Goal: Task Accomplishment & Management: Manage account settings

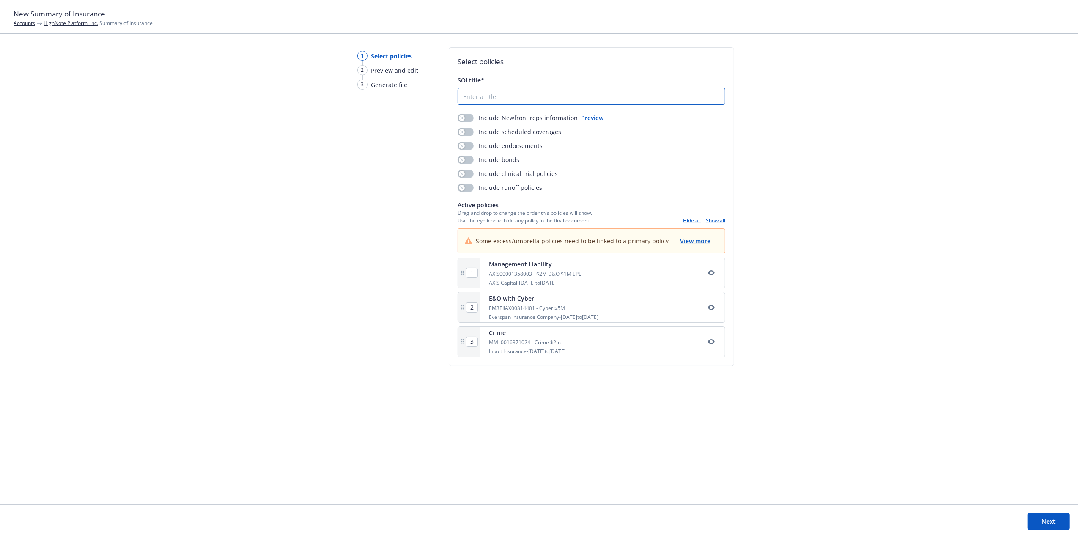
click at [479, 94] on input "SOI title*" at bounding box center [591, 96] width 267 height 16
type input "2"
click at [700, 238] on span "View more" at bounding box center [695, 241] width 30 height 8
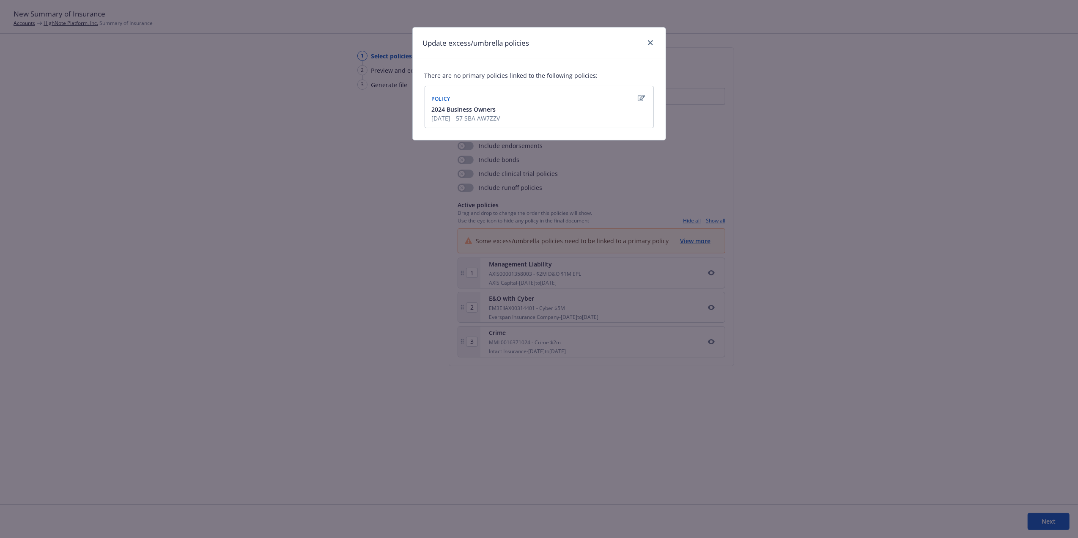
click at [638, 96] on icon "button" at bounding box center [641, 98] width 7 height 7
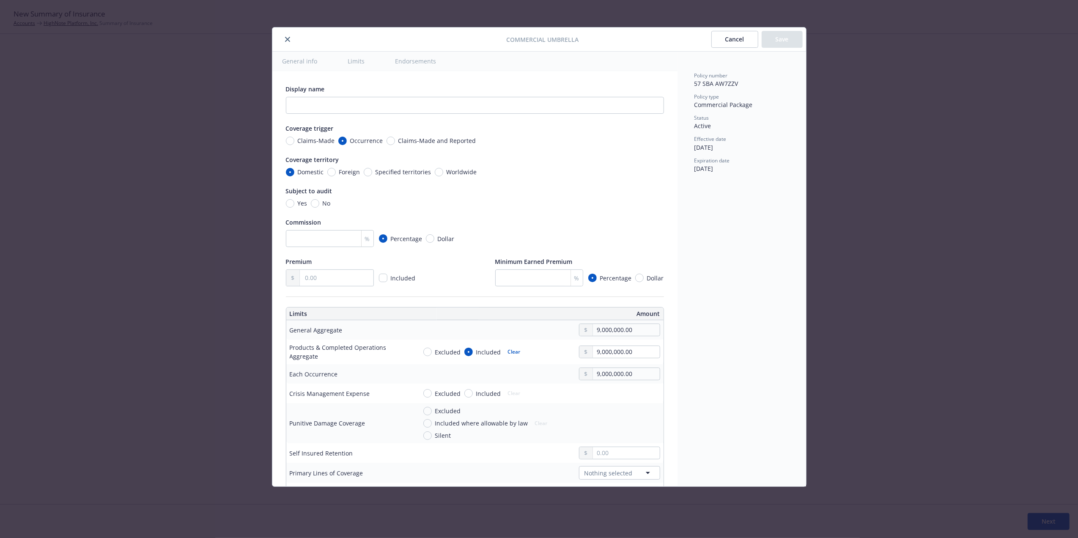
scroll to position [236, 0]
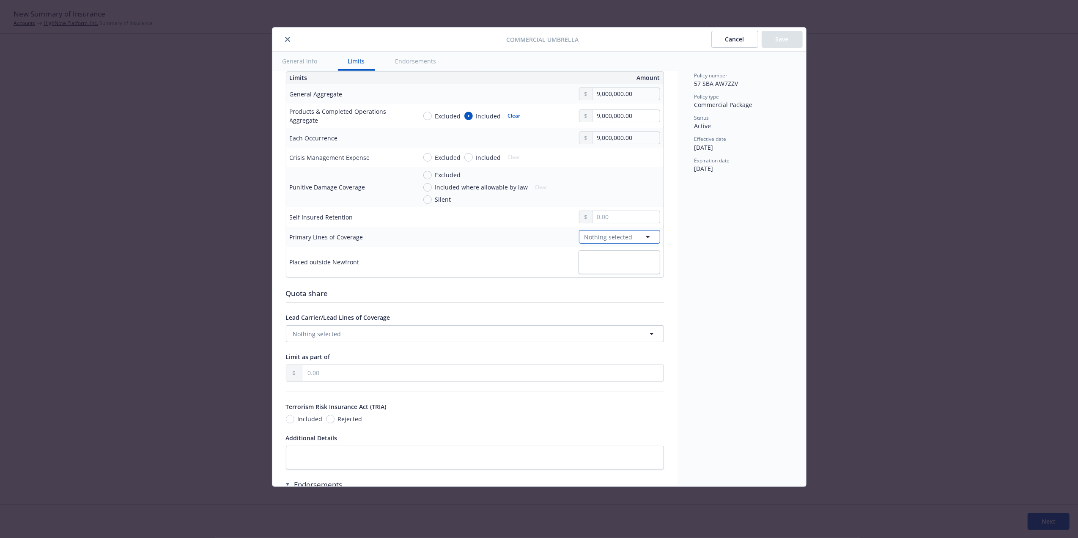
click at [603, 241] on span "Nothing selected" at bounding box center [608, 237] width 48 height 9
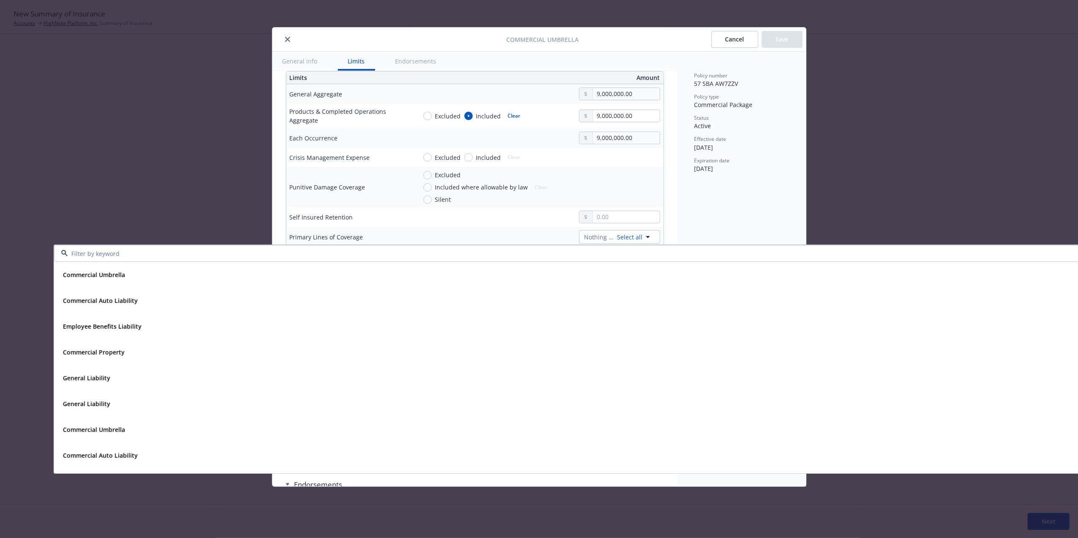
scroll to position [0, 53]
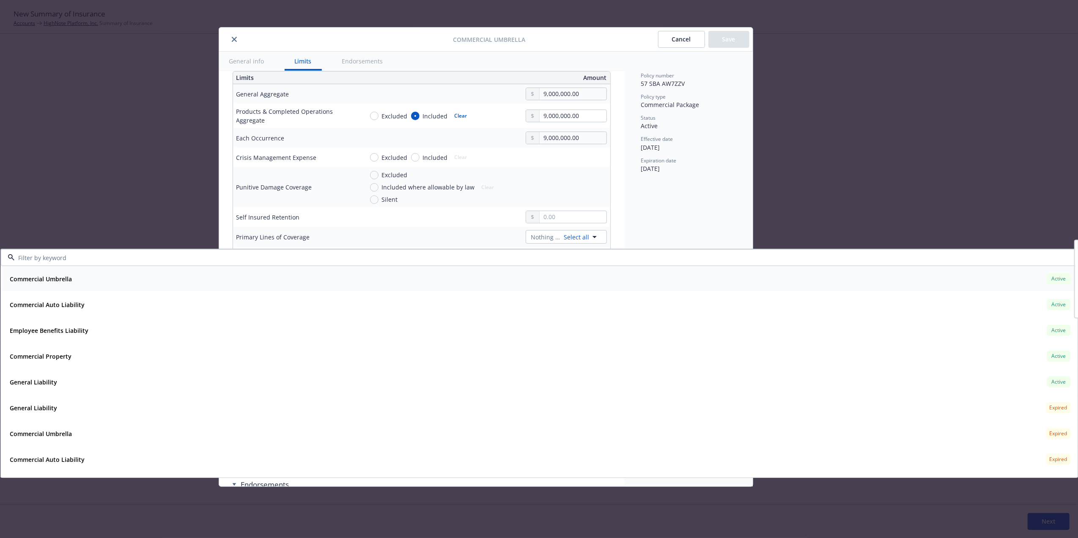
click at [53, 277] on strong "Commercial Umbrella" at bounding box center [41, 279] width 62 height 8
click at [45, 303] on strong "Commercial Auto Liability" at bounding box center [47, 305] width 75 height 8
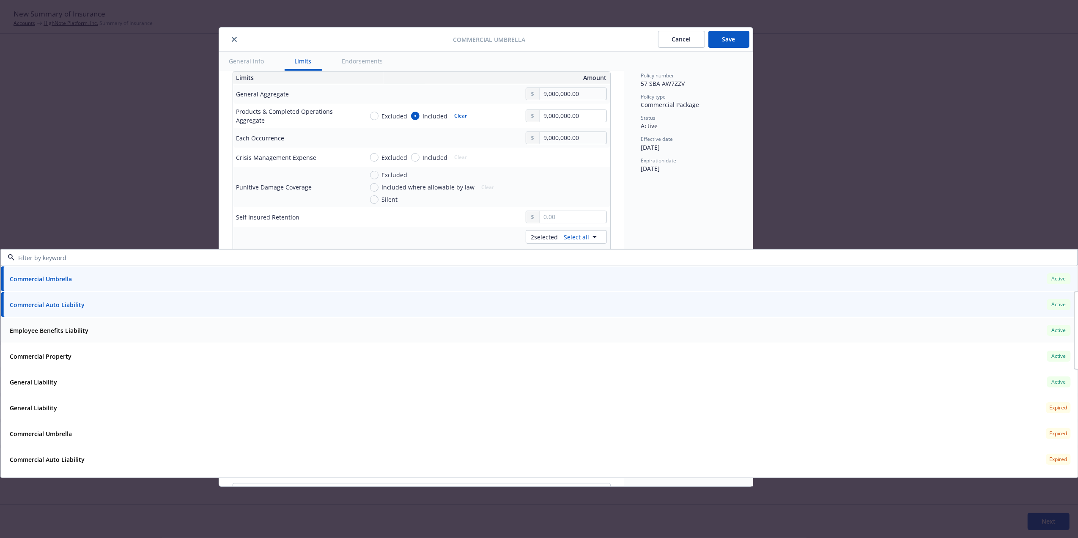
click at [38, 331] on strong "Employee Benefits Liability" at bounding box center [49, 330] width 79 height 8
click at [38, 355] on strong "Commercial Property" at bounding box center [41, 356] width 62 height 8
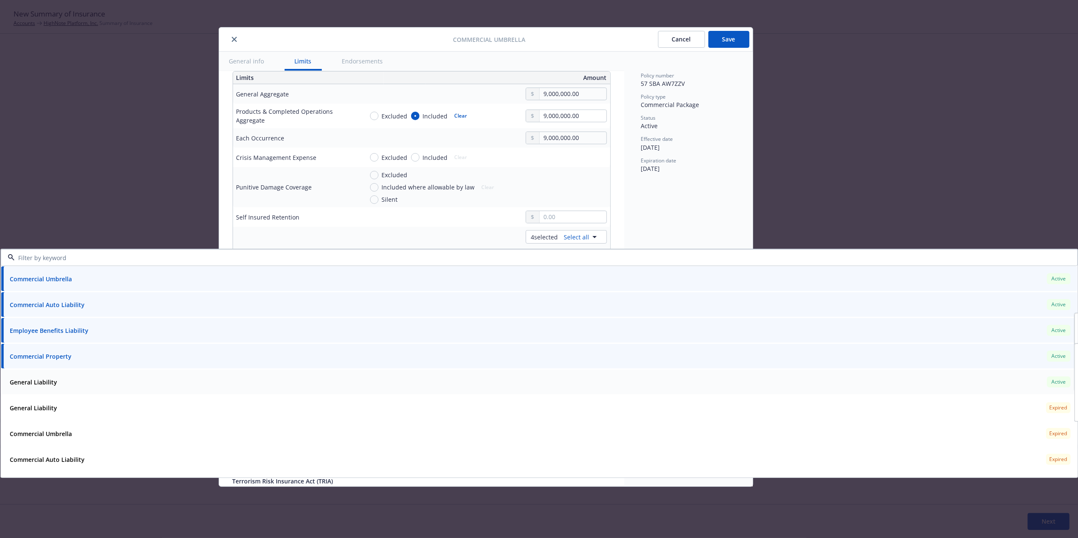
click at [36, 378] on strong "General Liability" at bounding box center [33, 382] width 47 height 8
click at [662, 181] on div "Policy number 57 SBA AW7ZZV Policy type Commercial Package Status Active Effect…" at bounding box center [688, 269] width 129 height 435
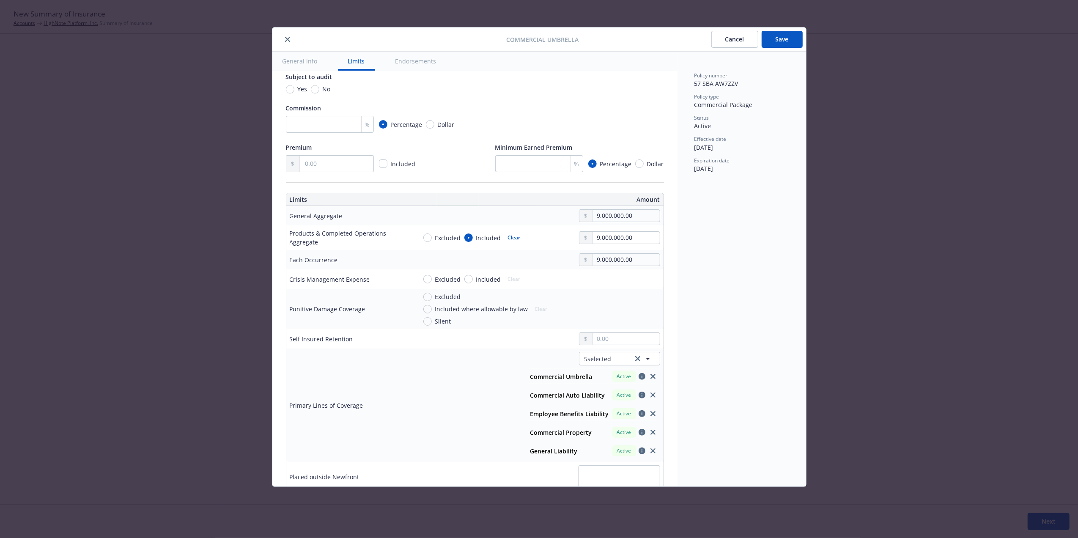
scroll to position [0, 0]
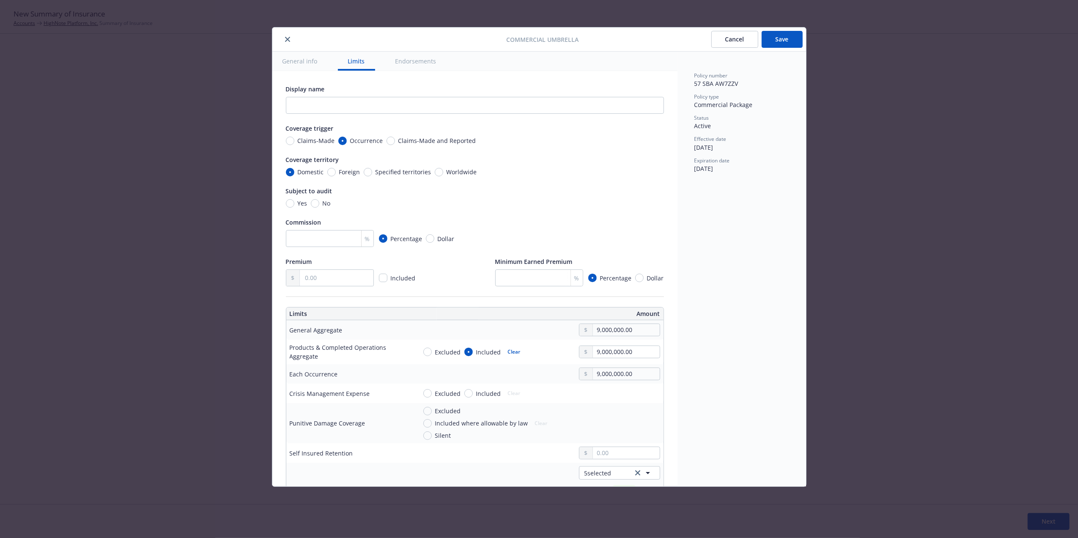
click at [776, 47] on button "Save" at bounding box center [782, 39] width 41 height 17
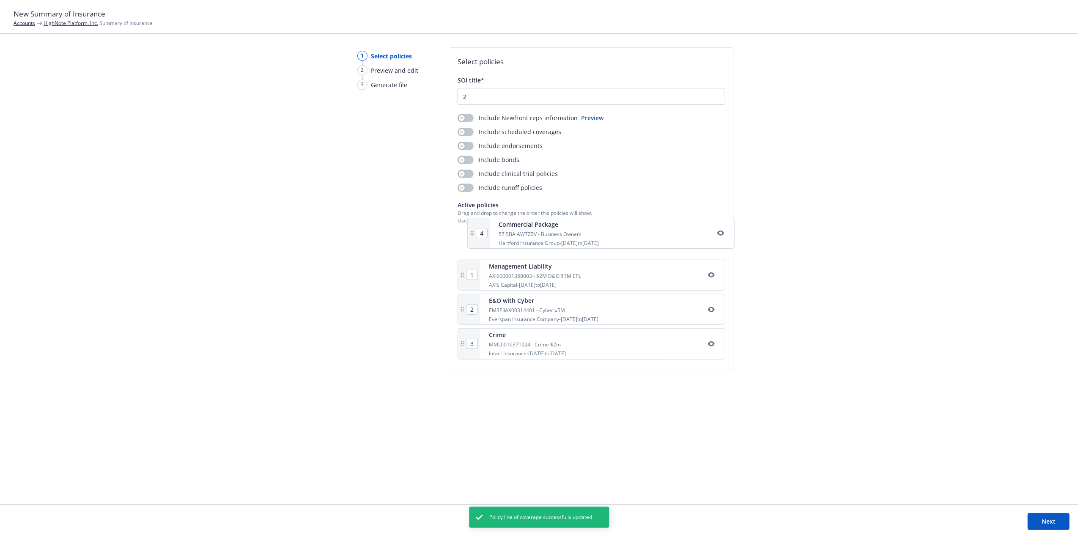
drag, startPoint x: 588, startPoint y: 354, endPoint x: 594, endPoint y: 243, distance: 111.4
click at [594, 242] on div "1 Management Liability AXIS00001358003 - $2M D&O $1M EPL AXIS Capital - 10/06/2…" at bounding box center [591, 295] width 268 height 134
type input "2"
type input "3"
type input "4"
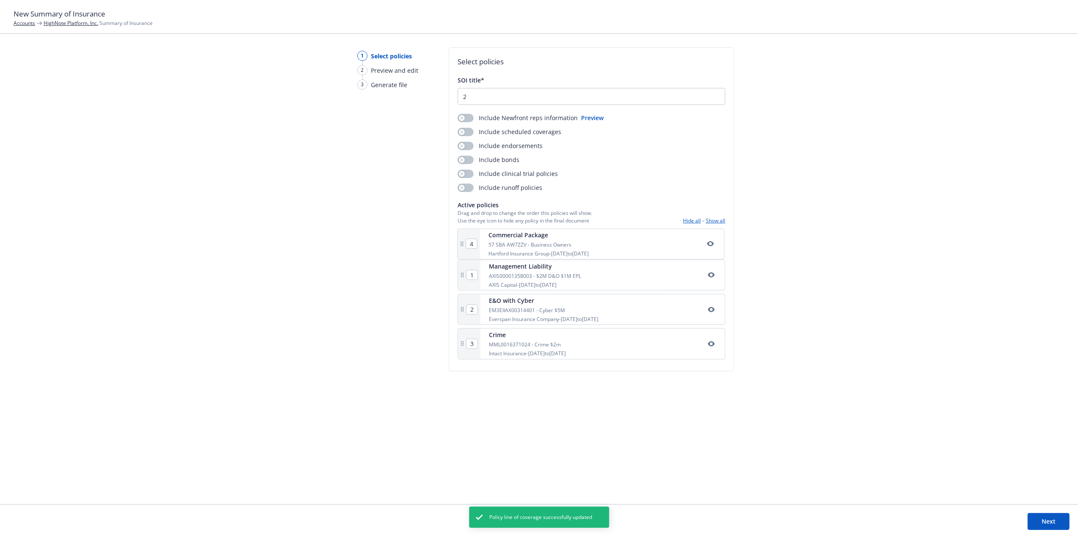
type input "1"
drag, startPoint x: 506, startPoint y: 97, endPoint x: 410, endPoint y: 100, distance: 96.0
click at [412, 100] on div "1 Select policies 2 Preview and edit 3 Generate file Select policies SOI title*…" at bounding box center [539, 275] width 1078 height 457
type input "24-25 Highnote Platform, Inc SOI"
click at [464, 118] on button "button" at bounding box center [465, 118] width 16 height 8
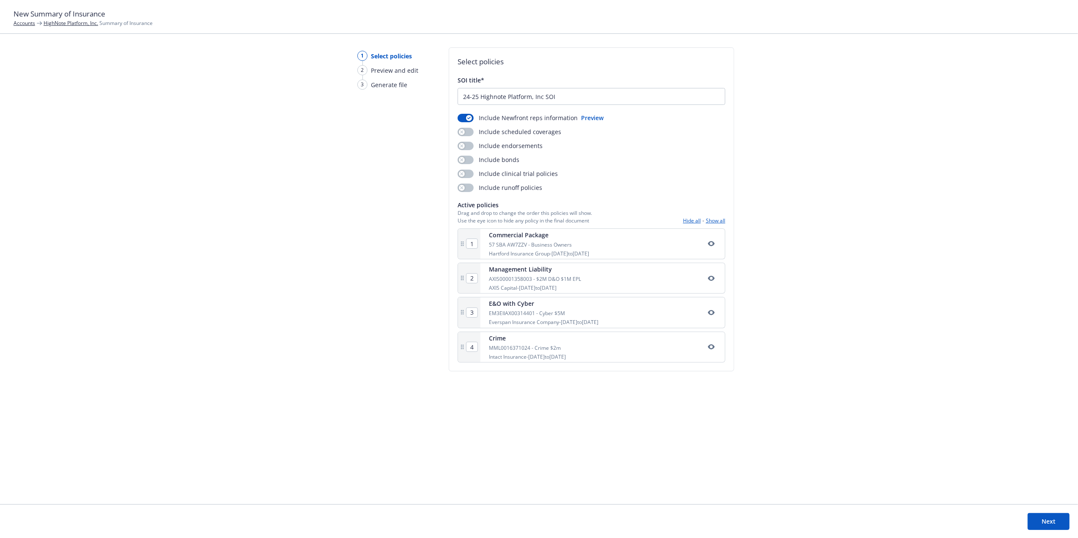
click at [1044, 520] on button "Next" at bounding box center [1048, 521] width 42 height 17
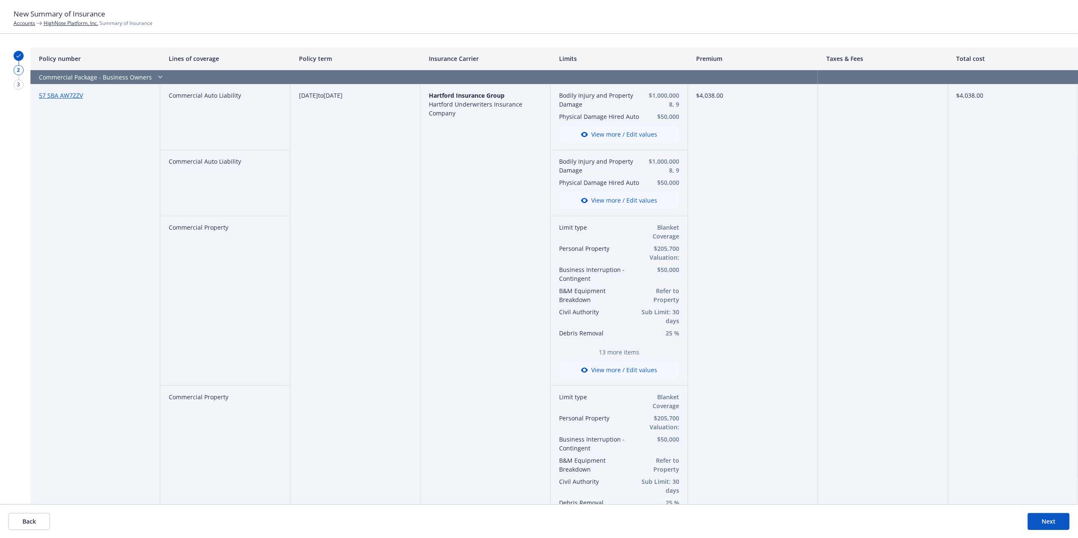
click at [64, 94] on link "57 SBA AW7ZZV" at bounding box center [61, 95] width 44 height 8
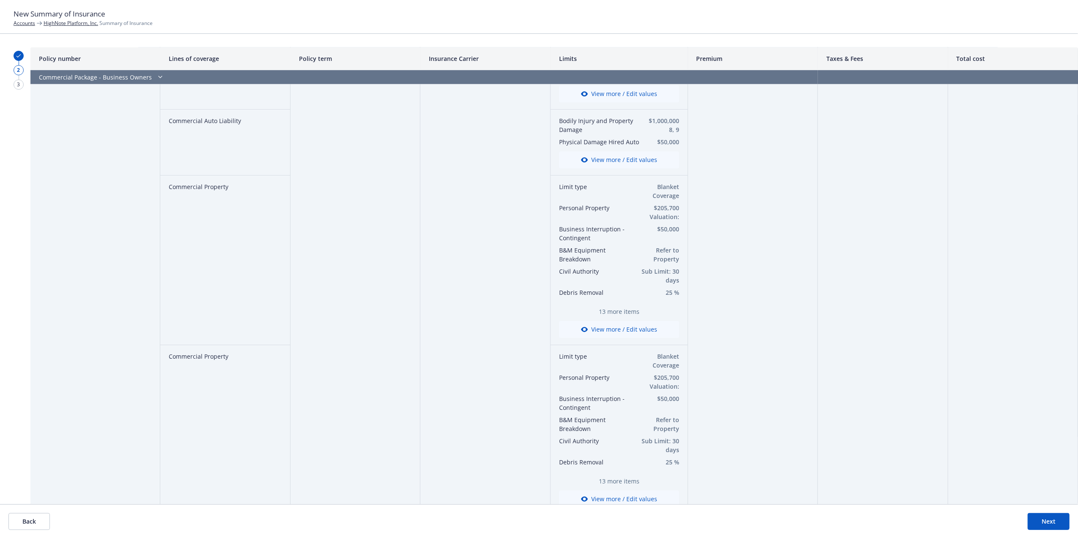
drag, startPoint x: 463, startPoint y: 341, endPoint x: 460, endPoint y: 414, distance: 72.8
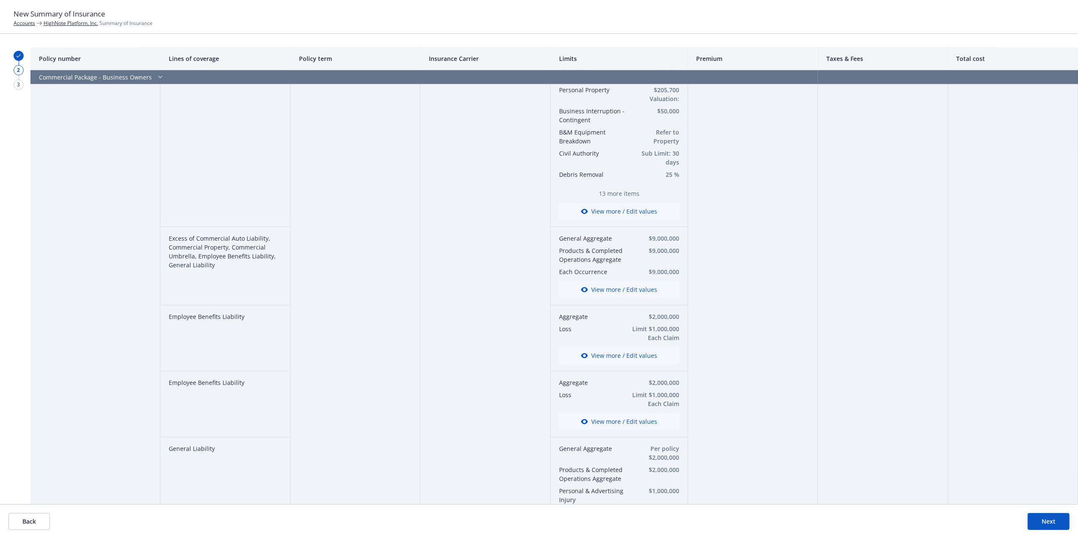
drag, startPoint x: 424, startPoint y: 286, endPoint x: 427, endPoint y: 358, distance: 71.5
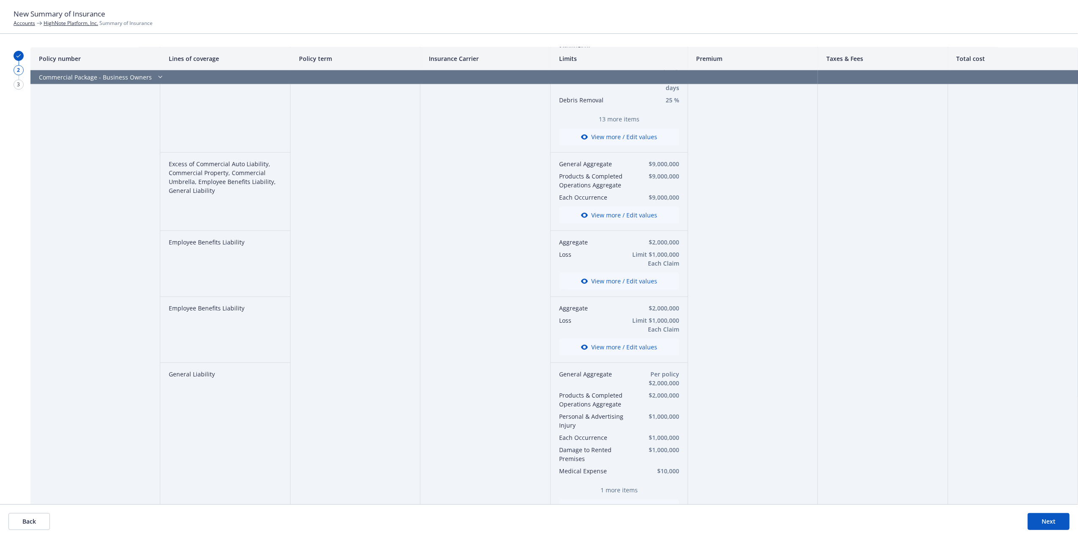
drag, startPoint x: 426, startPoint y: 357, endPoint x: 425, endPoint y: 418, distance: 60.5
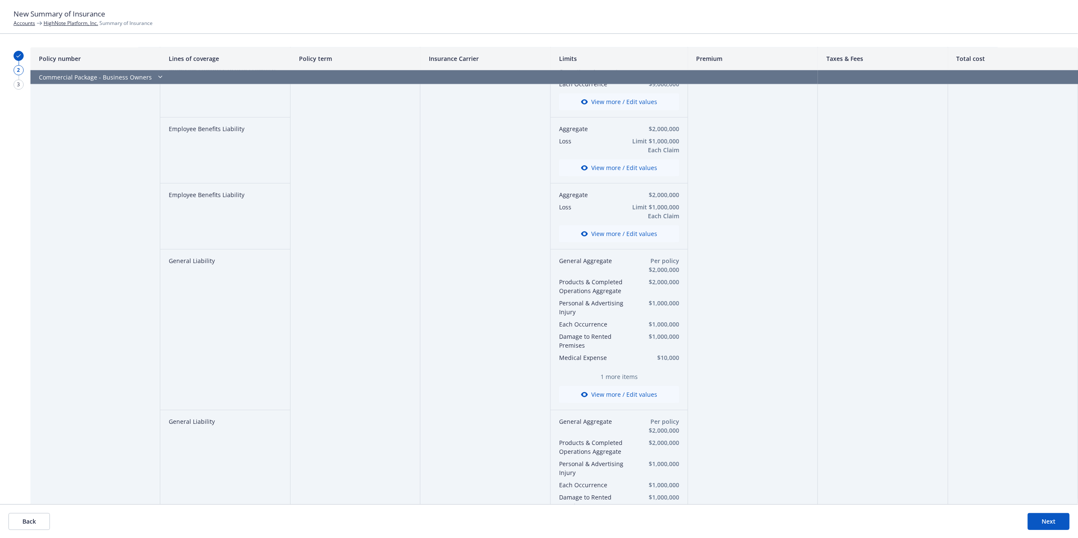
drag, startPoint x: 422, startPoint y: 404, endPoint x: 421, endPoint y: 475, distance: 71.0
drag, startPoint x: 427, startPoint y: 446, endPoint x: 440, endPoint y: 436, distance: 16.4
drag, startPoint x: 426, startPoint y: 349, endPoint x: 297, endPoint y: 27, distance: 346.8
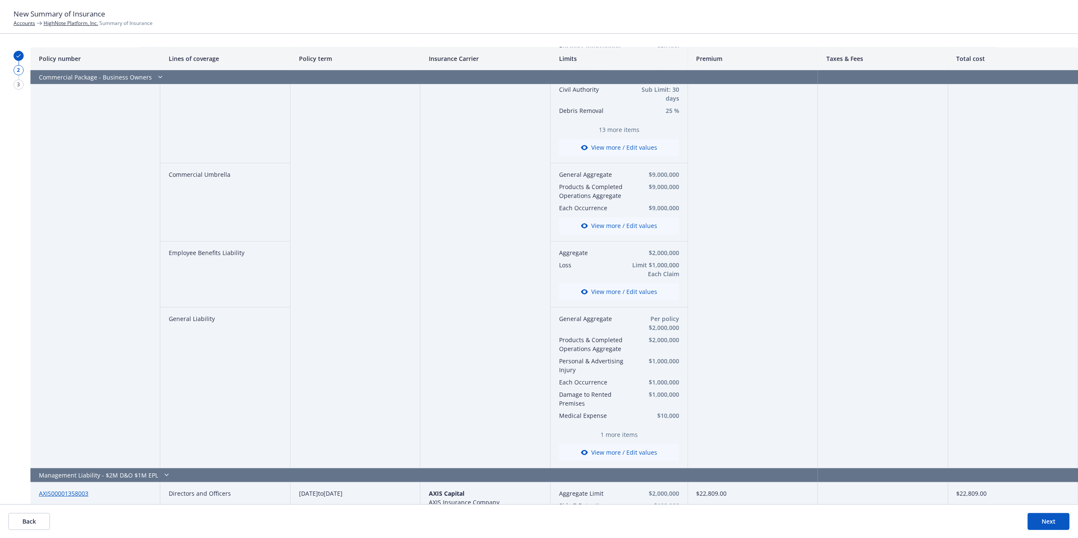
scroll to position [0, 0]
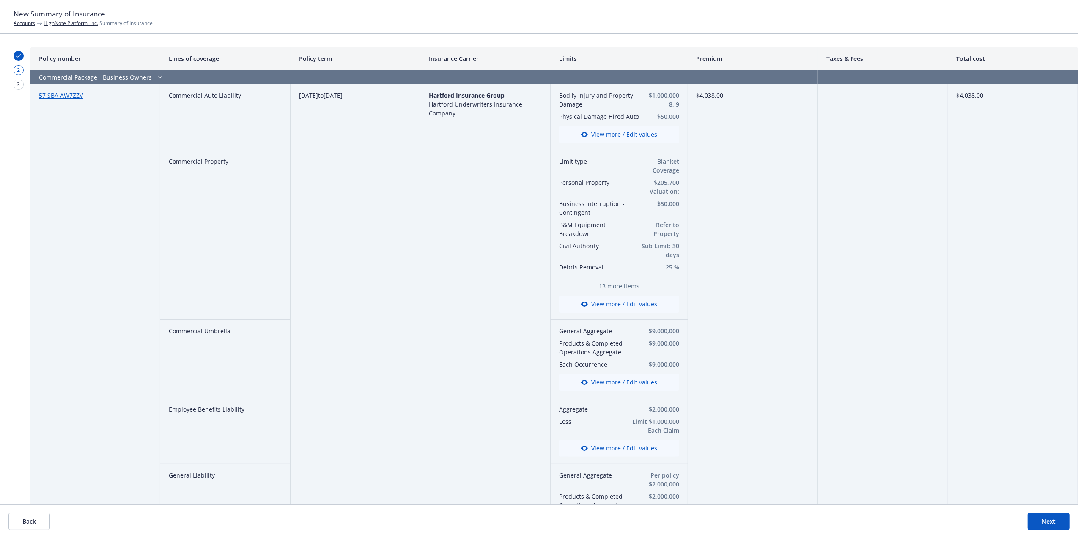
click at [31, 518] on button "Back" at bounding box center [28, 521] width 41 height 17
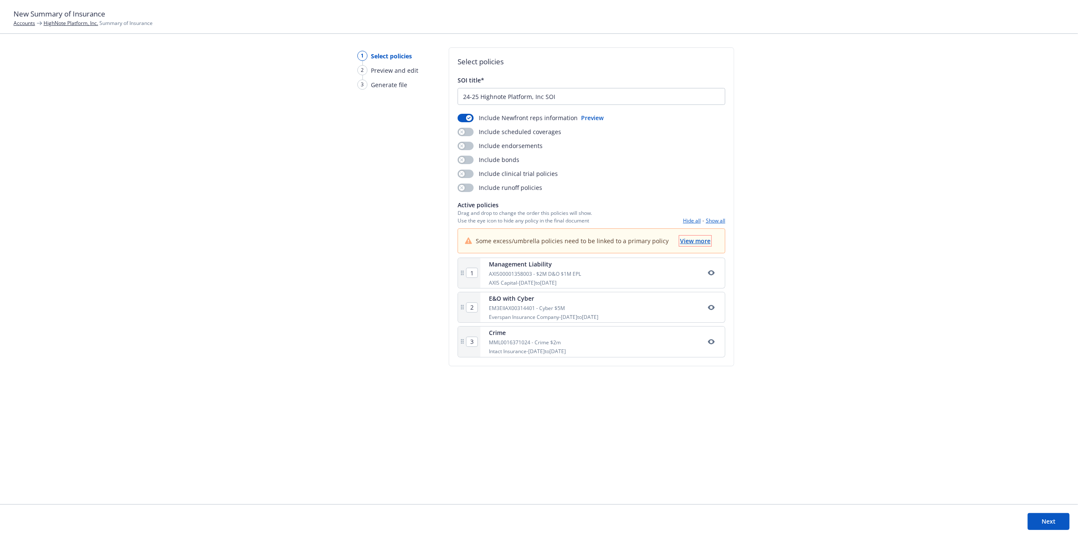
click at [689, 241] on span "View more" at bounding box center [695, 241] width 30 height 8
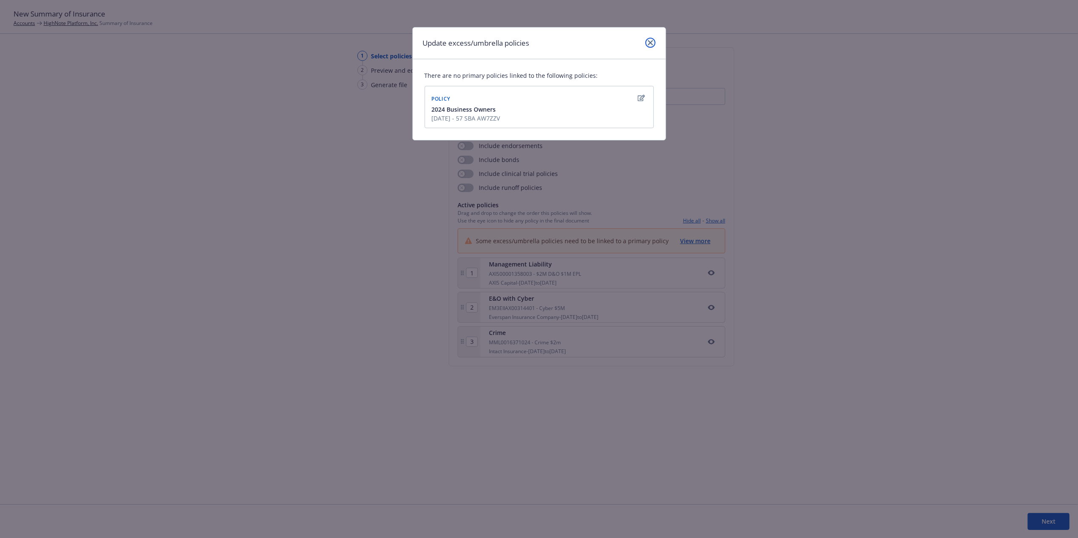
click at [652, 38] on link "close" at bounding box center [650, 43] width 10 height 10
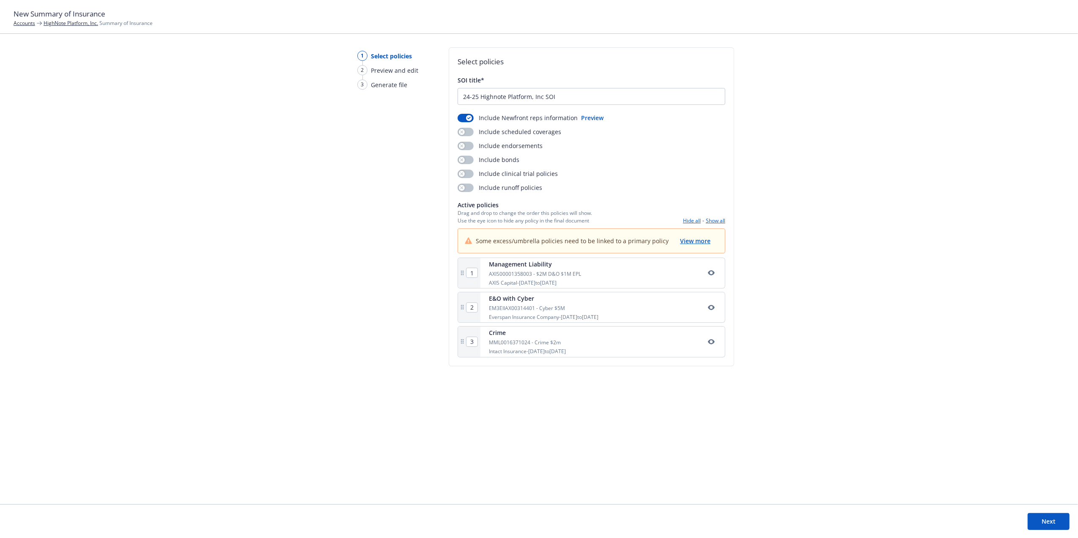
click at [1063, 523] on button "Next" at bounding box center [1048, 521] width 42 height 17
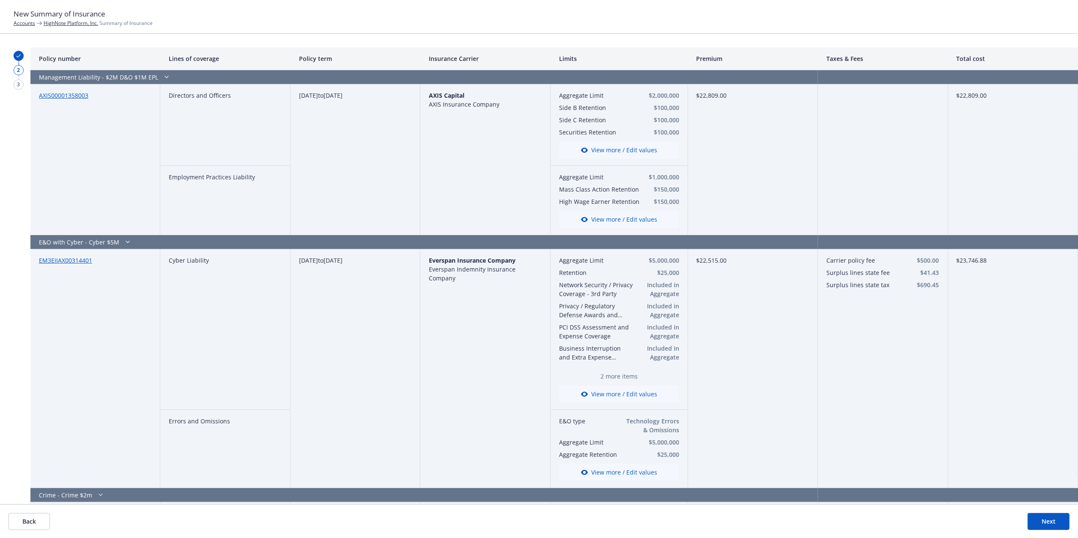
click at [36, 518] on button "Back" at bounding box center [28, 521] width 41 height 17
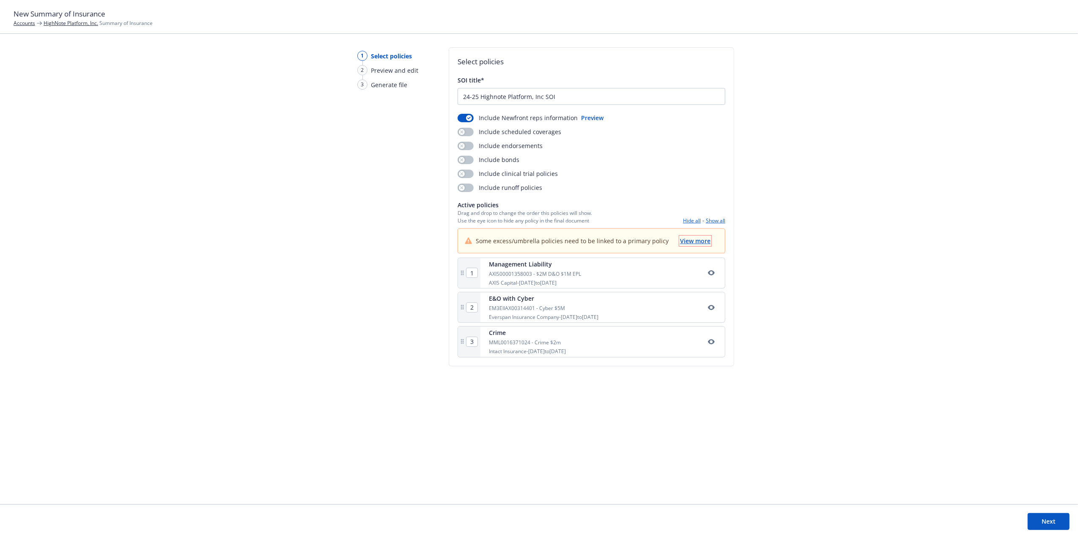
click at [700, 239] on span "View more" at bounding box center [695, 241] width 30 height 8
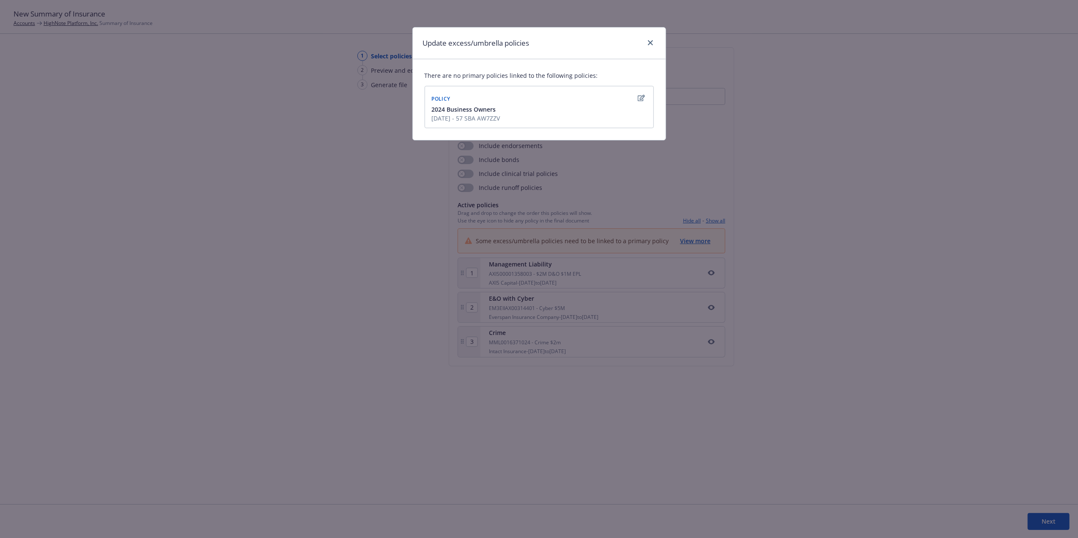
click at [641, 101] on icon "button" at bounding box center [641, 98] width 7 height 7
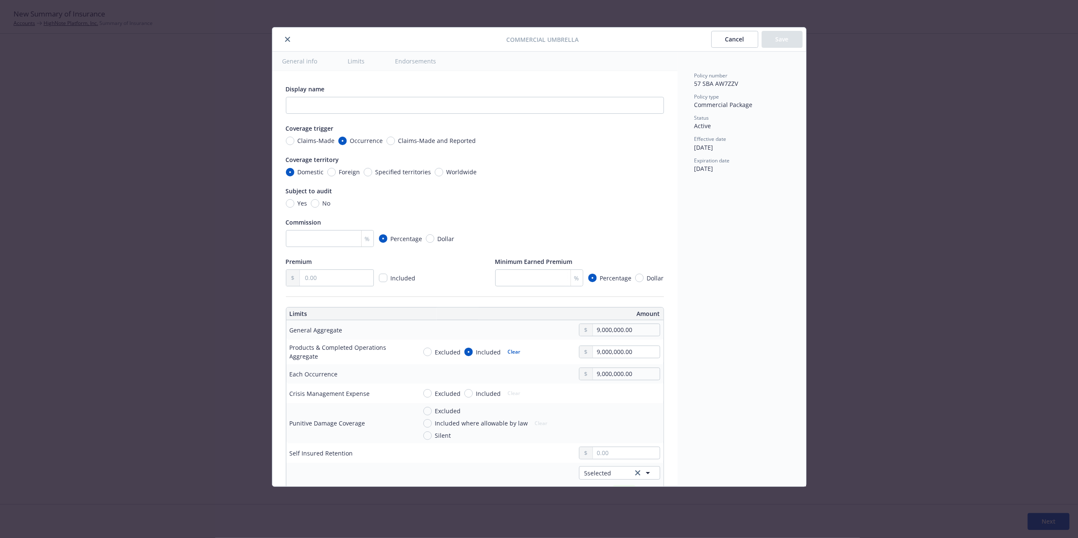
scroll to position [236, 0]
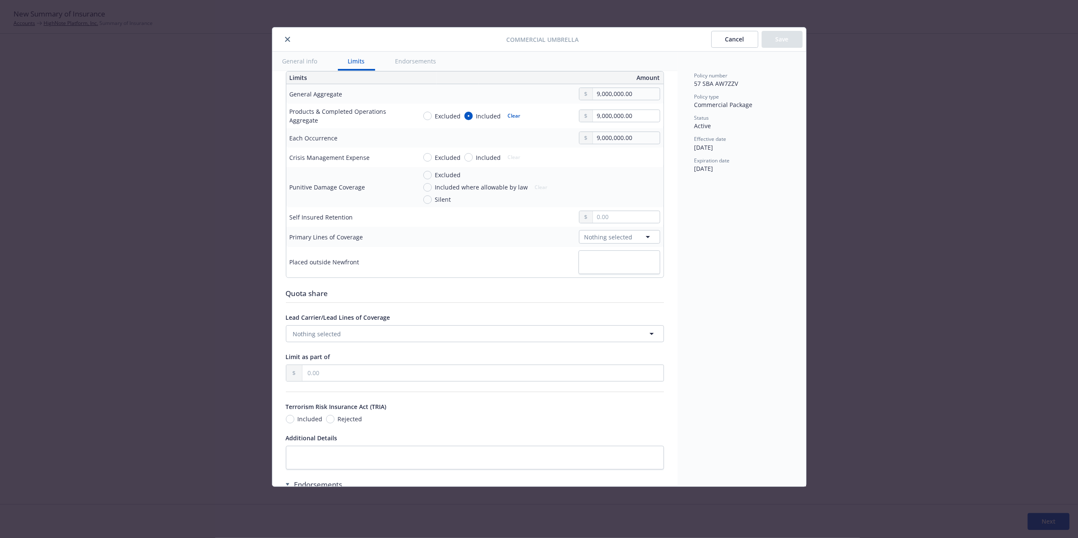
click at [741, 36] on button "Cancel" at bounding box center [734, 39] width 47 height 17
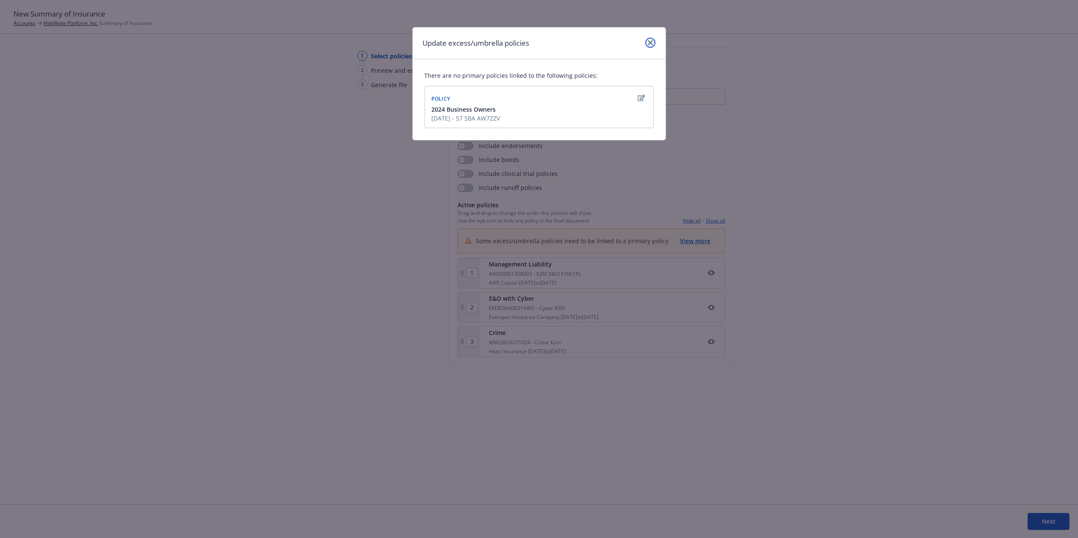
click at [654, 43] on link "close" at bounding box center [650, 43] width 10 height 10
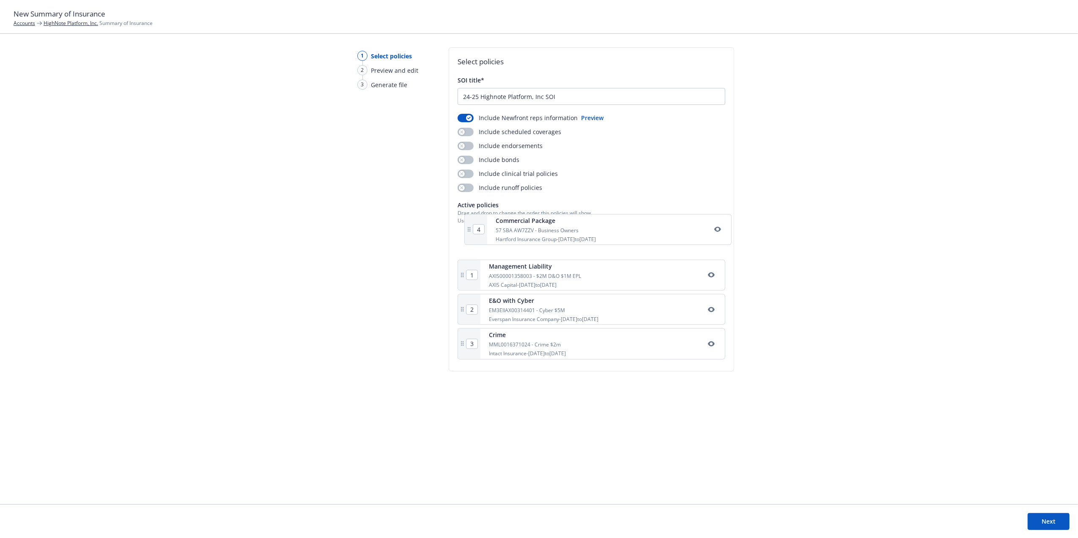
drag, startPoint x: 558, startPoint y: 349, endPoint x: 566, endPoint y: 239, distance: 110.6
click at [566, 239] on div "1 Management Liability AXIS00001358003 - $2M D&O $1M EPL AXIS Capital - 10/06/2…" at bounding box center [591, 295] width 268 height 134
type input "2"
type input "3"
type input "4"
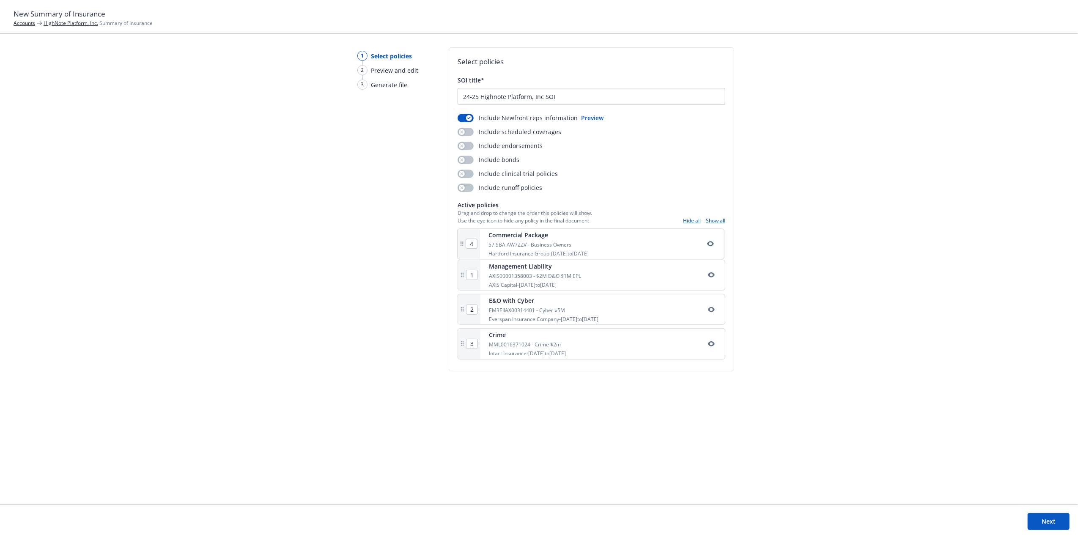
type input "1"
click at [1044, 516] on button "Next" at bounding box center [1048, 521] width 42 height 17
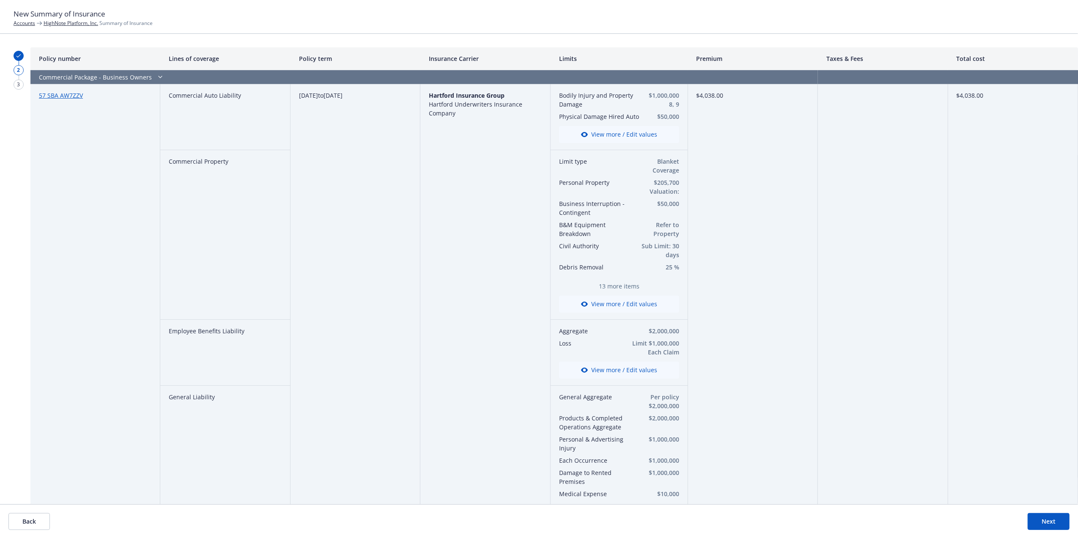
click at [615, 131] on button "View more / Edit values" at bounding box center [619, 134] width 120 height 17
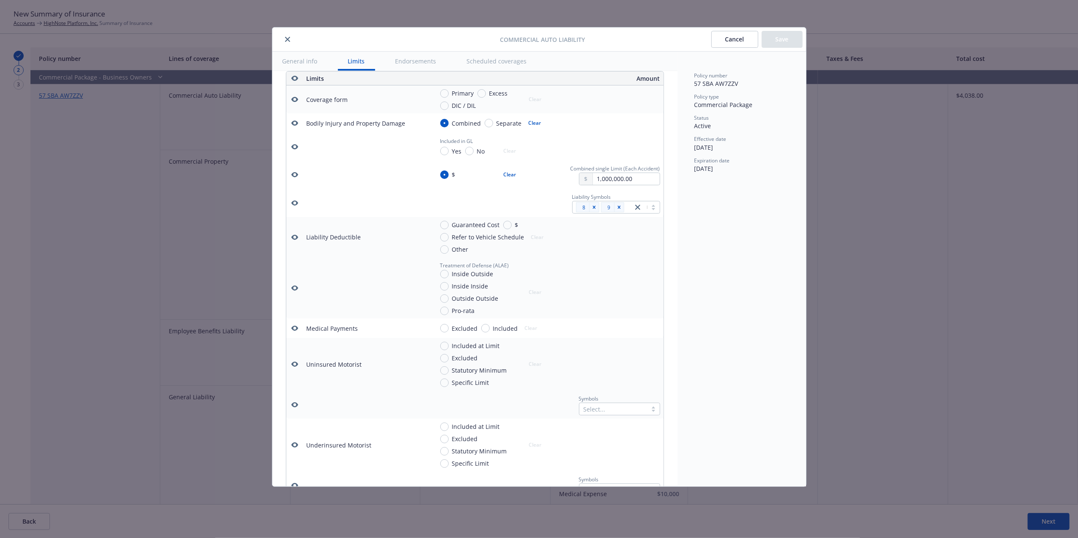
click at [729, 41] on button "Cancel" at bounding box center [734, 39] width 47 height 17
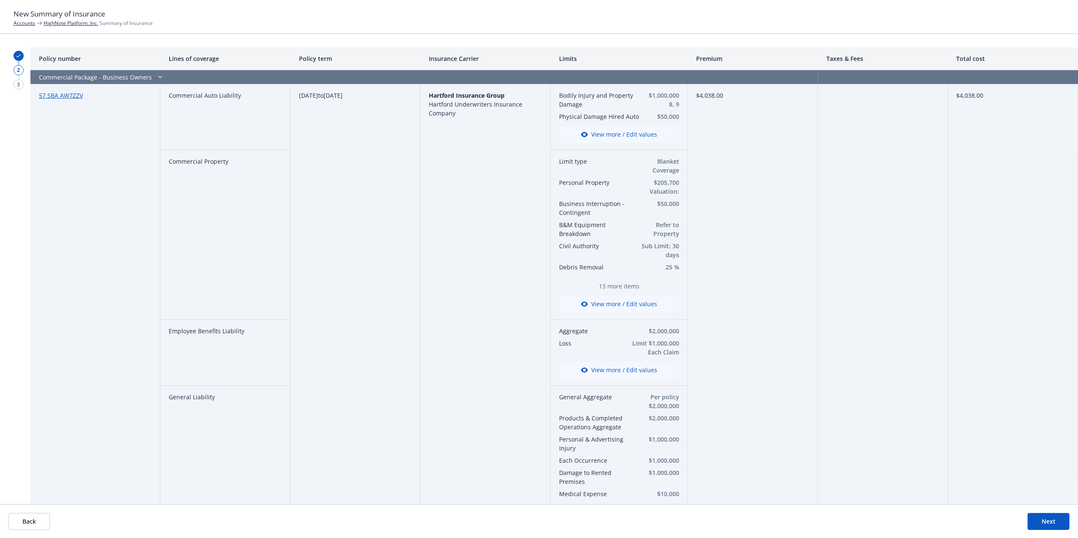
click at [634, 303] on button "View more / Edit values" at bounding box center [619, 304] width 120 height 17
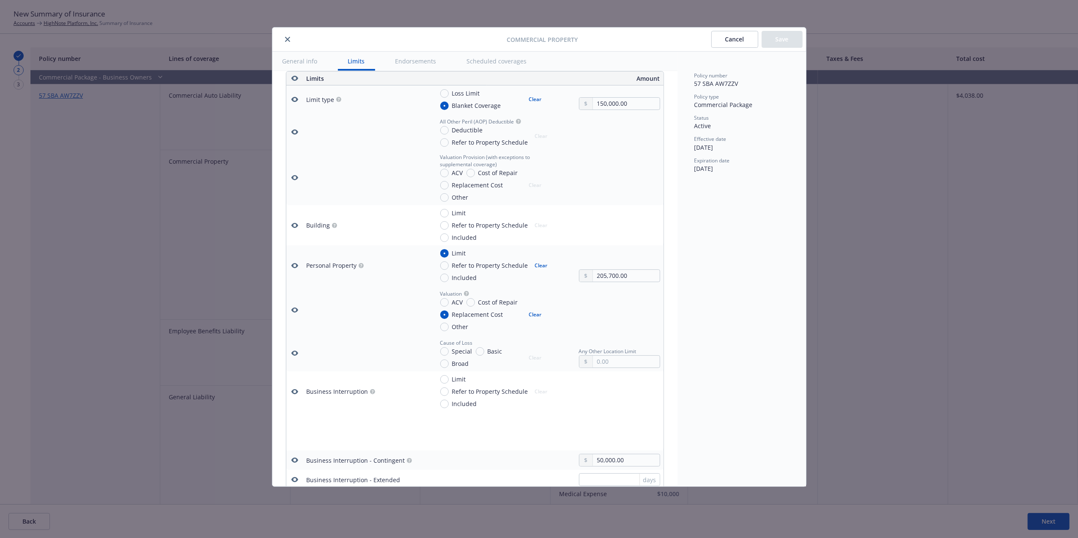
click at [745, 39] on button "Cancel" at bounding box center [734, 39] width 47 height 17
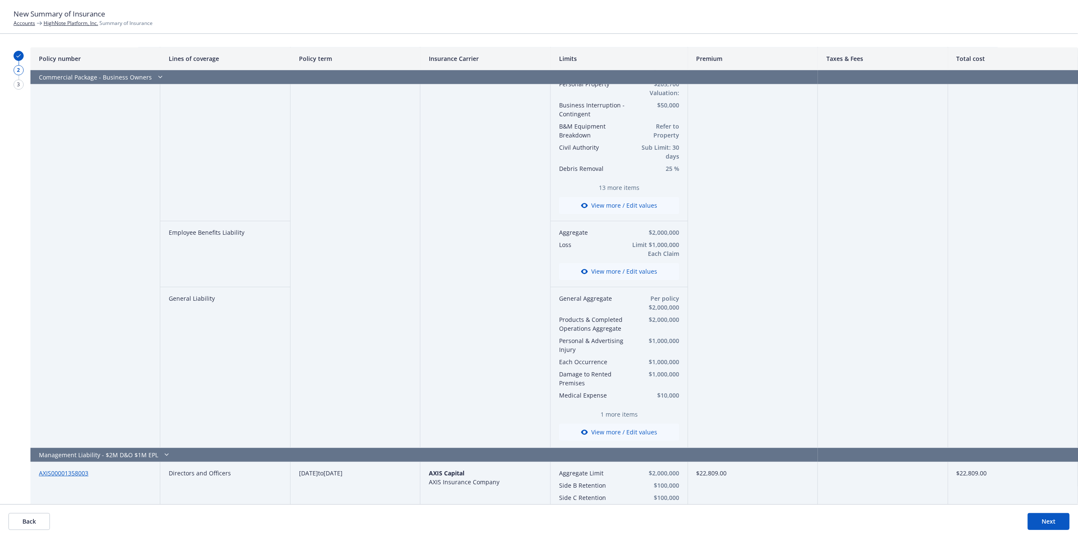
scroll to position [106, 0]
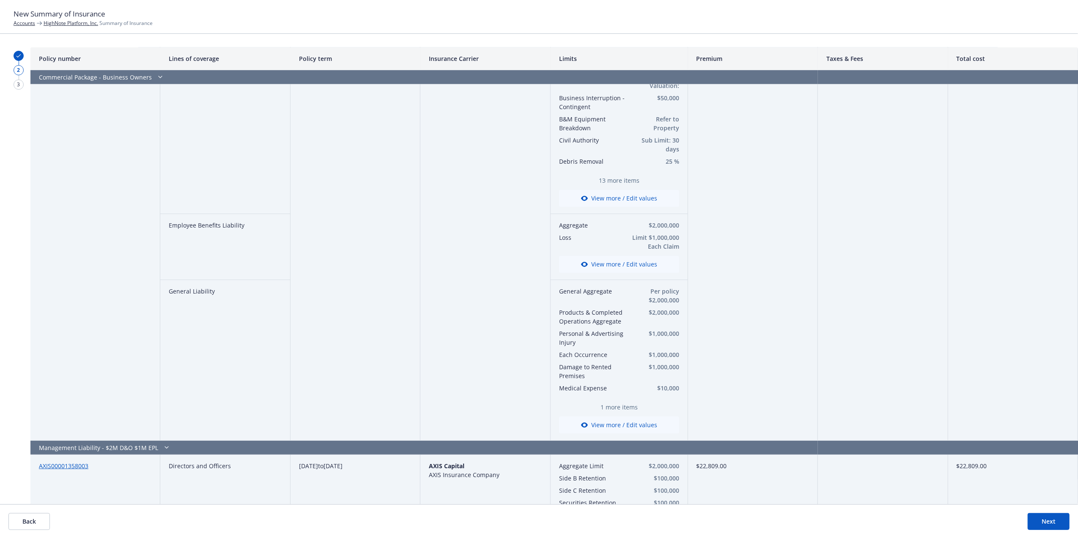
click at [617, 422] on button "View more / Edit values" at bounding box center [619, 424] width 120 height 17
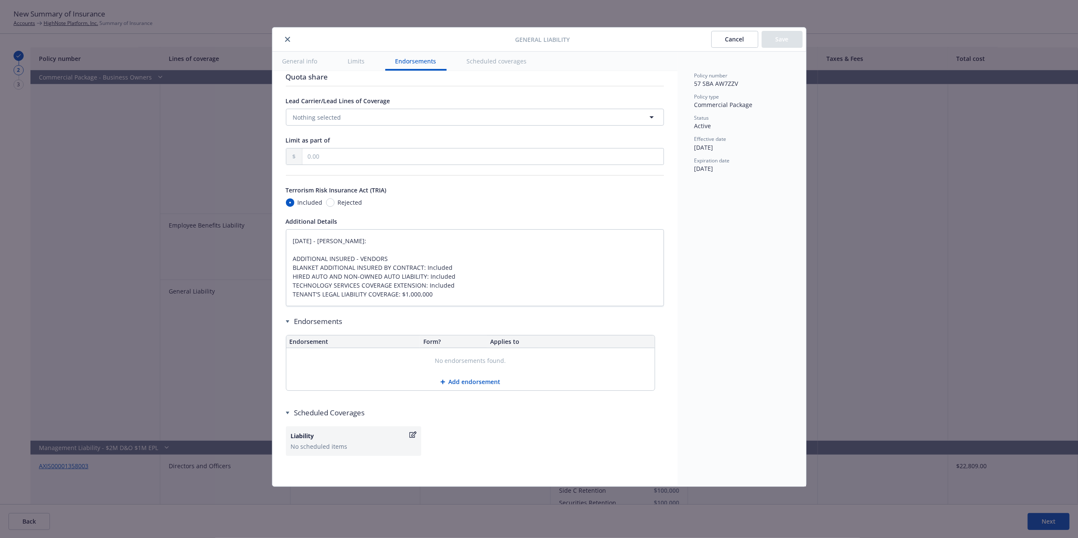
scroll to position [0, 0]
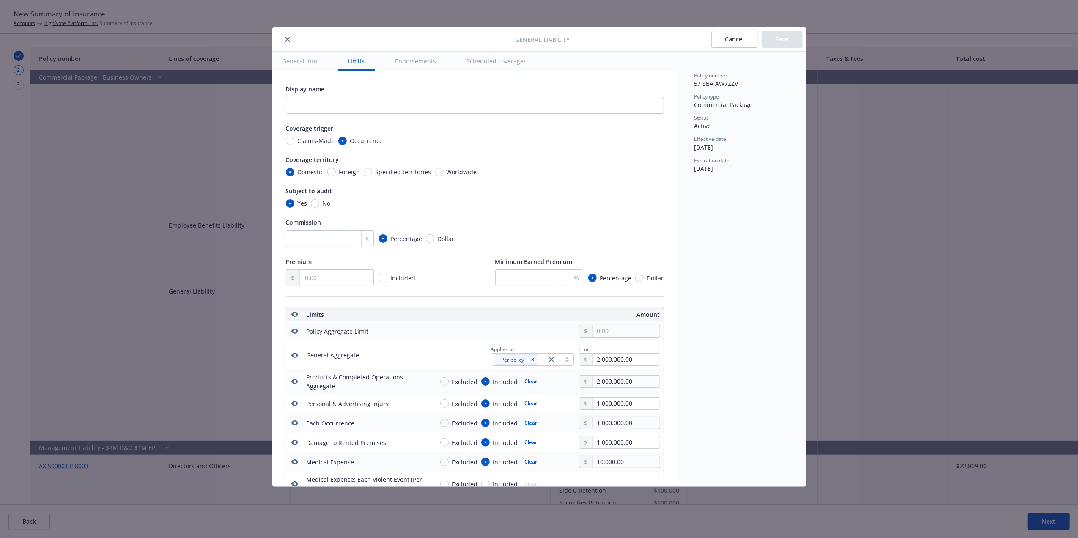
click at [726, 41] on button "Cancel" at bounding box center [734, 39] width 47 height 17
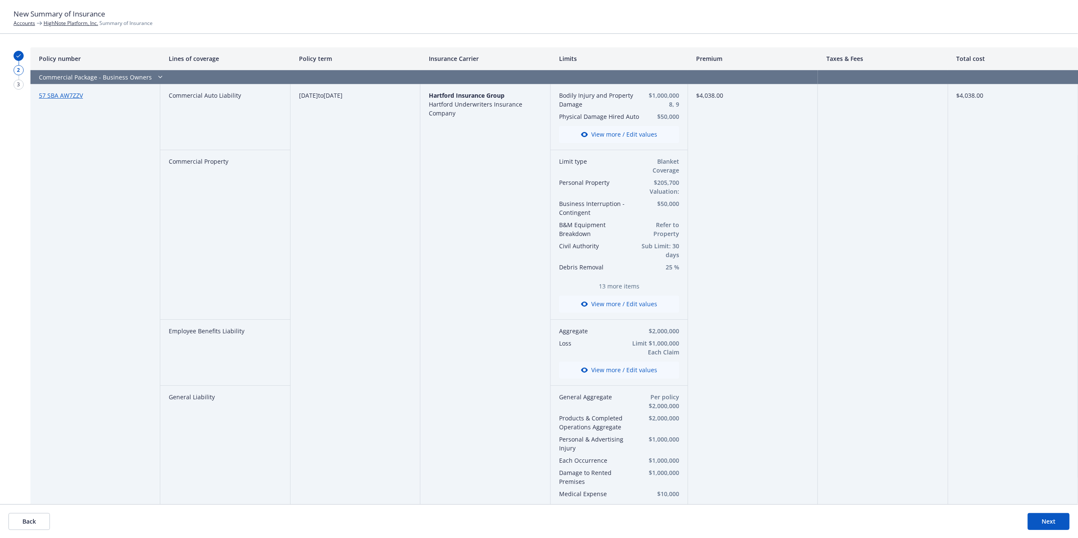
click at [631, 305] on button "View more / Edit values" at bounding box center [619, 304] width 120 height 17
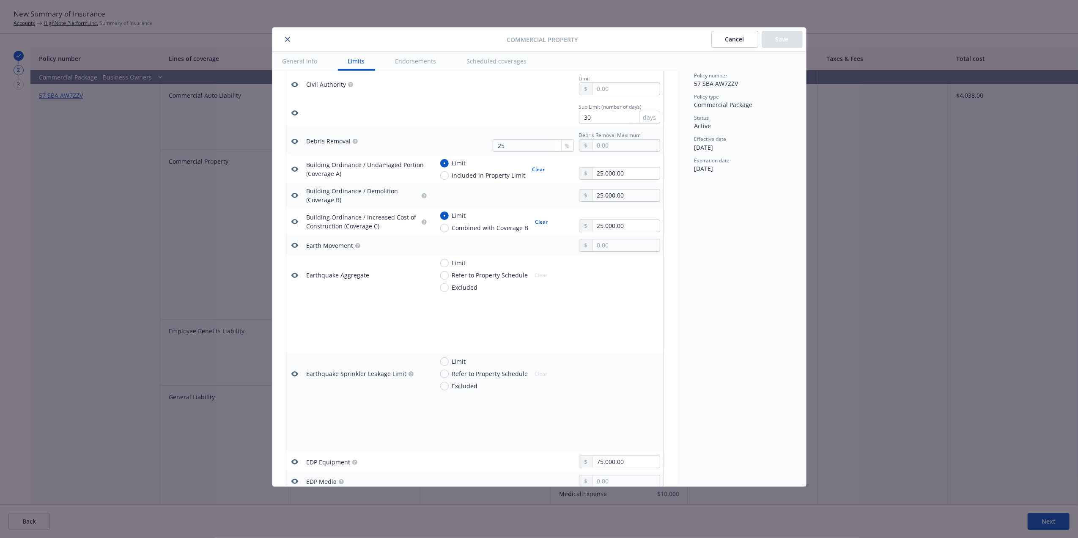
scroll to position [853, 0]
click at [294, 119] on icon "button" at bounding box center [294, 117] width 7 height 7
click at [294, 202] on icon "button" at bounding box center [294, 200] width 7 height 7
click at [296, 176] on icon "button" at bounding box center [294, 173] width 7 height 5
click at [295, 229] on icon "button" at bounding box center [294, 226] width 7 height 7
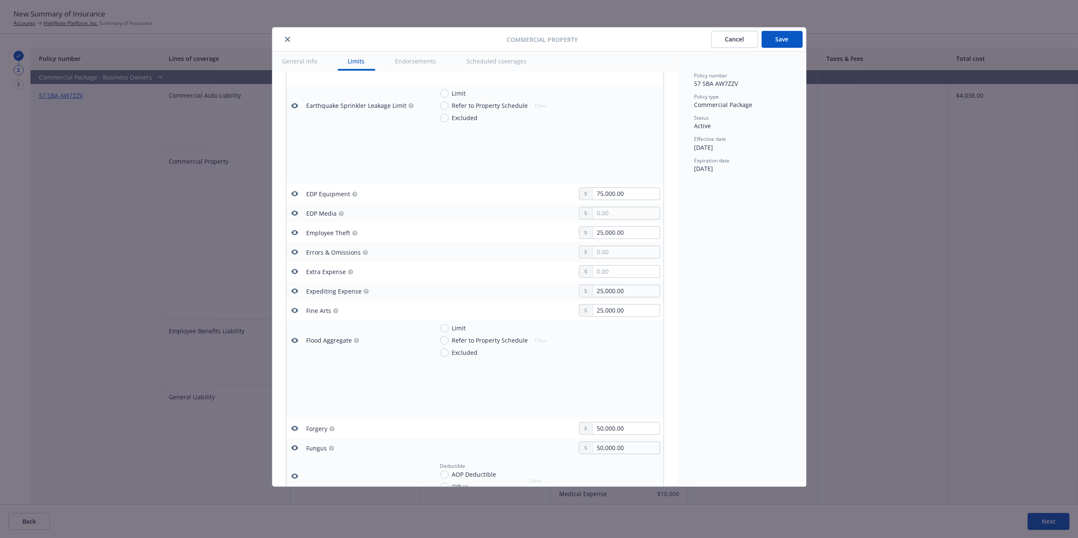
scroll to position [1093, 0]
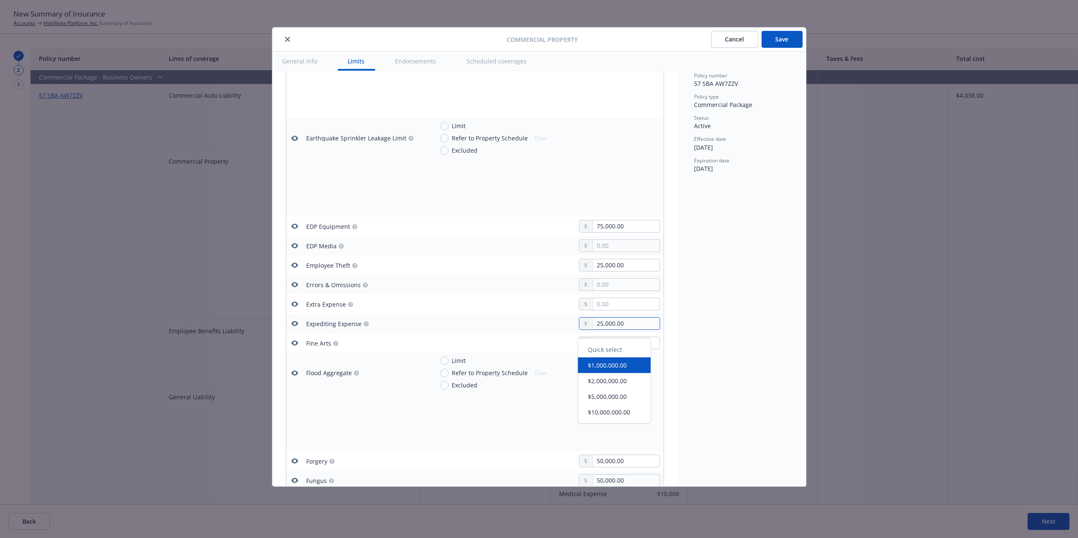
drag, startPoint x: 629, startPoint y: 326, endPoint x: 553, endPoint y: 322, distance: 75.8
click at [553, 323] on div "25,000.00" at bounding box center [546, 323] width 227 height 13
paste input "50"
type textarea "x"
type input "50,000.00"
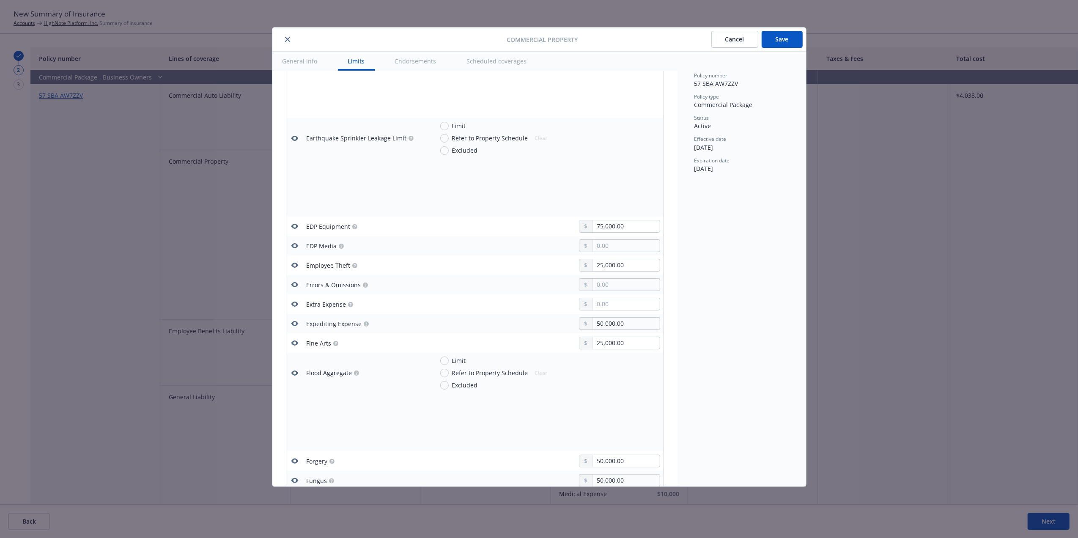
click at [694, 331] on div "Policy number 57 SBA AW7ZZV Policy type Commercial Package Status Active Effect…" at bounding box center [741, 269] width 129 height 435
click at [602, 325] on input "50,000.00" at bounding box center [626, 324] width 66 height 12
paste input "25"
type textarea "x"
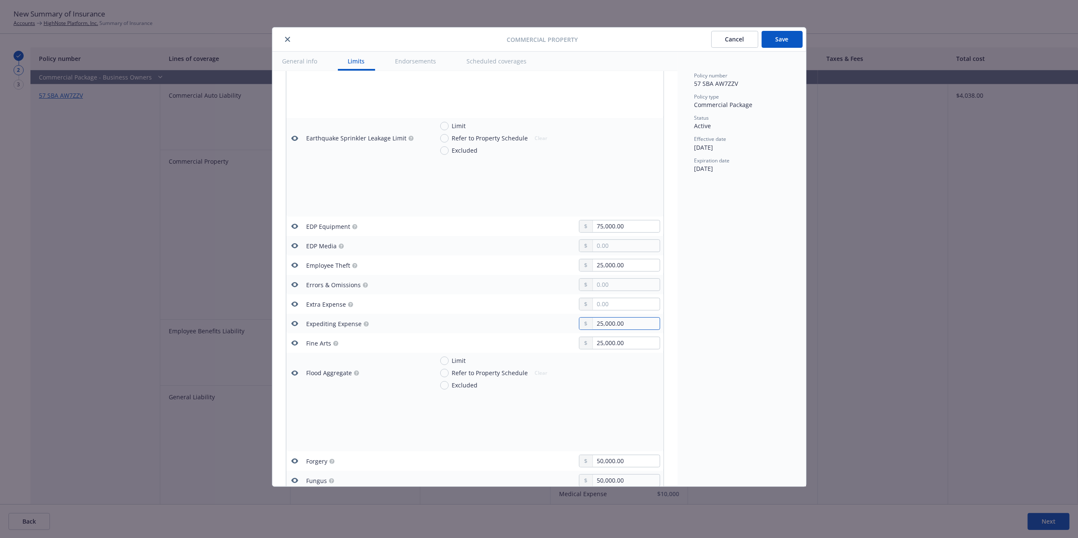
type input "25,000.00"
click at [655, 304] on table "Limits Amount Limit type Loss Limit Blanket Coverage Clear 150,000.00 All Other…" at bounding box center [475, 452] width 378 height 2477
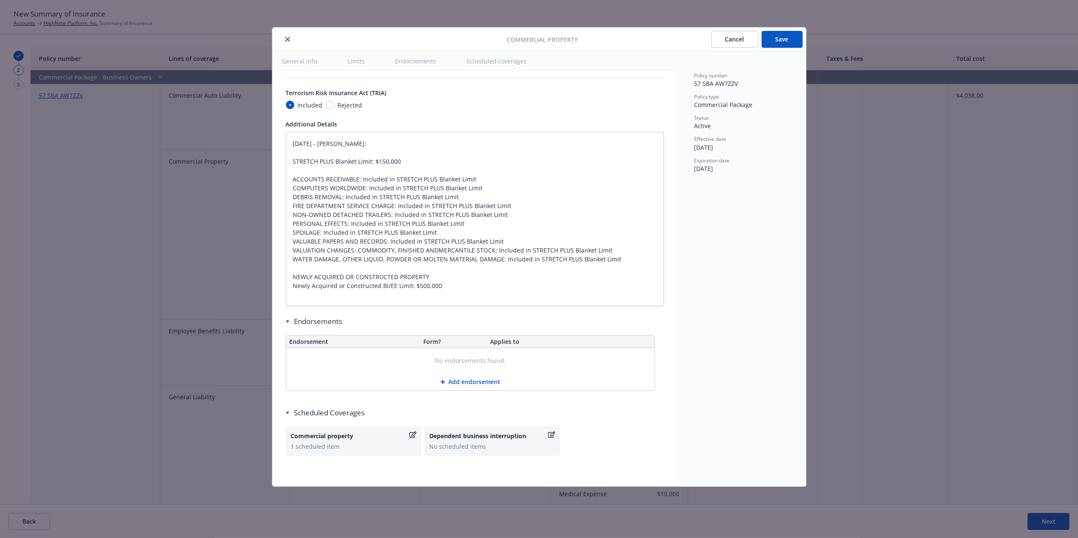
scroll to position [2477, 0]
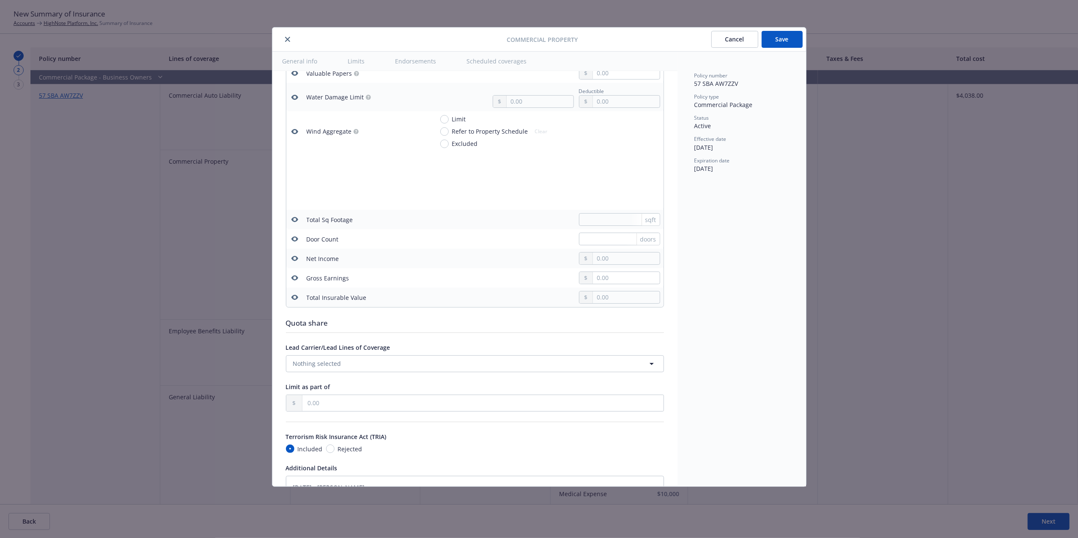
click at [780, 38] on button "Save" at bounding box center [782, 39] width 41 height 17
type textarea "x"
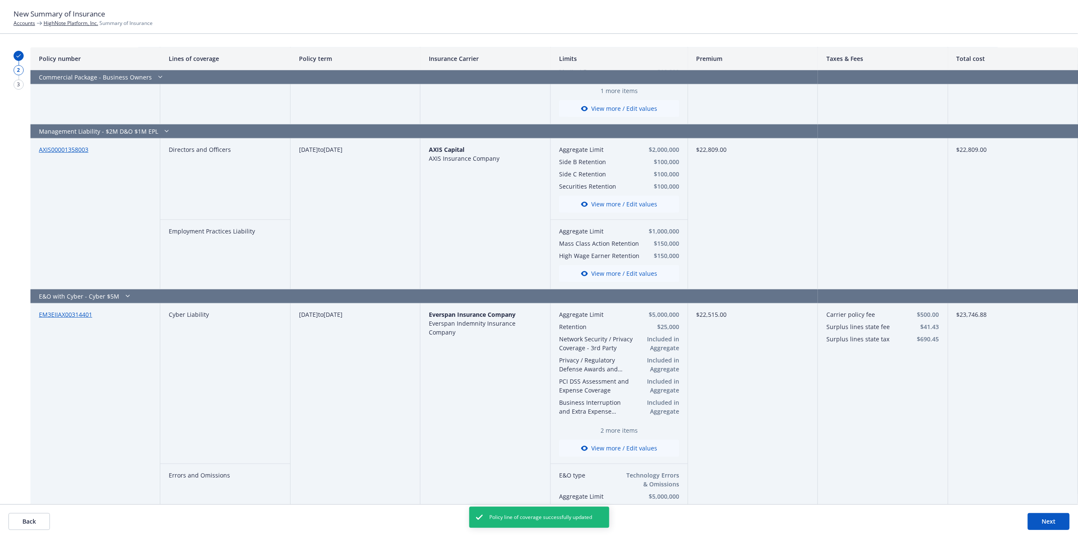
scroll to position [419, 0]
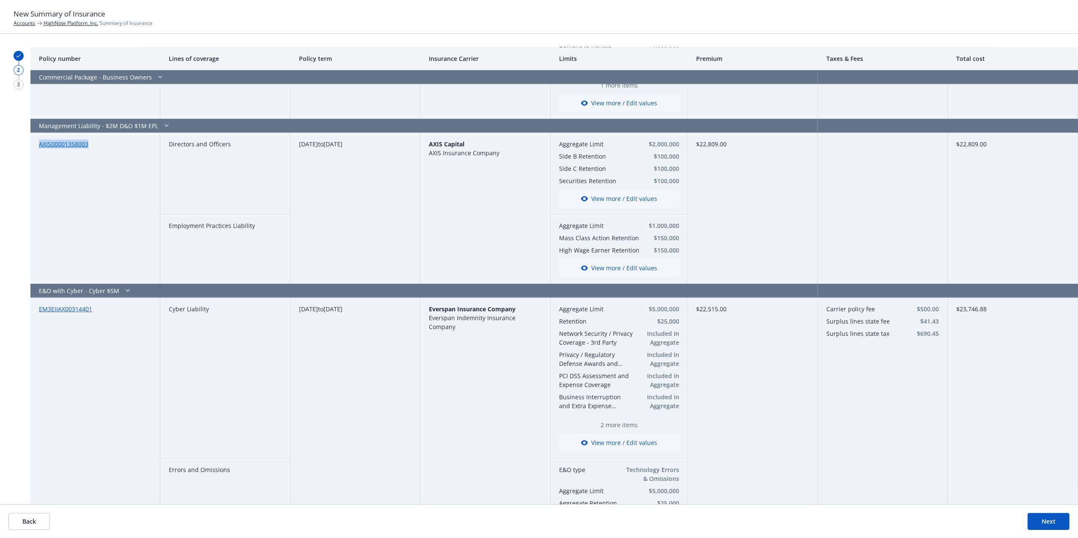
drag, startPoint x: 105, startPoint y: 146, endPoint x: 38, endPoint y: 145, distance: 66.8
click at [38, 145] on div "AXIS00001358003" at bounding box center [95, 208] width 130 height 151
copy link "AXIS00001358003"
click at [606, 194] on button "View more / Edit values" at bounding box center [619, 198] width 120 height 17
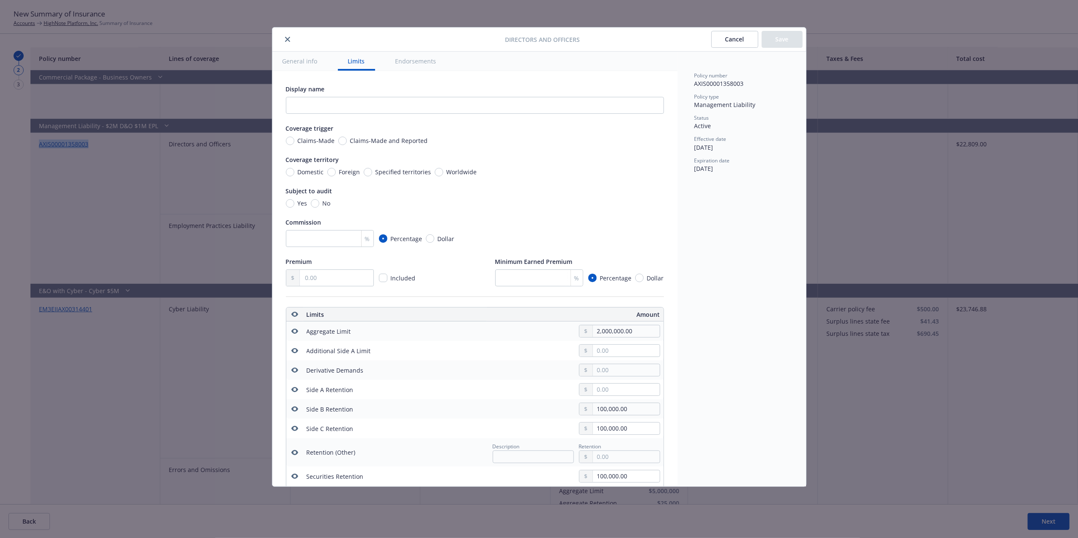
scroll to position [236, 0]
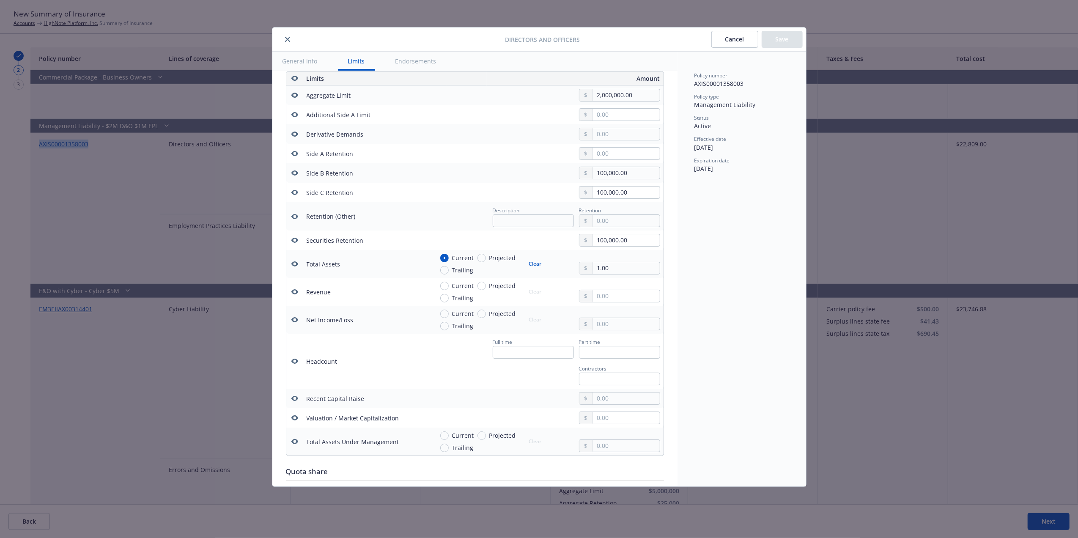
click at [294, 266] on icon "button" at bounding box center [294, 263] width 7 height 5
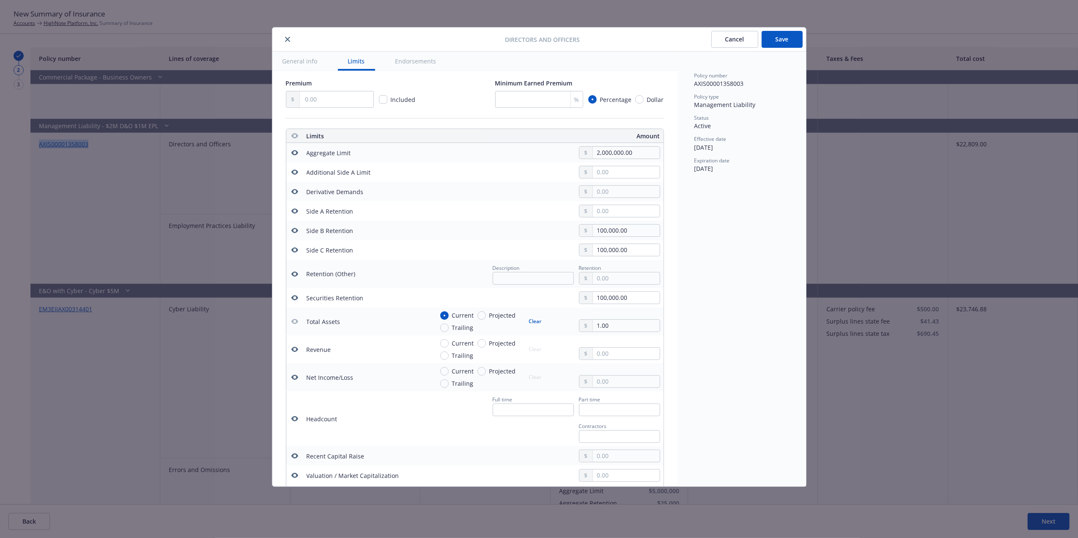
scroll to position [510, 0]
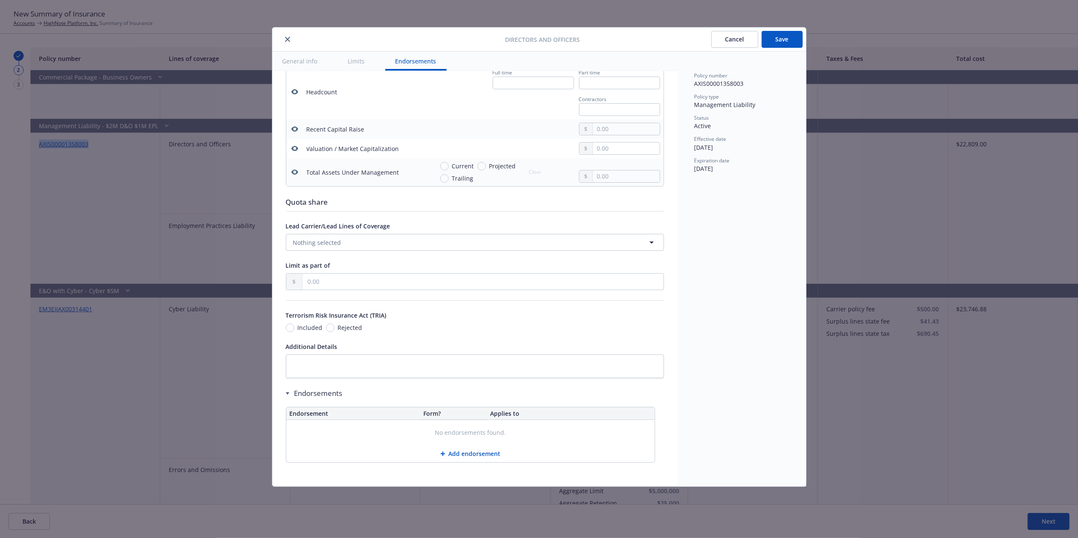
click at [777, 45] on button "Save" at bounding box center [782, 39] width 41 height 17
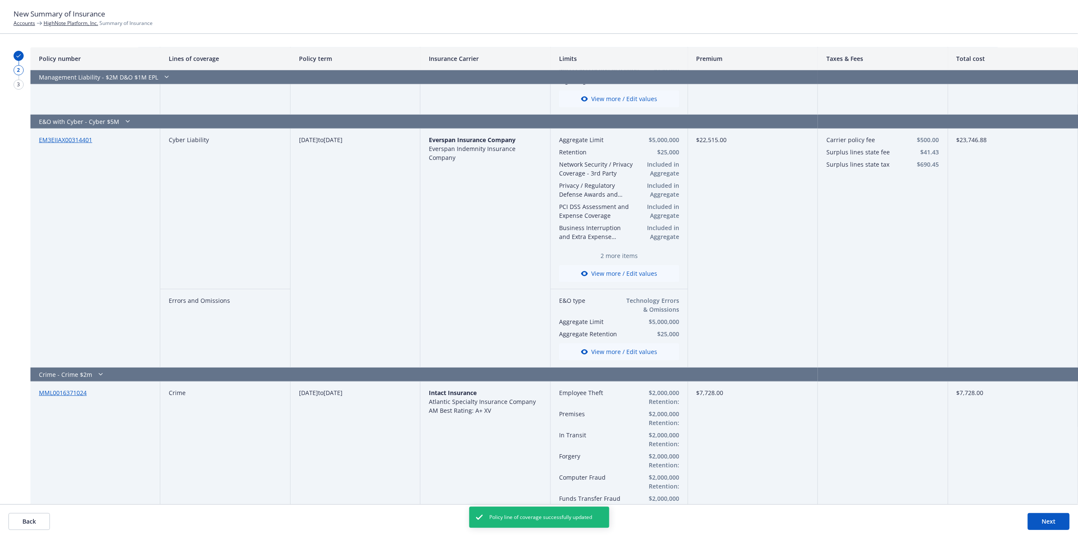
scroll to position [589, 0]
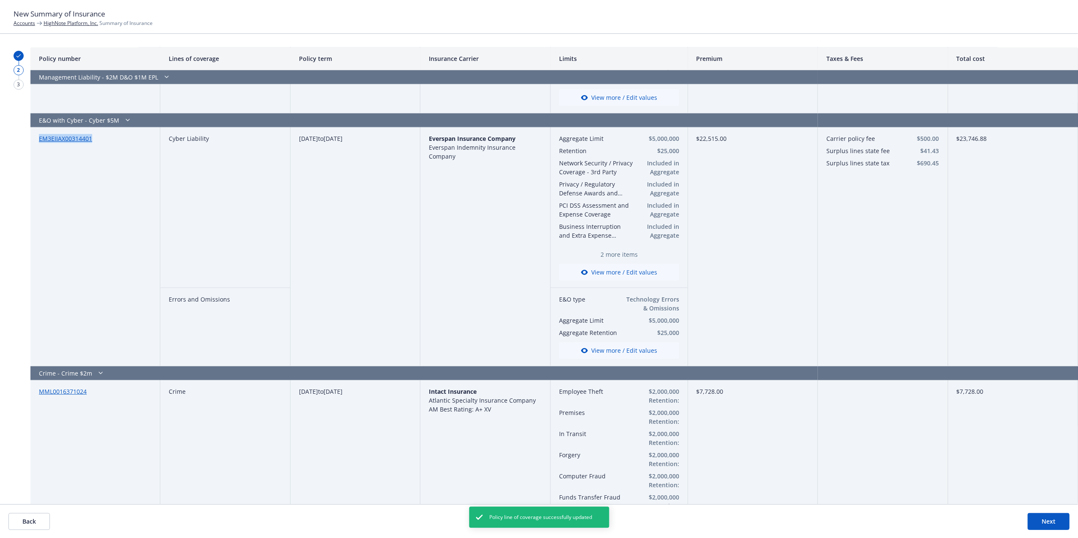
drag, startPoint x: 107, startPoint y: 144, endPoint x: 36, endPoint y: 144, distance: 71.5
click at [36, 144] on div "EM3EIIAX00314401" at bounding box center [95, 246] width 130 height 239
copy link "EM3EIIAX00314401"
click at [600, 276] on button "View more / Edit values" at bounding box center [619, 272] width 120 height 17
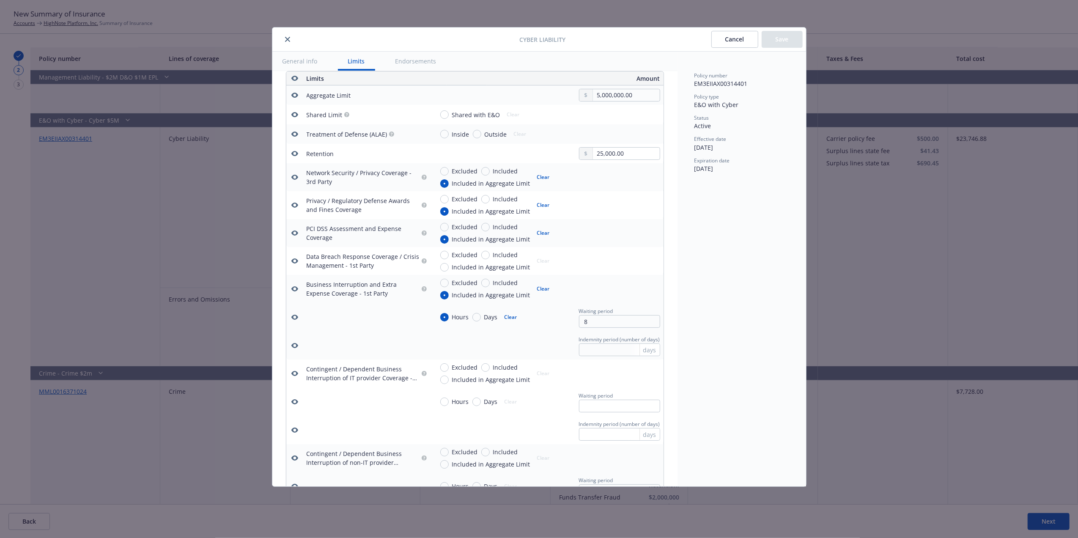
scroll to position [228, 0]
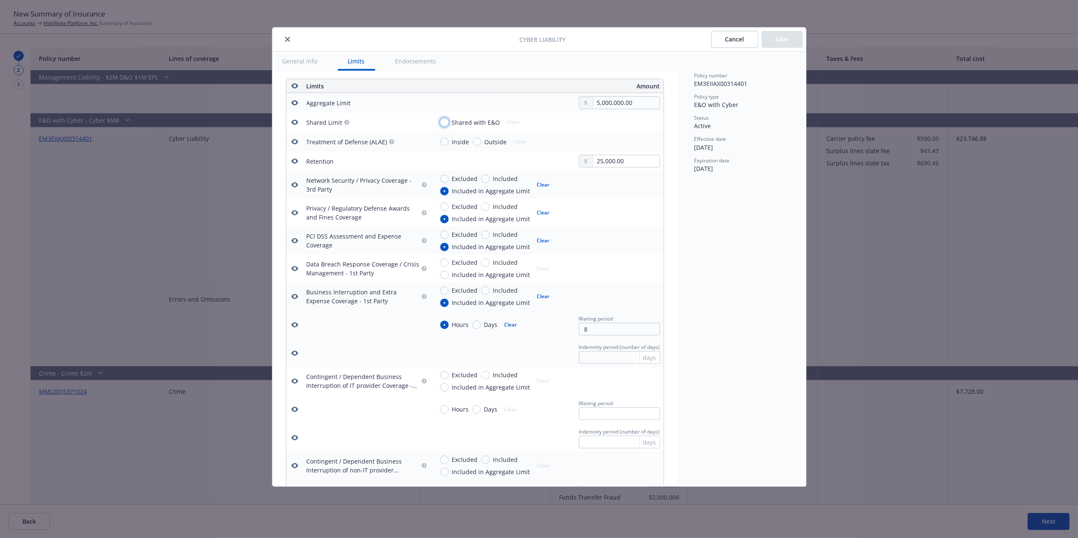
click at [447, 123] on input "Shared with E&O" at bounding box center [444, 122] width 8 height 8
radio input "true"
click at [447, 123] on input "Shared with E&O" at bounding box center [444, 122] width 8 height 8
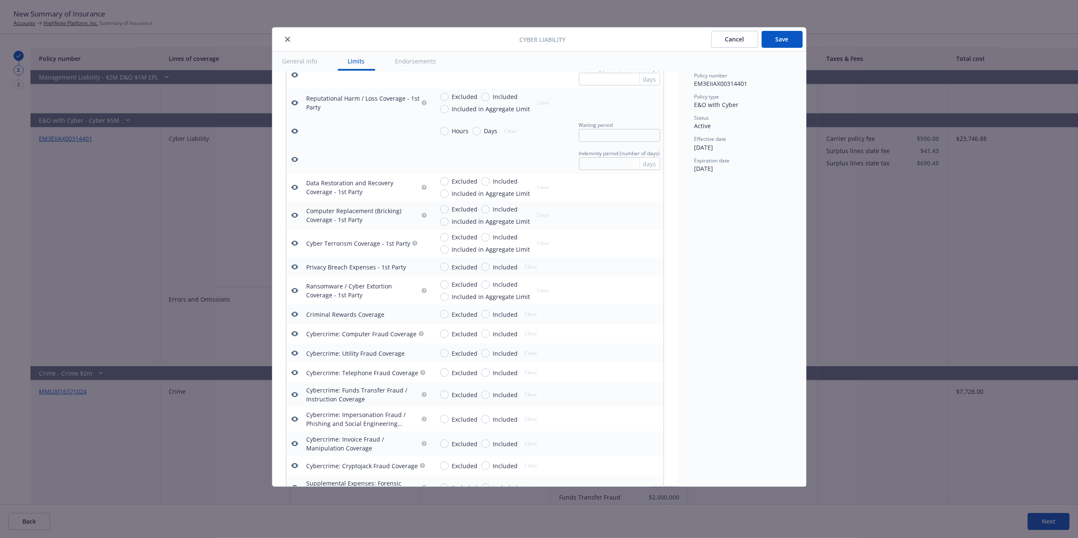
scroll to position [1405, 0]
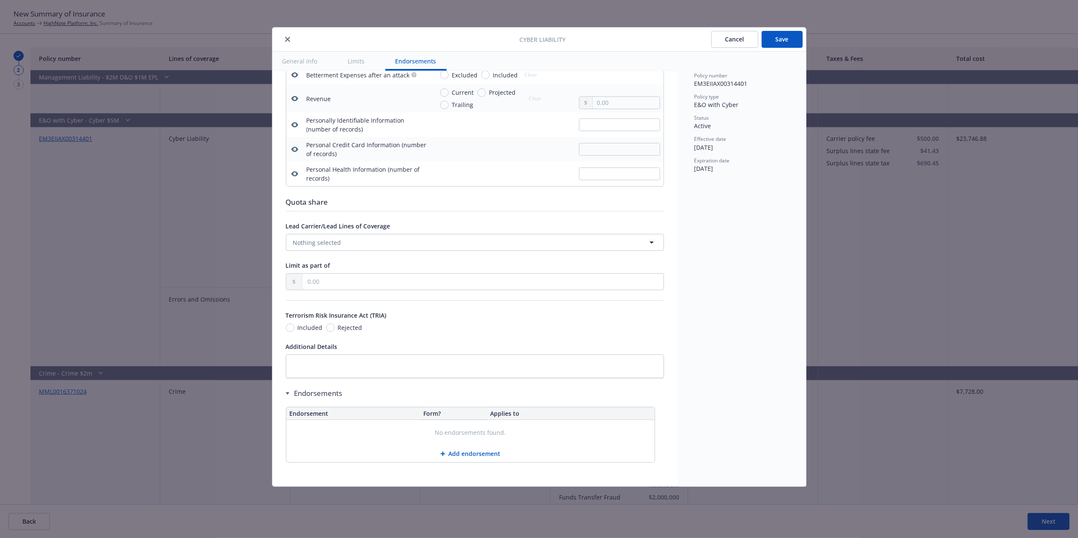
click at [785, 39] on button "Save" at bounding box center [782, 39] width 41 height 17
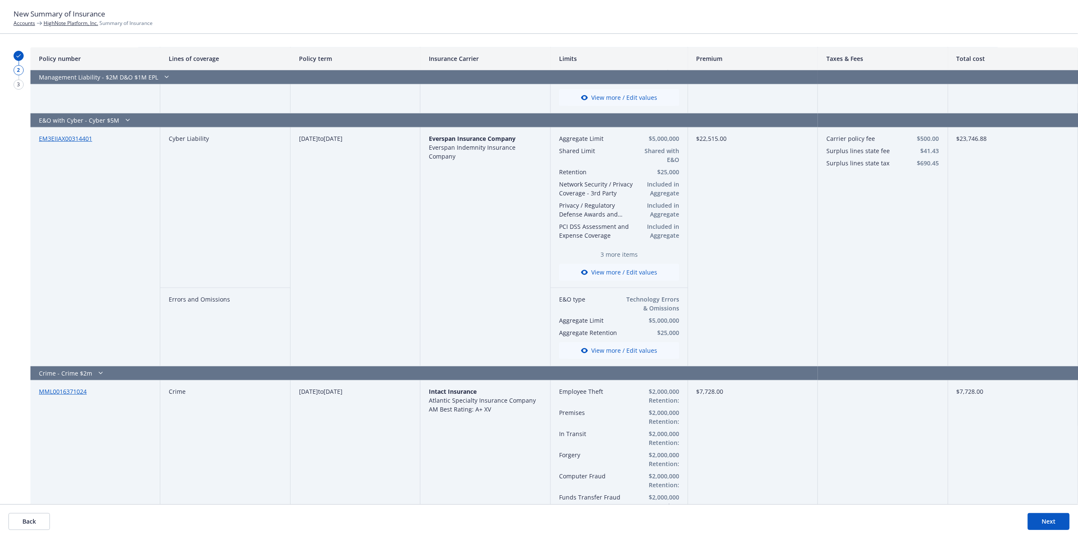
click at [631, 351] on button "View more / Edit values" at bounding box center [619, 350] width 120 height 17
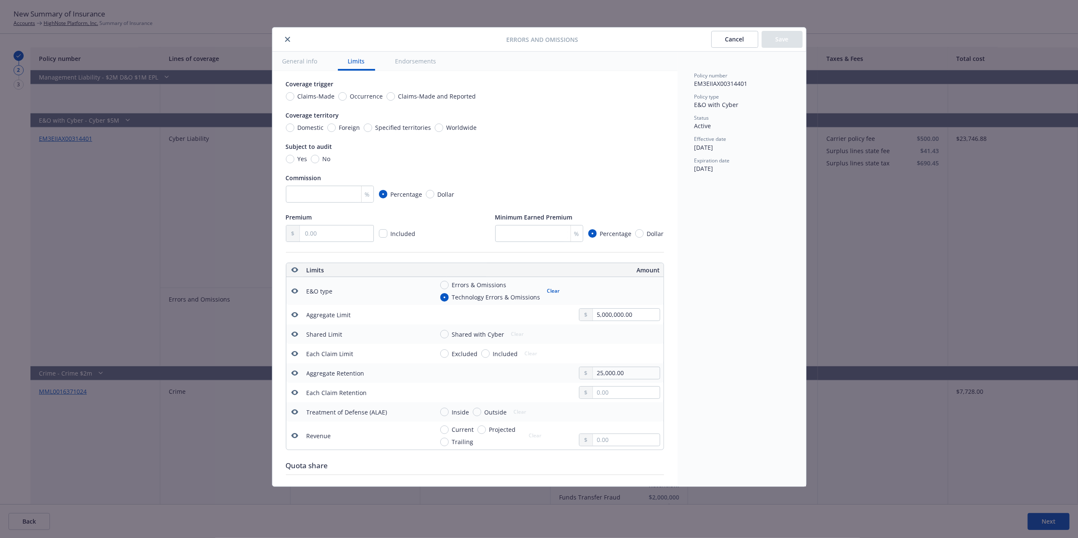
scroll to position [12, 0]
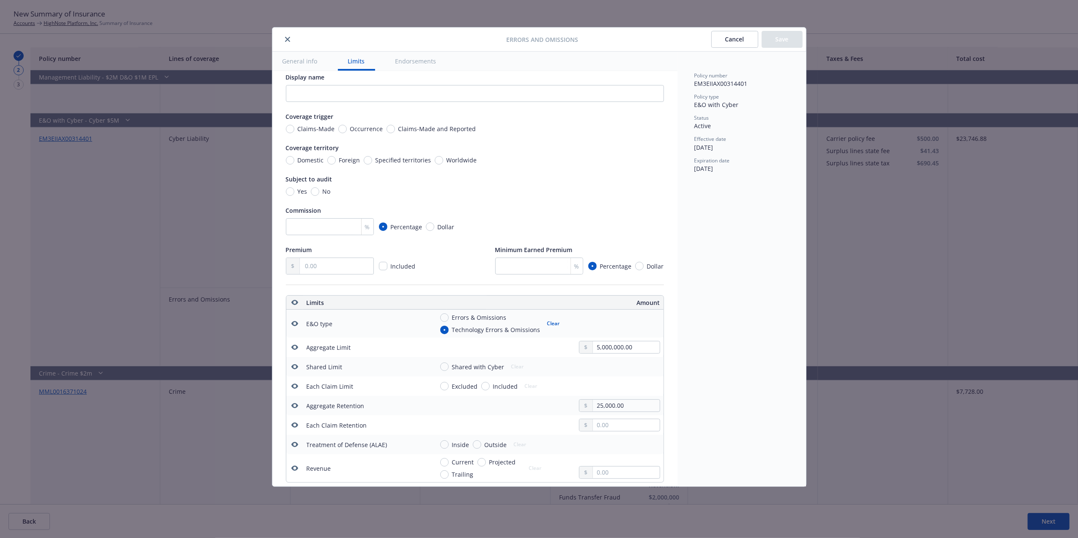
click at [747, 40] on button "Cancel" at bounding box center [734, 39] width 47 height 17
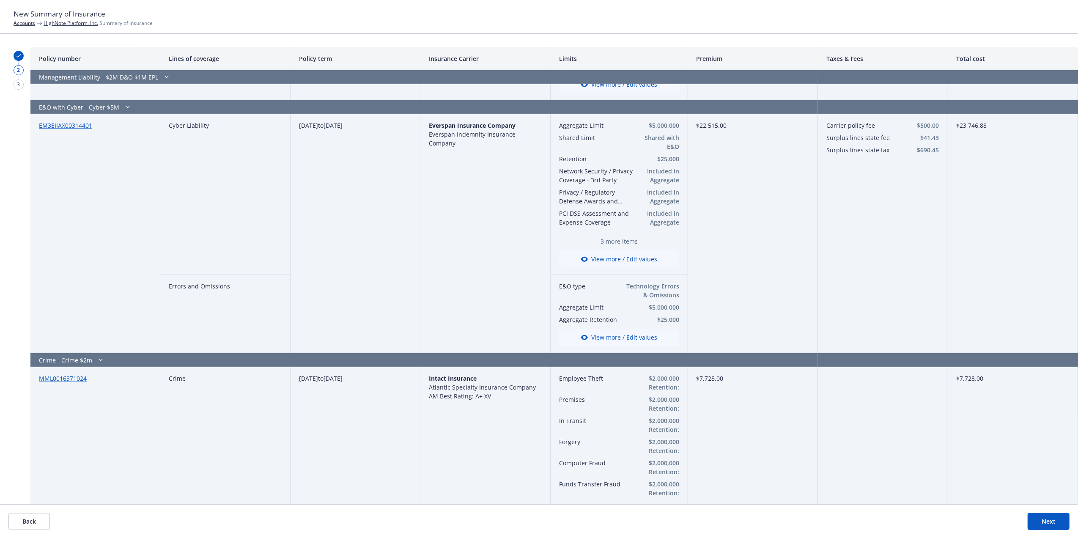
scroll to position [645, 0]
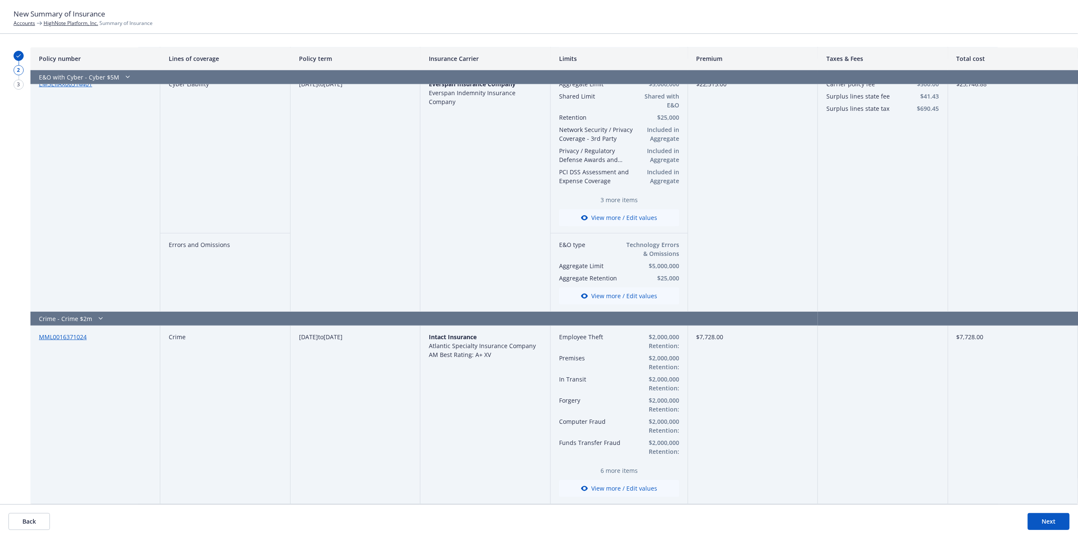
click at [623, 487] on button "View more / Edit values" at bounding box center [619, 488] width 120 height 17
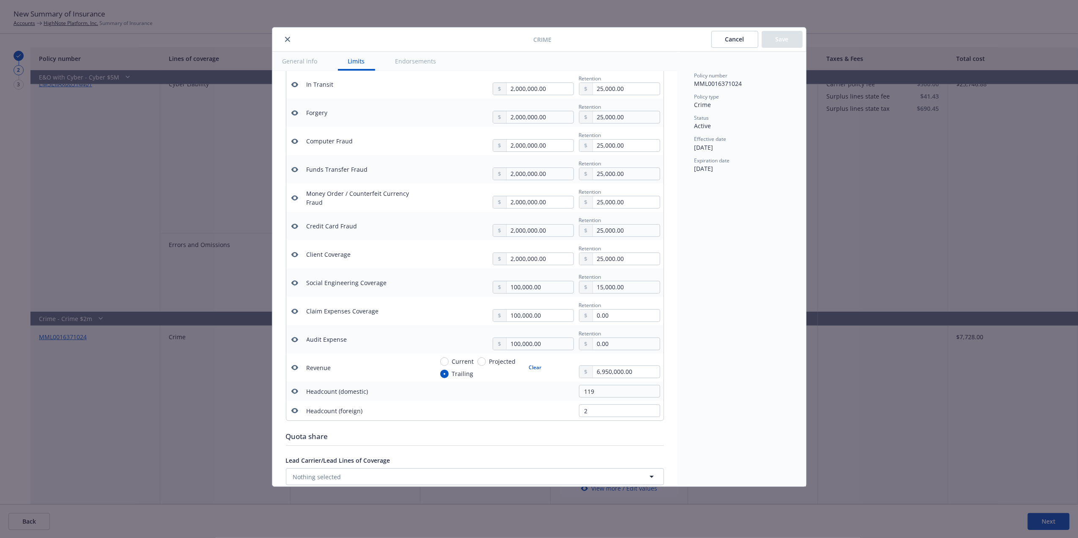
scroll to position [331, 0]
drag, startPoint x: 295, startPoint y: 367, endPoint x: 300, endPoint y: 365, distance: 5.3
click at [296, 366] on icon "button" at bounding box center [294, 364] width 7 height 5
click at [295, 391] on icon "button" at bounding box center [294, 387] width 7 height 7
click at [295, 410] on icon "button" at bounding box center [294, 407] width 7 height 7
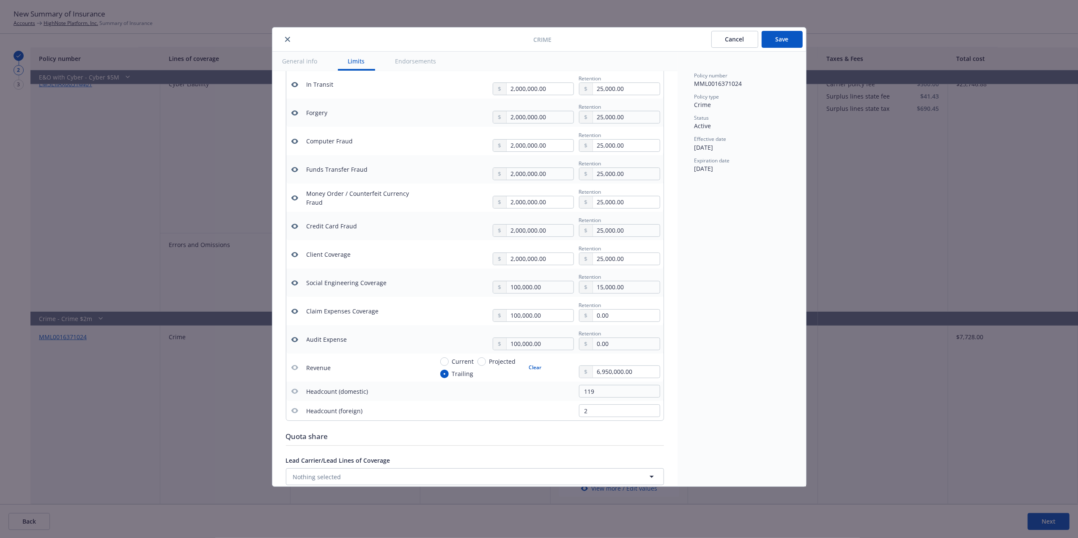
scroll to position [322, 0]
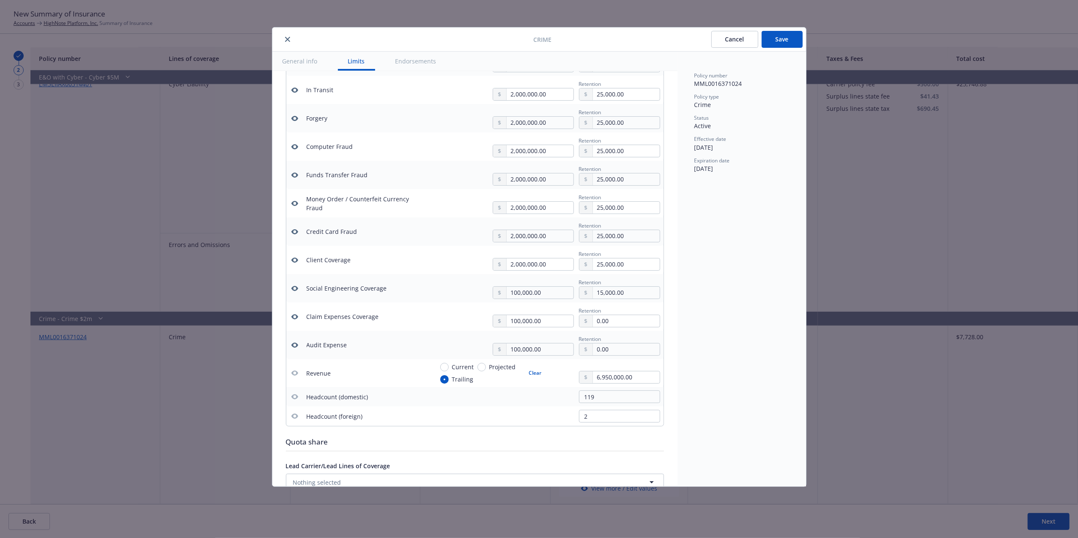
click button "Save"
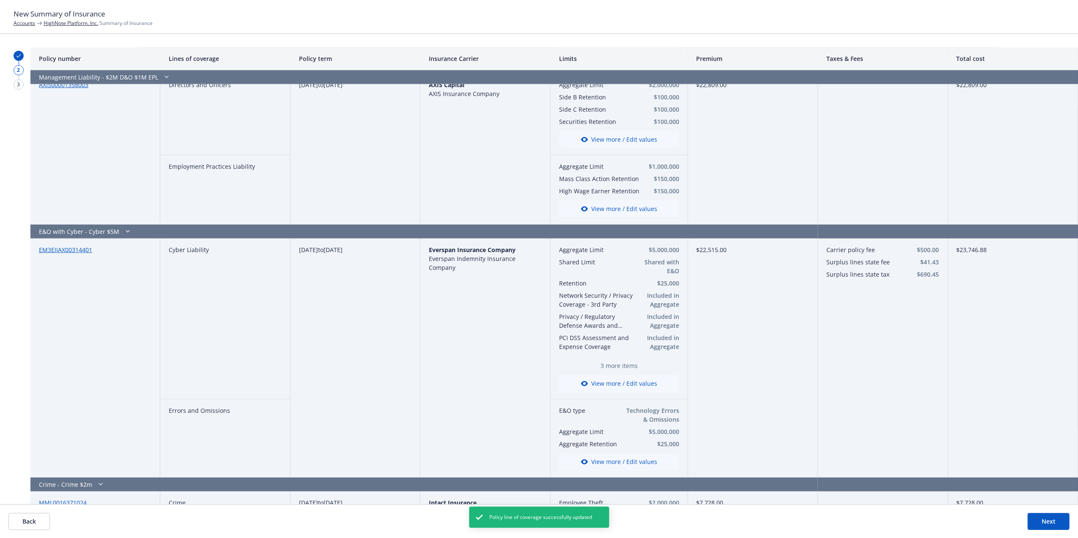
scroll to position [645, 0]
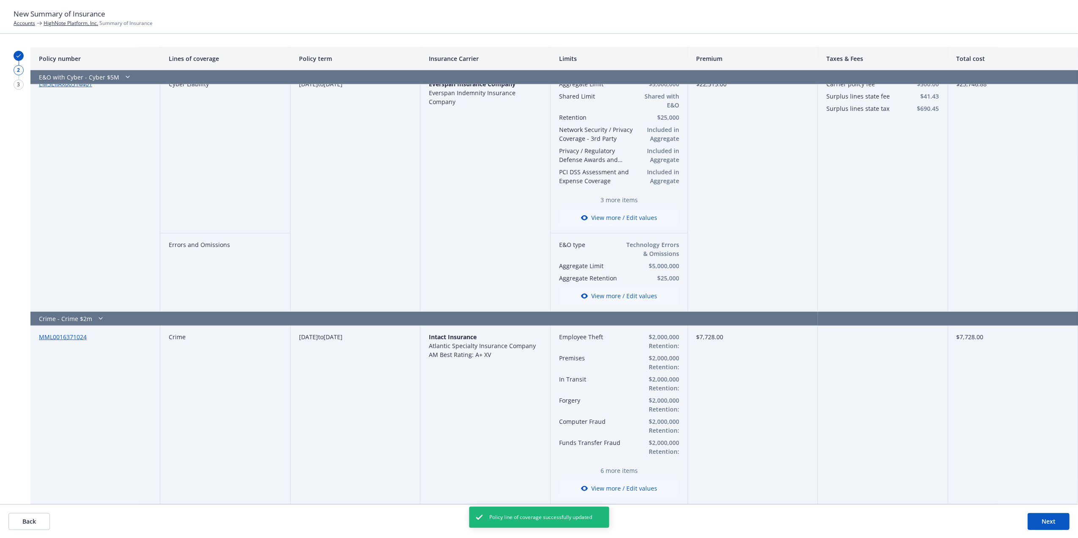
click button "Next"
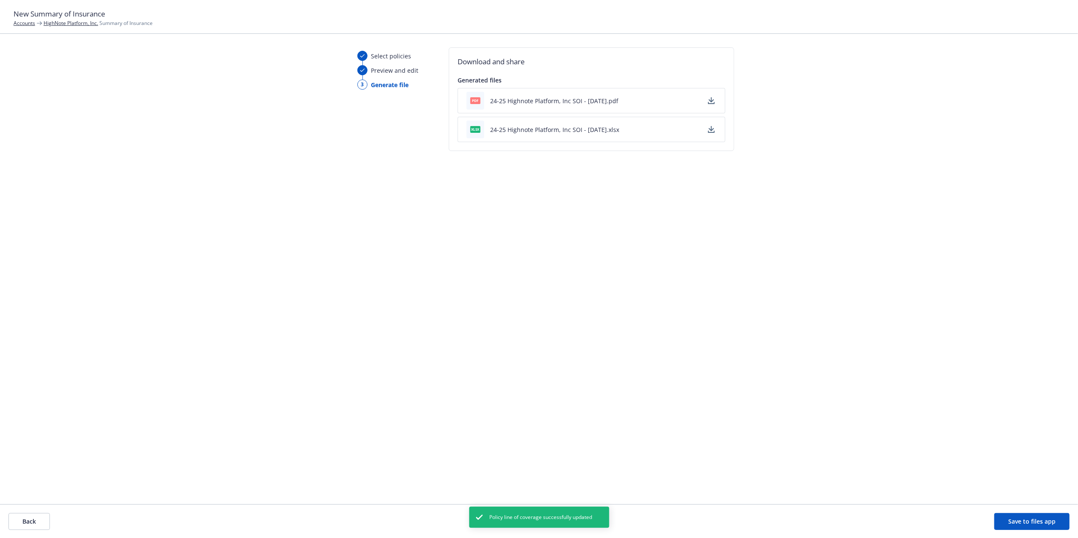
click icon "button"
click button "Save to files app"
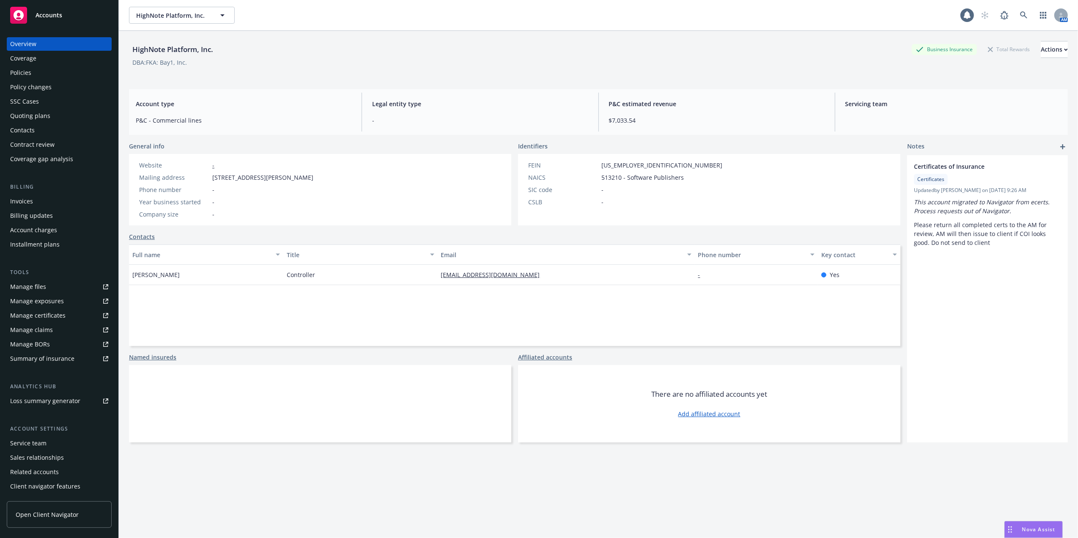
click at [39, 73] on div "Policies" at bounding box center [59, 73] width 98 height 14
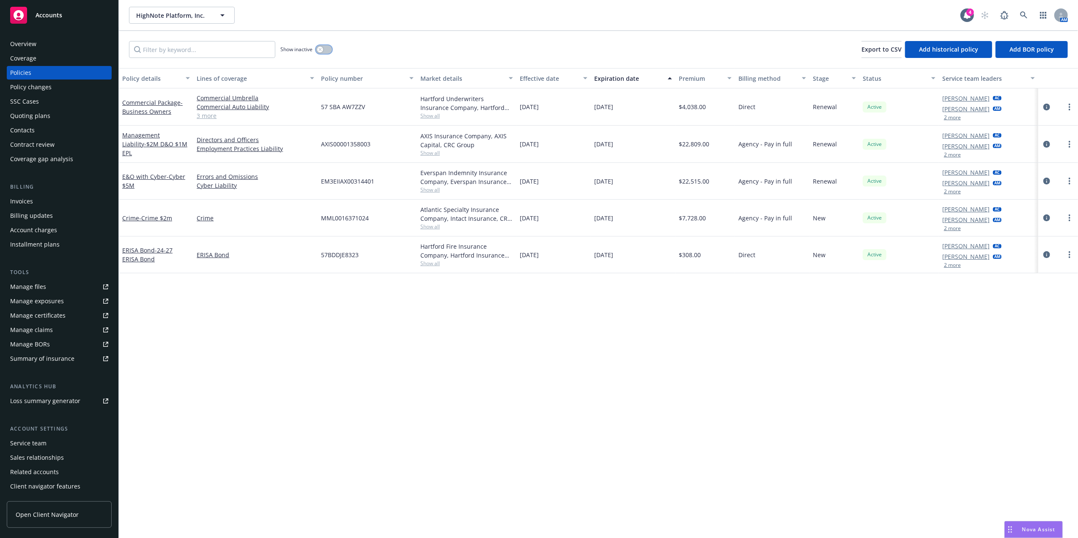
click at [320, 49] on icon "button" at bounding box center [319, 49] width 3 height 3
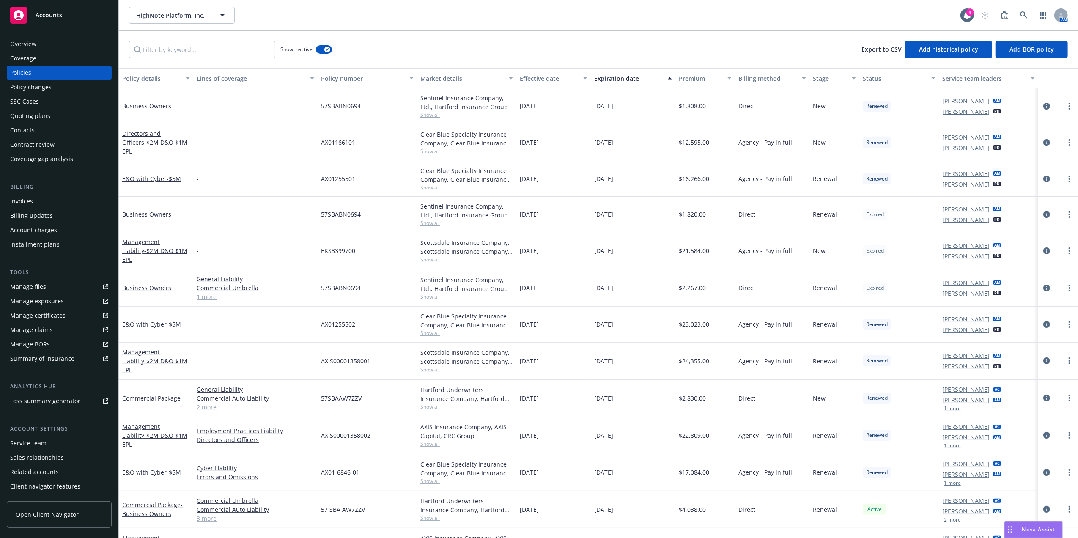
click at [611, 72] on button "Expiration date" at bounding box center [633, 78] width 85 height 20
click at [611, 75] on div "Expiration date" at bounding box center [628, 78] width 68 height 9
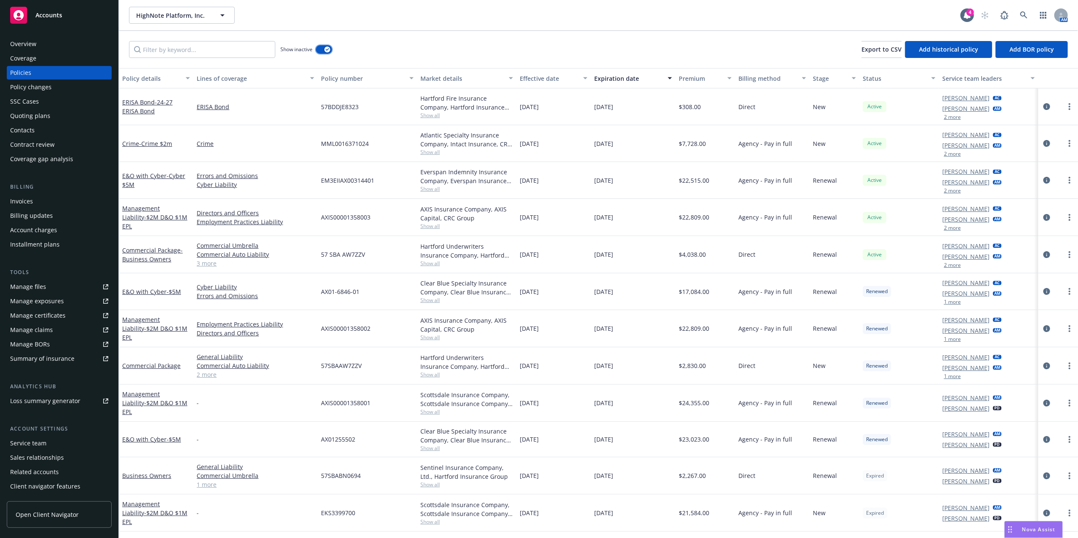
click at [325, 50] on div "button" at bounding box center [327, 50] width 6 height 6
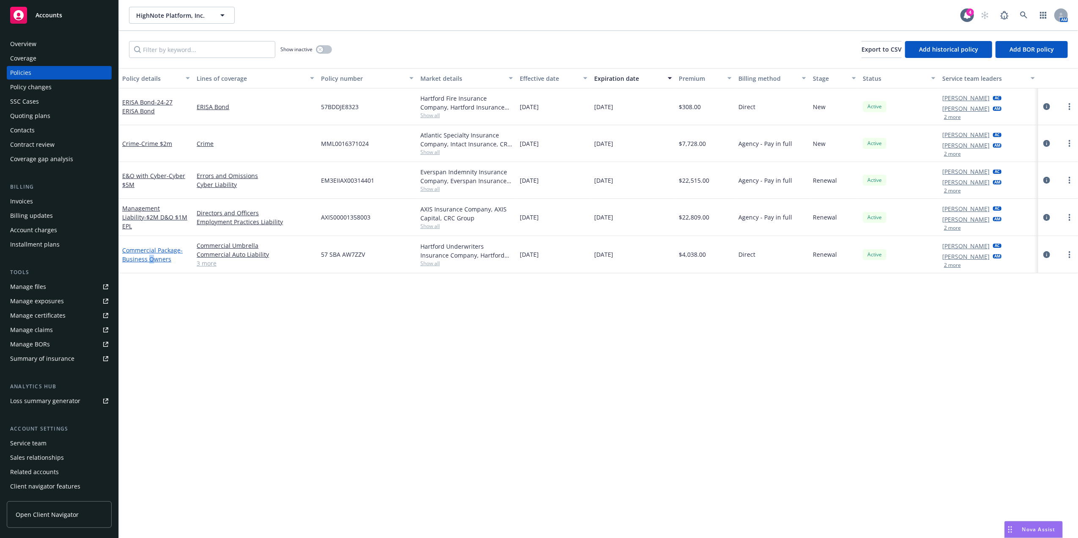
click at [151, 257] on span "- Business Owners" at bounding box center [152, 254] width 60 height 17
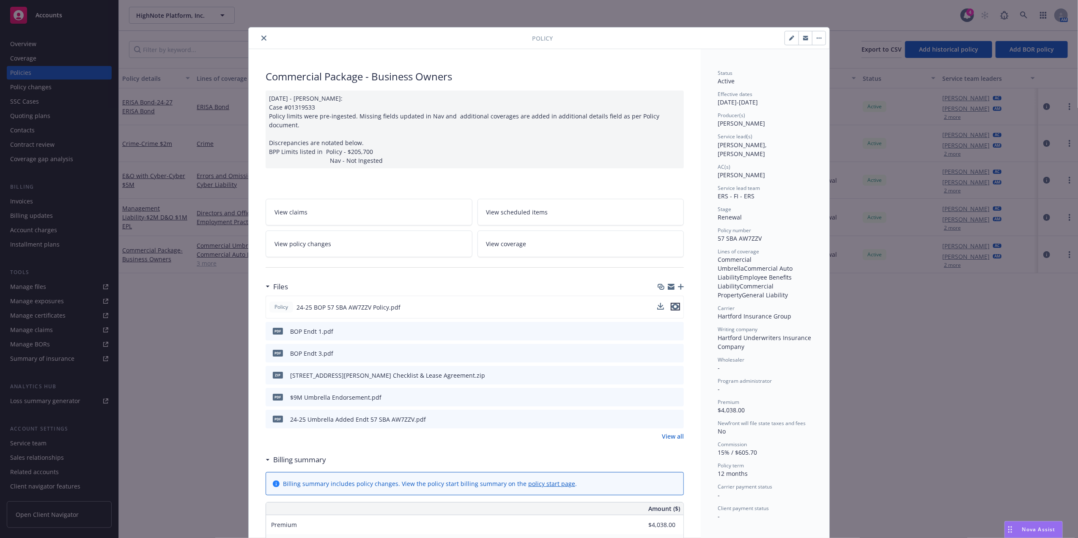
click at [672, 304] on icon "preview file" at bounding box center [675, 307] width 8 height 6
click at [256, 34] on div at bounding box center [392, 38] width 280 height 10
click at [264, 36] on button "close" at bounding box center [264, 38] width 10 height 10
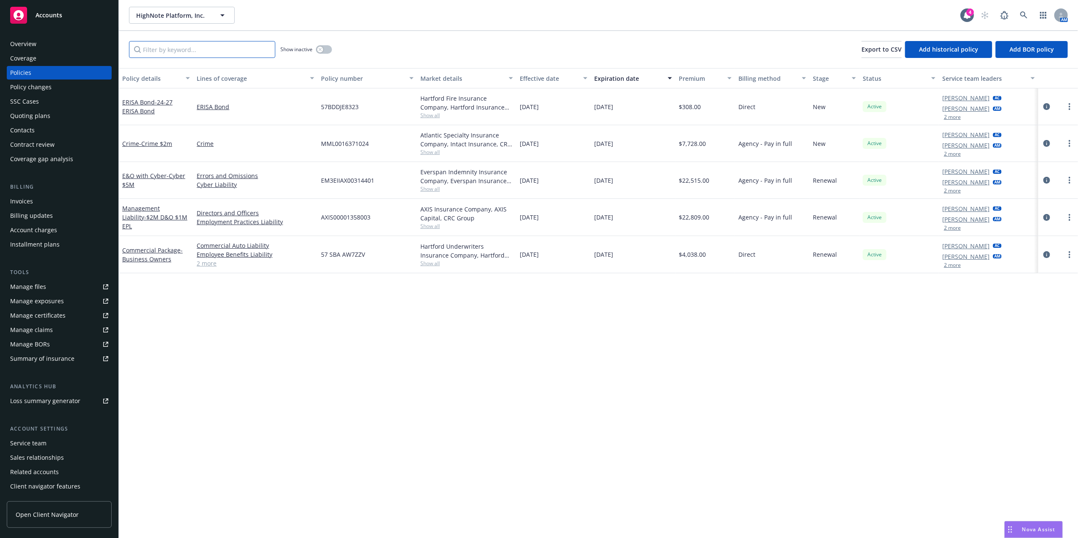
click at [226, 52] on input "Filter by keyword..." at bounding box center [202, 49] width 146 height 17
paste input "AXIS00001358003"
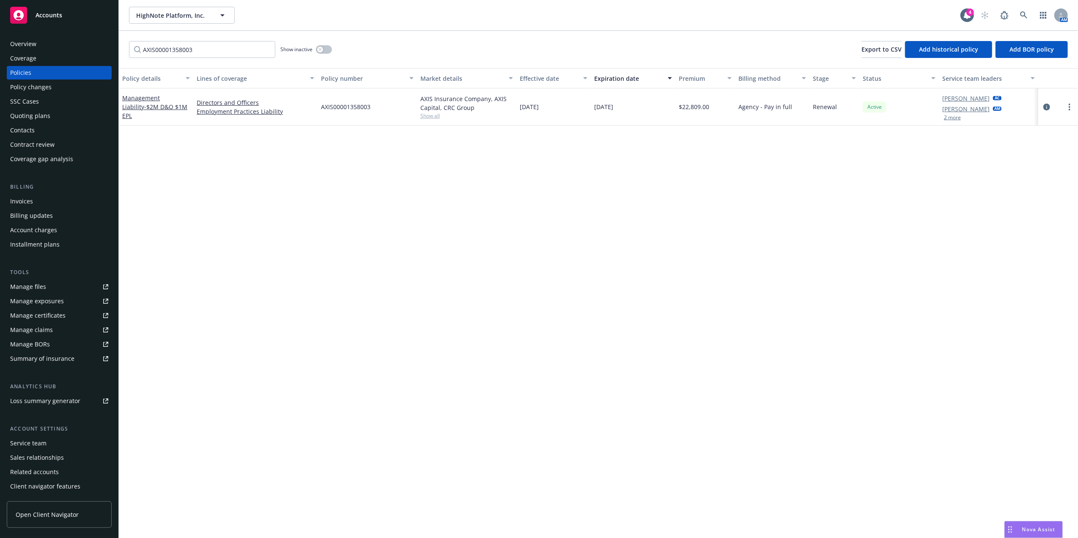
click at [153, 106] on div "Management Liability - $2M D&O $1M EPL" at bounding box center [156, 106] width 68 height 27
click at [153, 109] on span "- $2M D&O $1M EPL" at bounding box center [154, 111] width 65 height 17
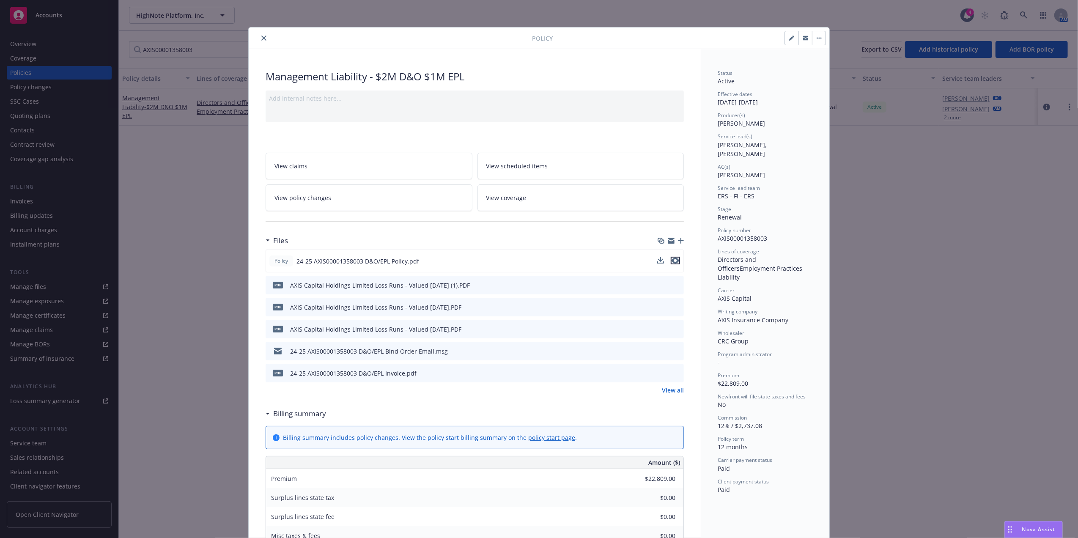
click at [673, 261] on icon "preview file" at bounding box center [675, 260] width 8 height 6
click at [261, 39] on icon "close" at bounding box center [263, 38] width 5 height 5
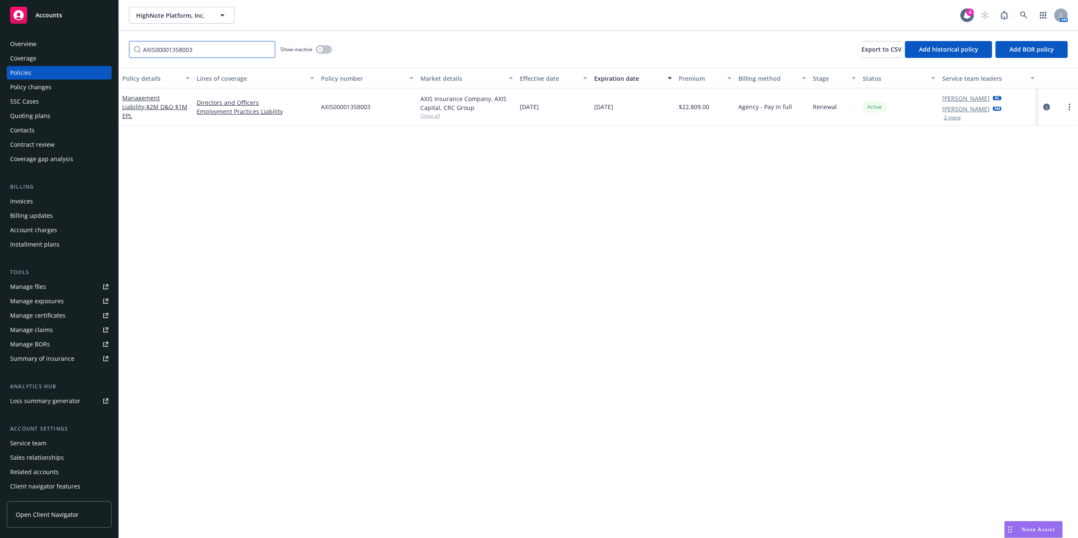
click at [220, 58] on input "AXIS00001358003" at bounding box center [202, 49] width 146 height 17
click at [220, 56] on input "AXIS00001358003" at bounding box center [202, 49] width 146 height 17
paste input "EM3EIIAX00314401"
click at [173, 104] on span "- Cyber $5M" at bounding box center [153, 106] width 63 height 17
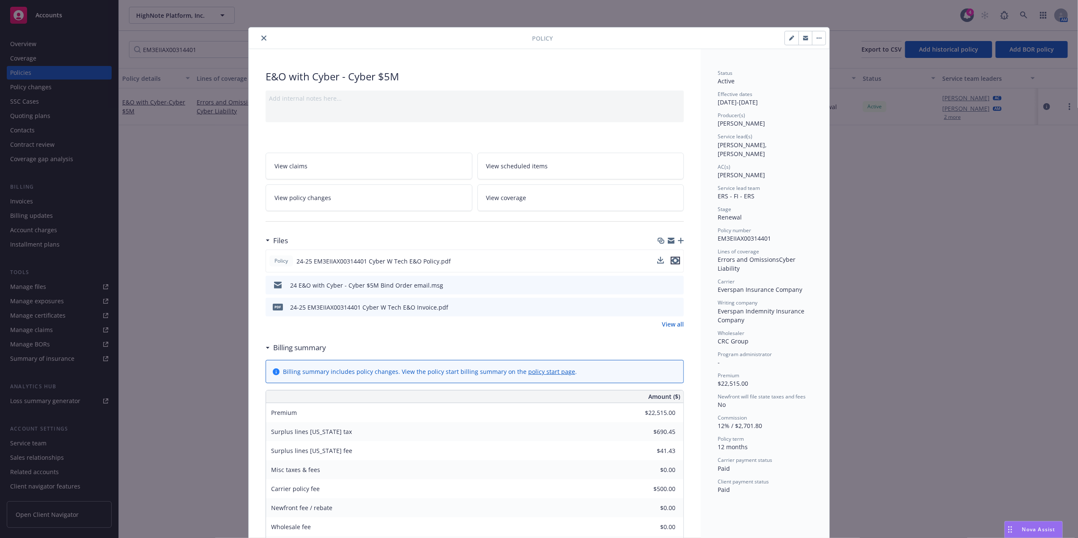
click at [671, 263] on icon "preview file" at bounding box center [675, 260] width 8 height 6
click at [259, 39] on button "close" at bounding box center [264, 38] width 10 height 10
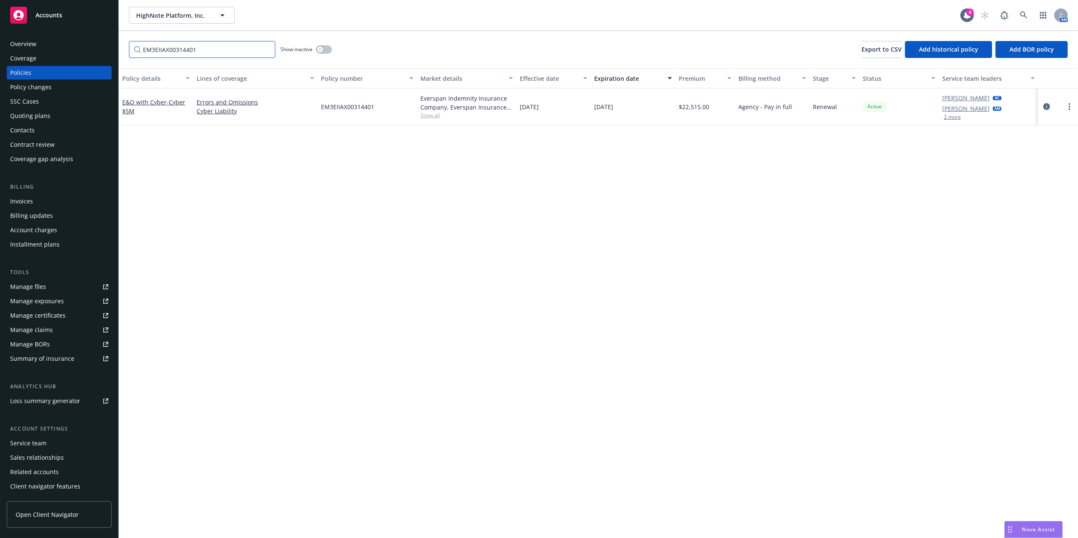
click at [181, 45] on input "EM3EIIAX00314401" at bounding box center [202, 49] width 146 height 17
type input "crime"
click at [149, 108] on span "- Crime $2m" at bounding box center [155, 107] width 33 height 8
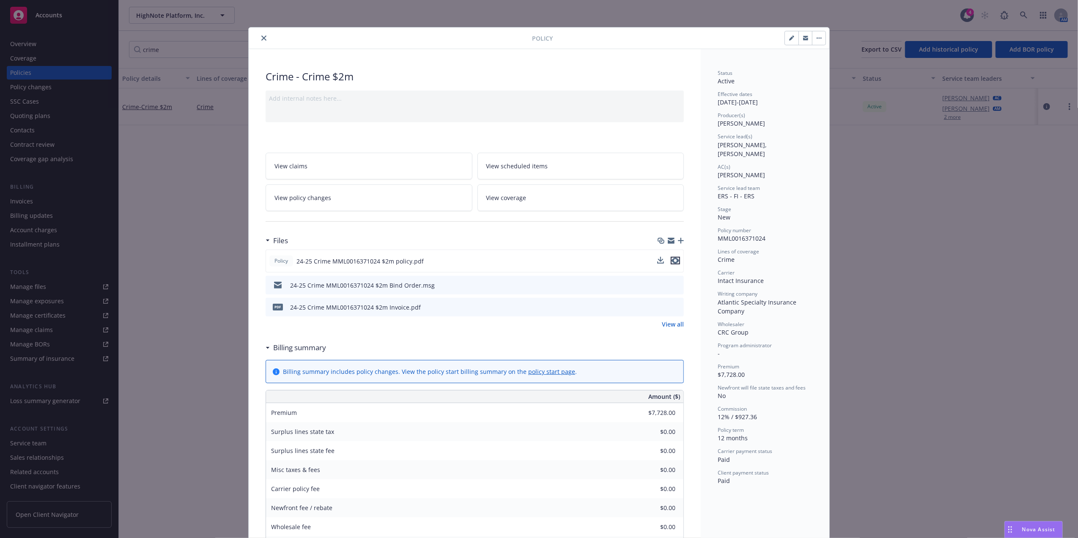
click at [674, 260] on icon "preview file" at bounding box center [675, 260] width 8 height 6
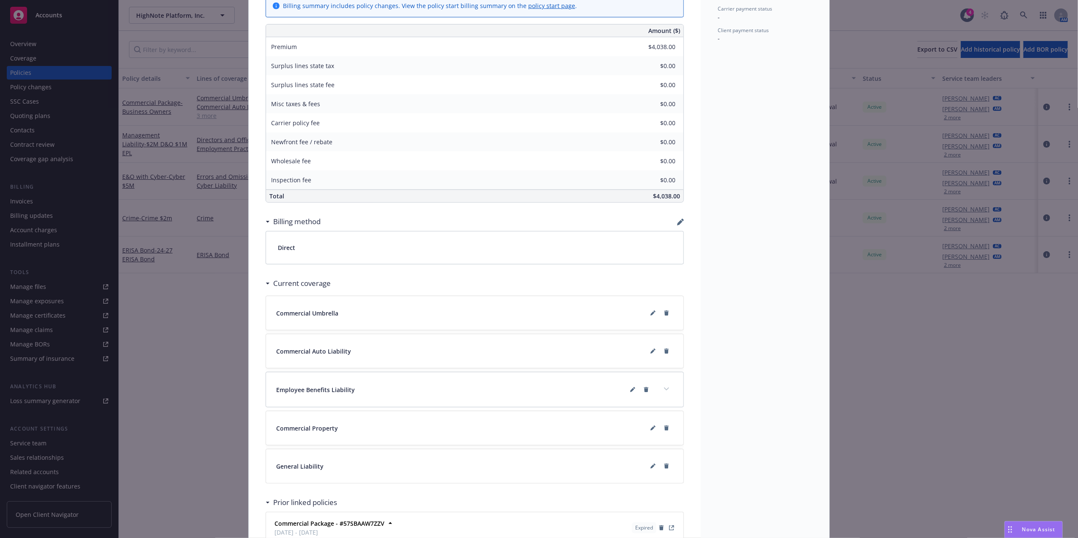
scroll to position [567, 0]
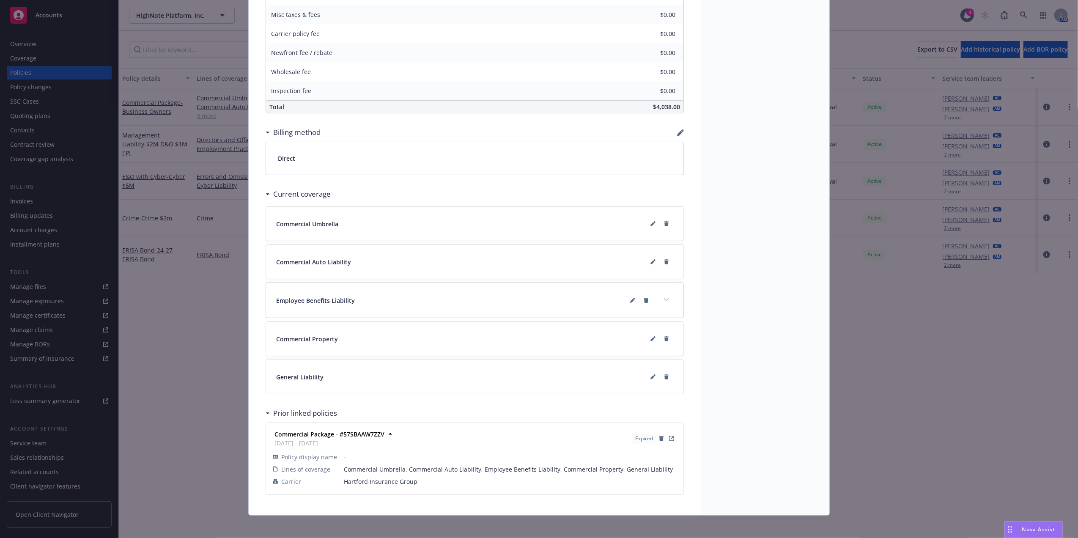
click at [239, 298] on div "Policy Commercial Package - Business Owners 11/04/2024 - Sampath Vankayala: Cas…" at bounding box center [539, 269] width 1078 height 538
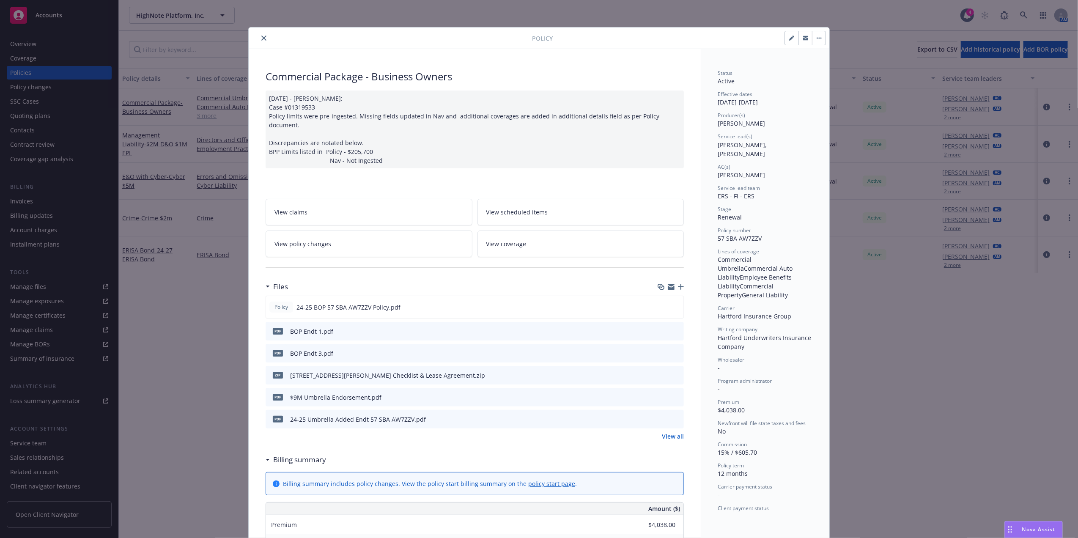
click at [262, 37] on icon "close" at bounding box center [263, 38] width 5 height 5
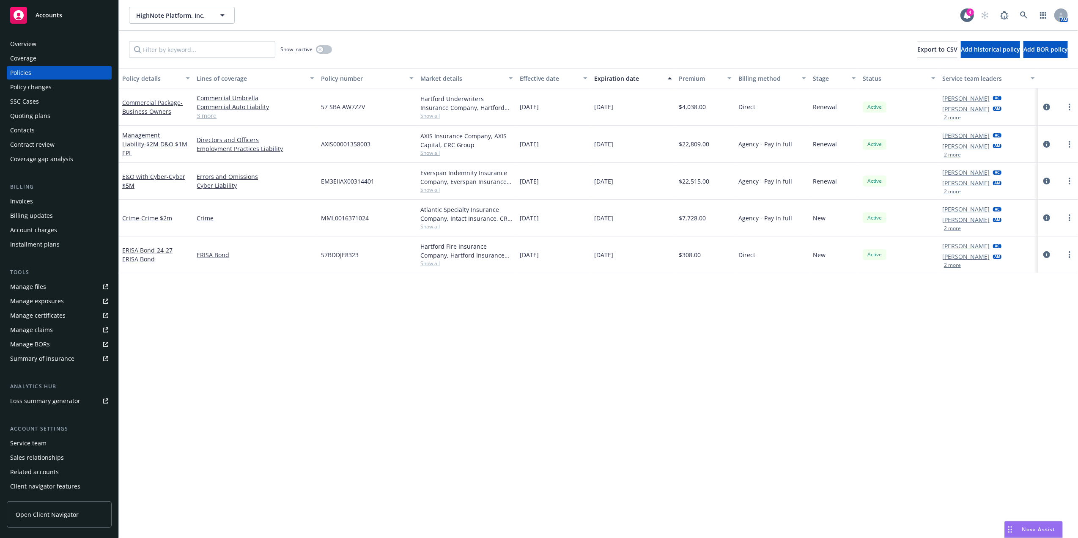
click at [207, 117] on link "3 more" at bounding box center [256, 115] width 118 height 9
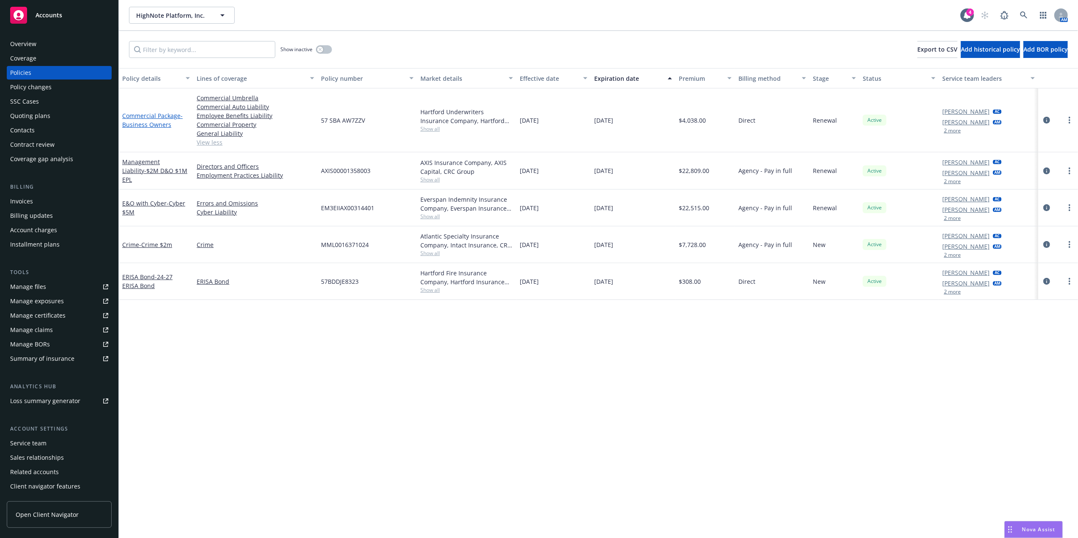
click at [152, 120] on span "- Business Owners" at bounding box center [152, 120] width 60 height 17
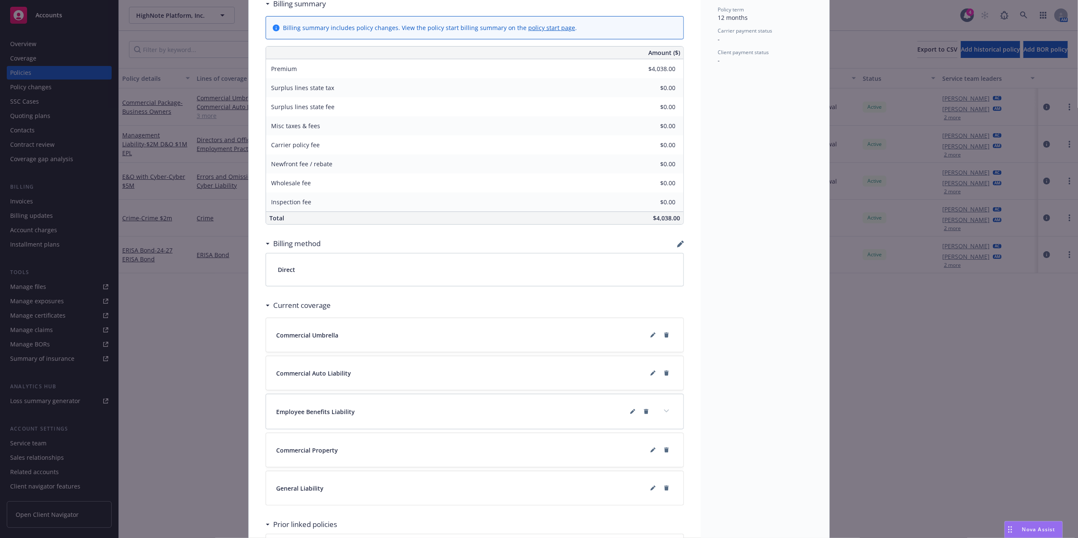
scroll to position [567, 0]
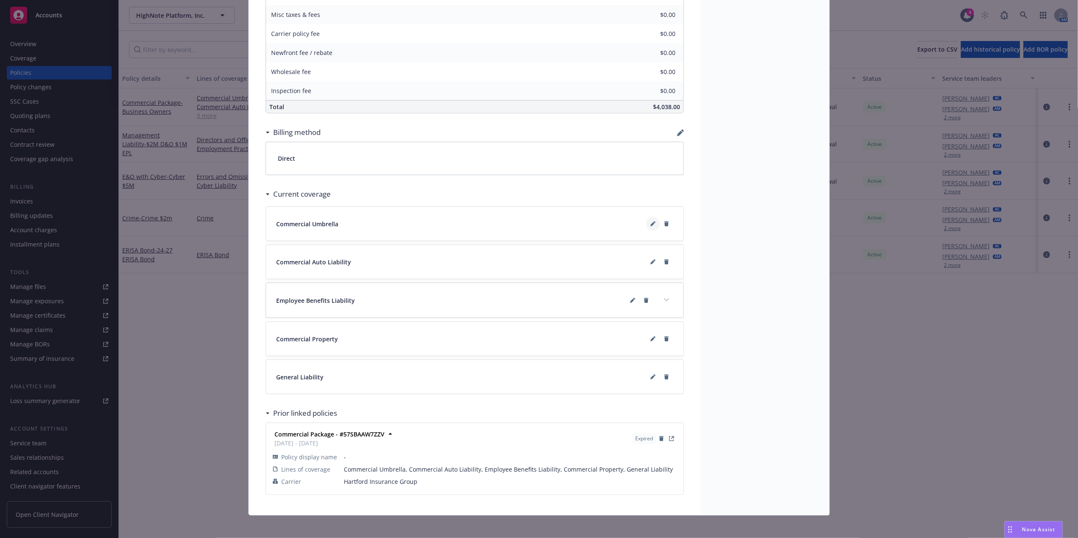
click at [646, 217] on button at bounding box center [653, 224] width 14 height 14
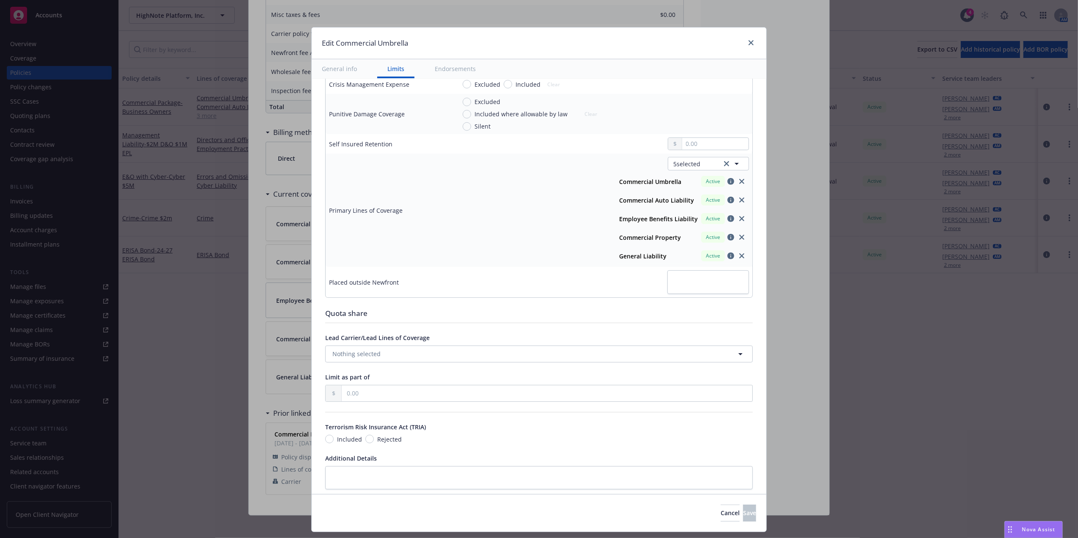
scroll to position [315, 0]
click at [739, 184] on icon "close" at bounding box center [741, 182] width 5 height 5
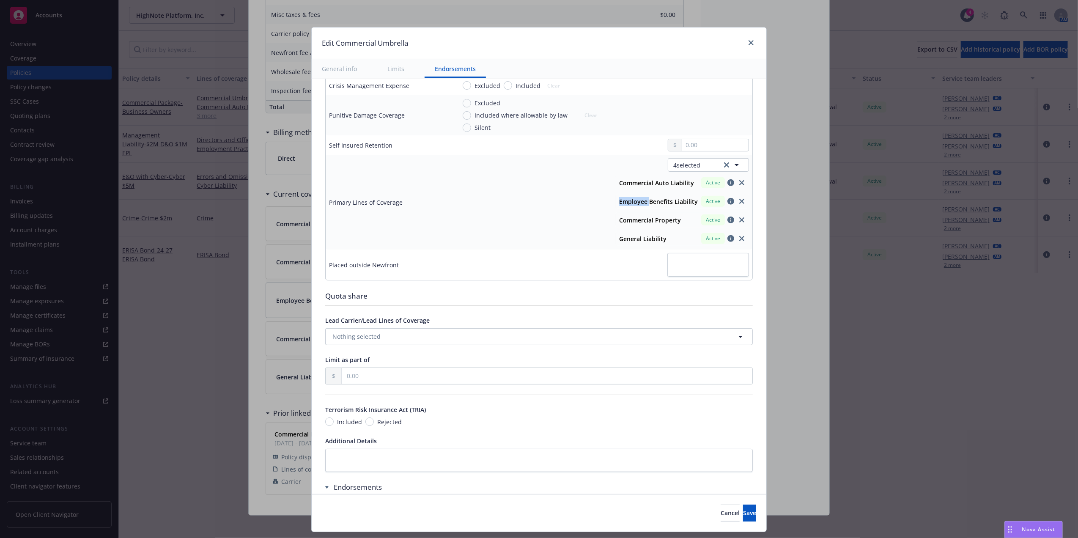
click at [739, 184] on icon "close" at bounding box center [741, 182] width 5 height 5
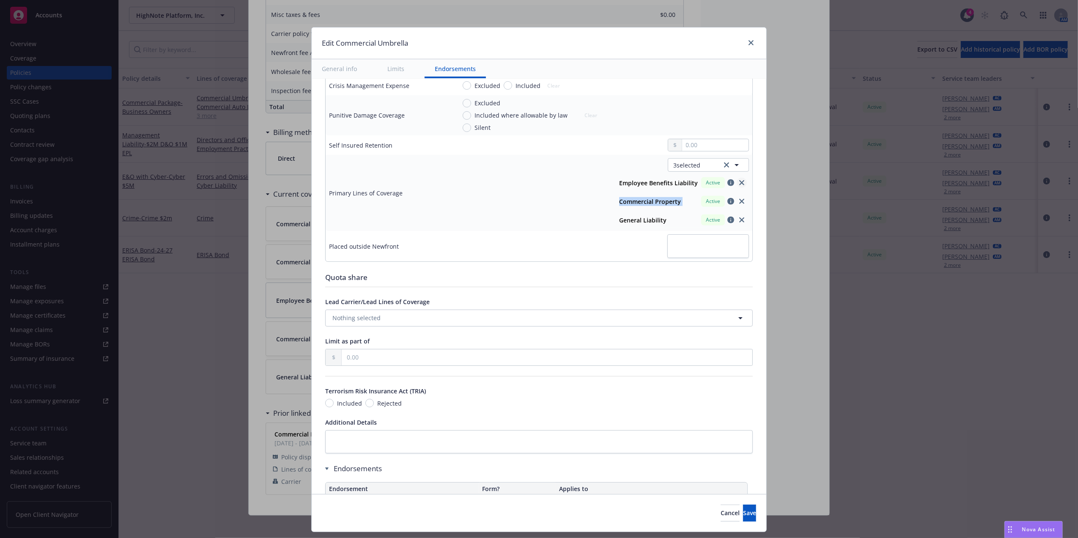
click at [739, 184] on icon "close" at bounding box center [741, 182] width 5 height 5
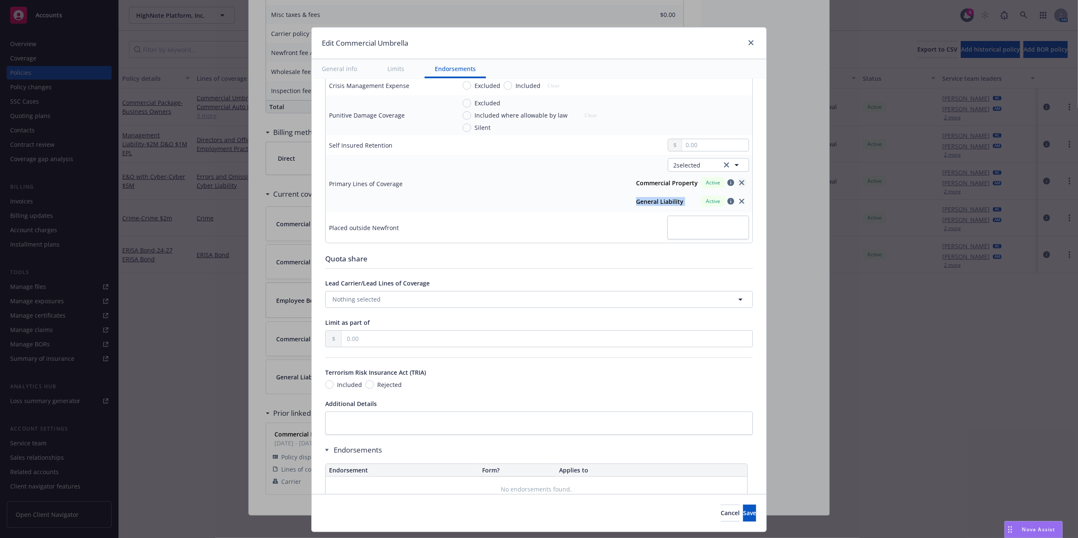
click at [739, 184] on icon "close" at bounding box center [741, 182] width 5 height 5
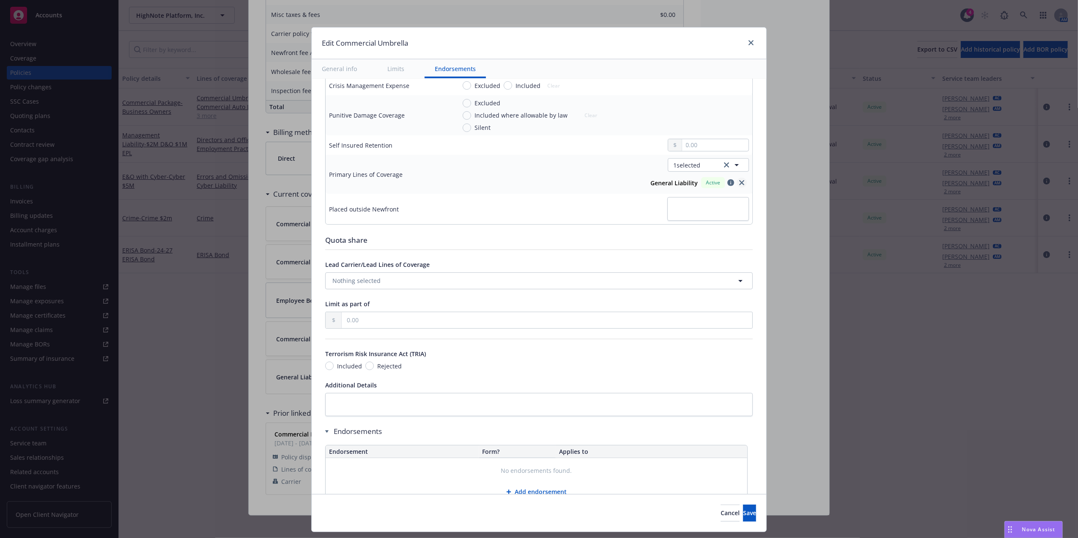
click at [739, 184] on icon "close" at bounding box center [741, 182] width 5 height 5
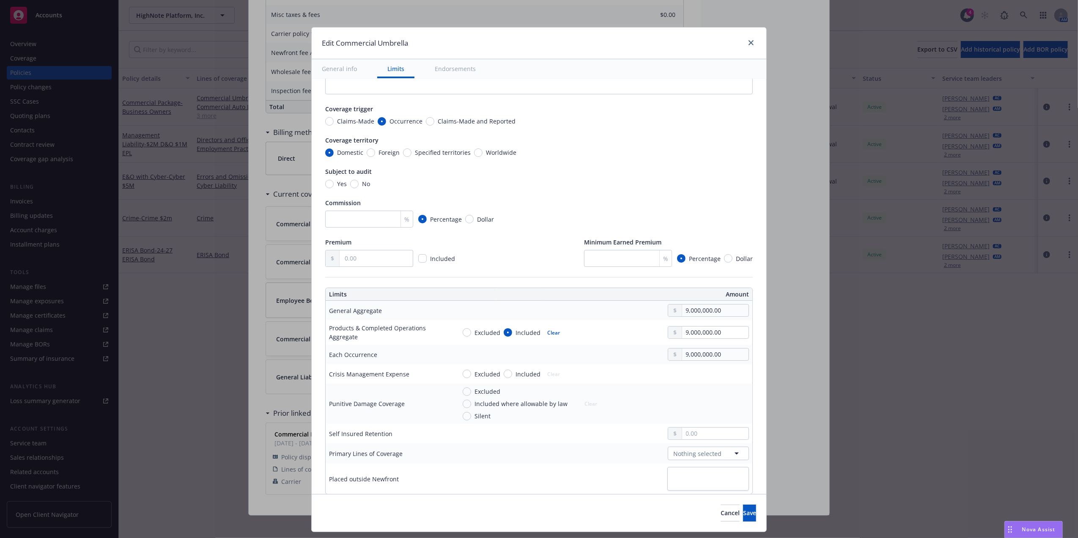
scroll to position [0, 0]
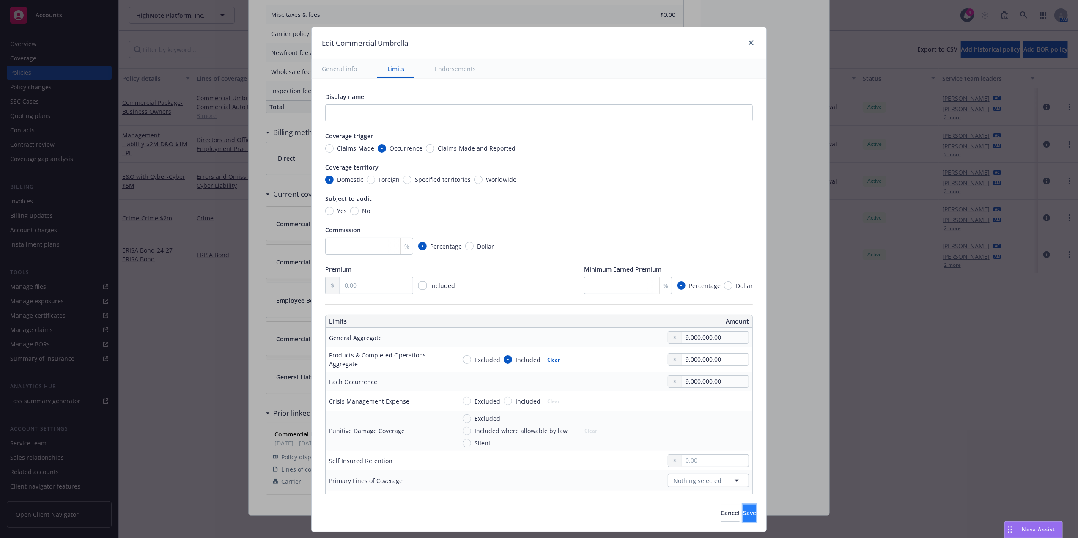
click at [743, 512] on span "Save" at bounding box center [749, 513] width 13 height 8
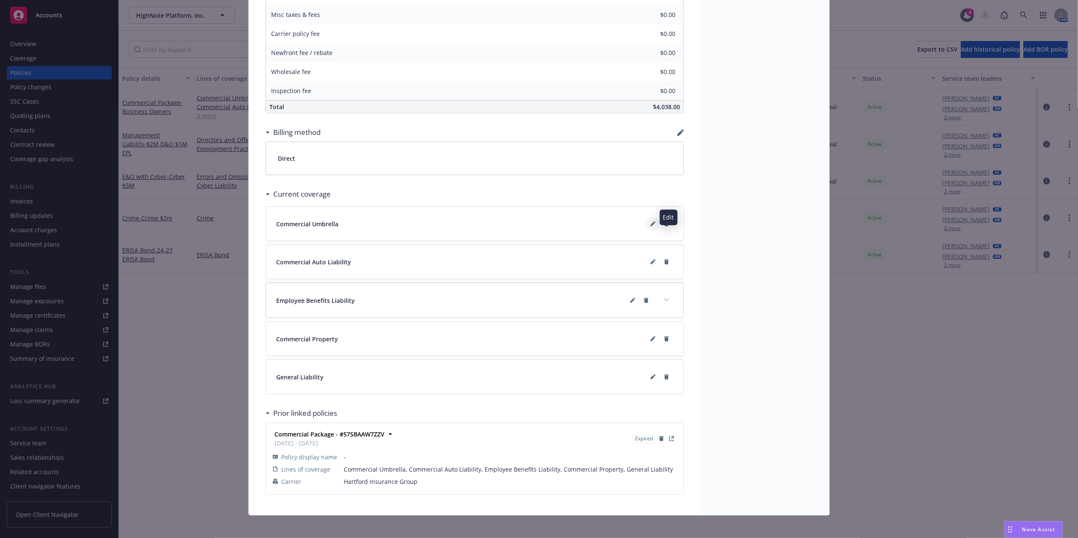
click at [650, 221] on icon at bounding box center [652, 223] width 5 height 5
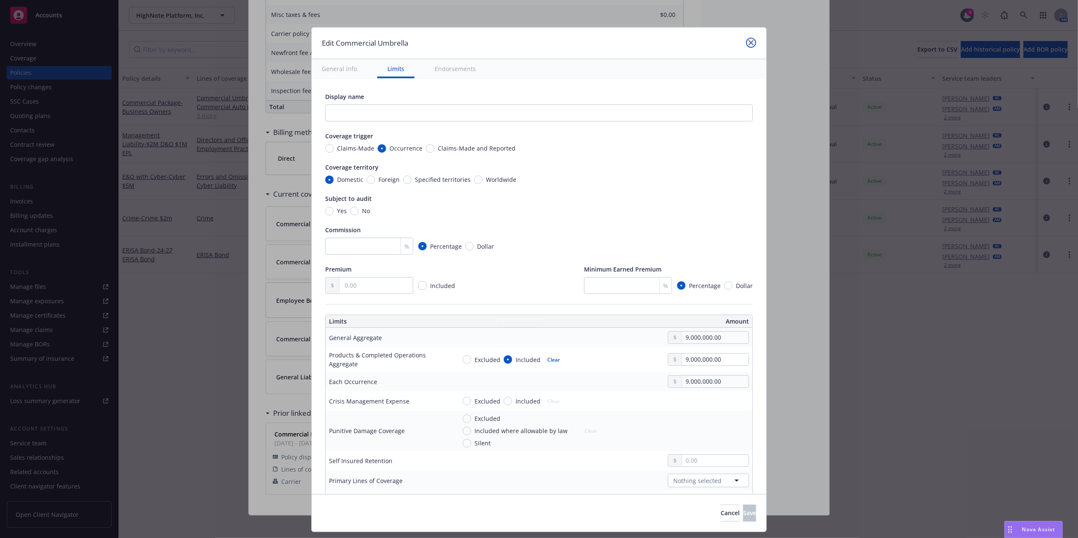
click at [749, 41] on icon "close" at bounding box center [750, 42] width 5 height 5
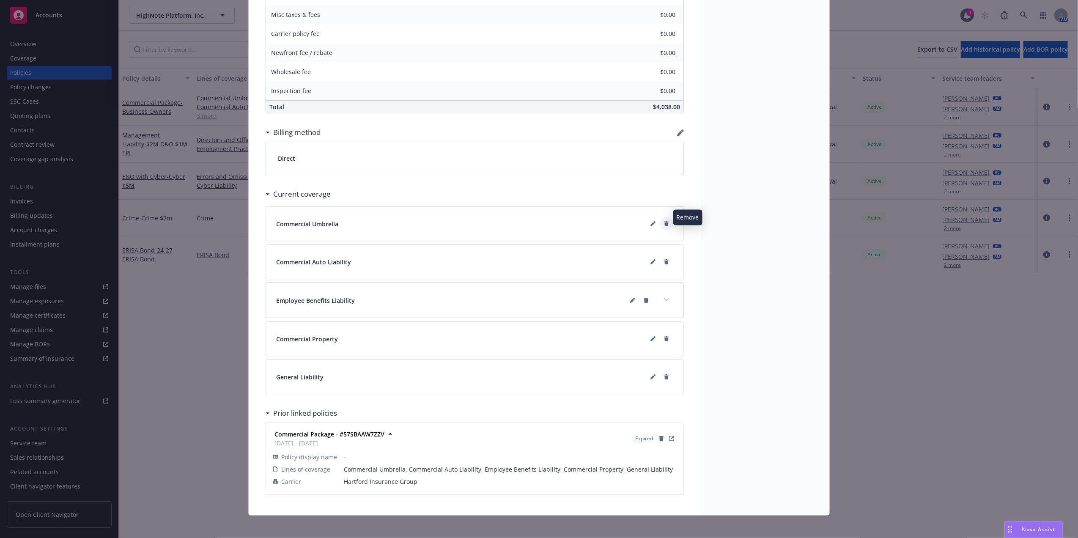
click at [665, 217] on button at bounding box center [667, 224] width 14 height 14
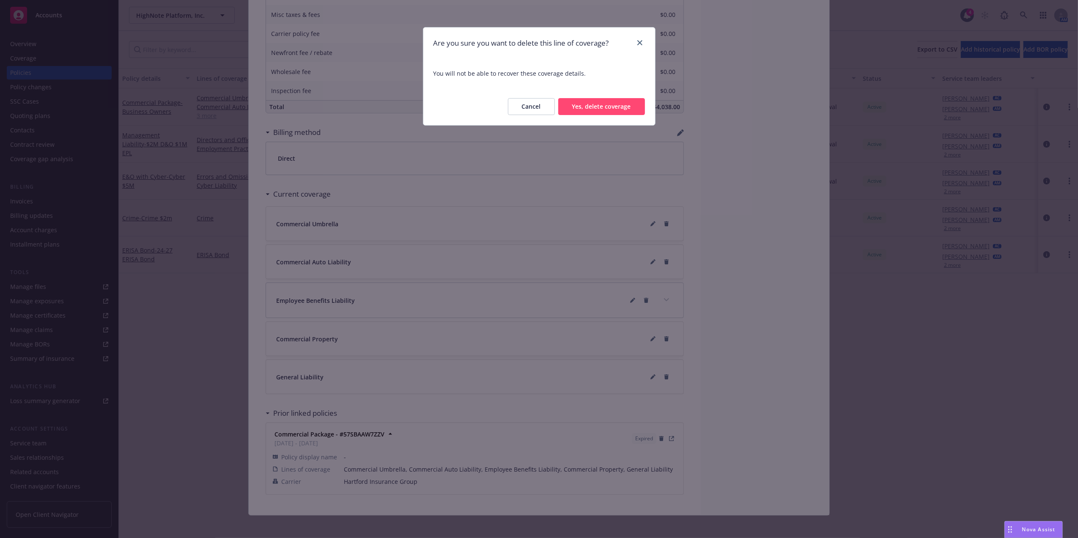
click at [606, 112] on button "Yes, delete coverage" at bounding box center [601, 106] width 87 height 17
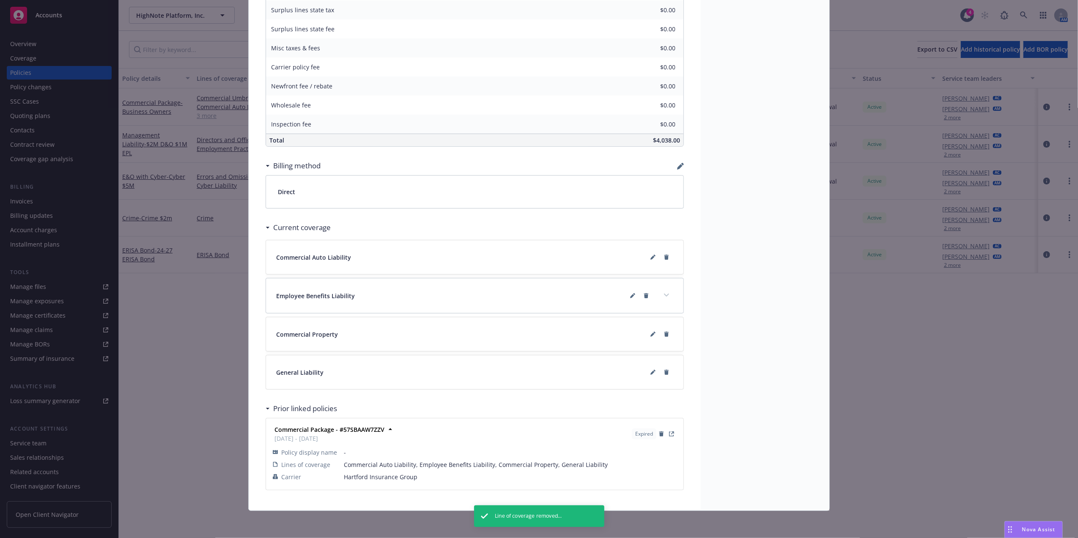
scroll to position [529, 0]
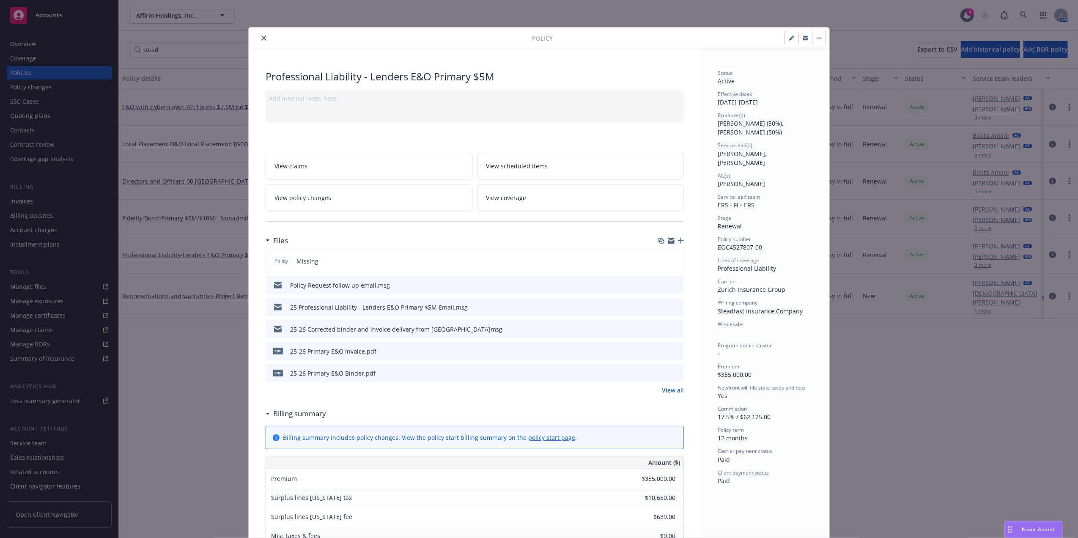
click at [674, 327] on icon "preview file" at bounding box center [676, 329] width 8 height 6
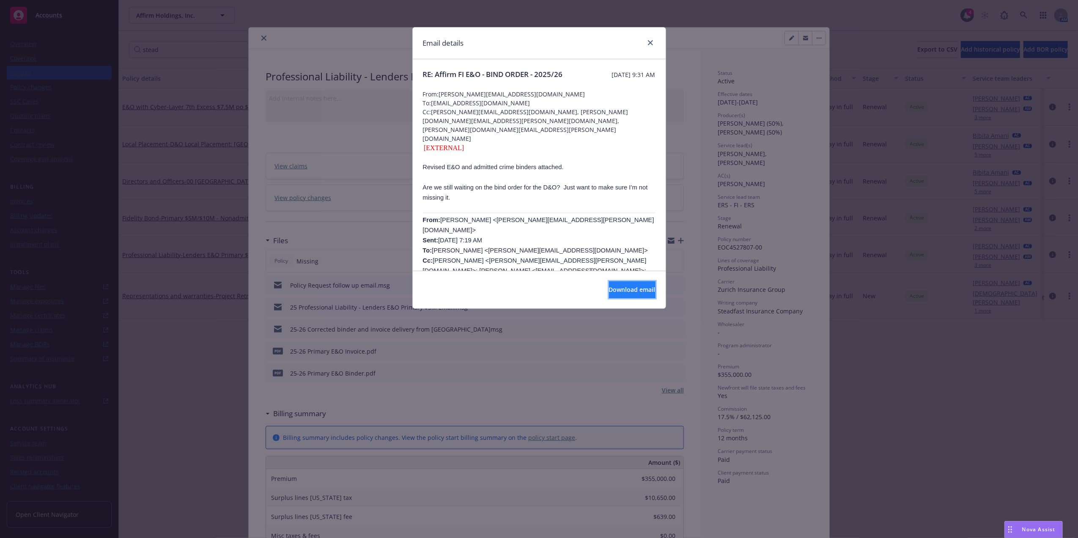
click at [609, 295] on button "Download email" at bounding box center [632, 289] width 47 height 17
click at [648, 42] on icon "close" at bounding box center [650, 42] width 5 height 5
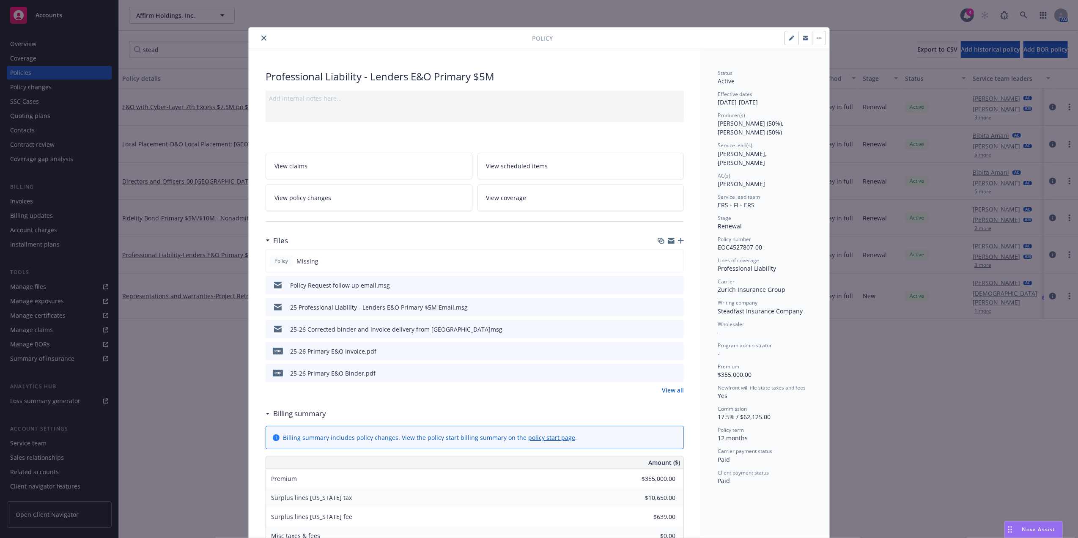
click at [259, 37] on button "close" at bounding box center [264, 38] width 10 height 10
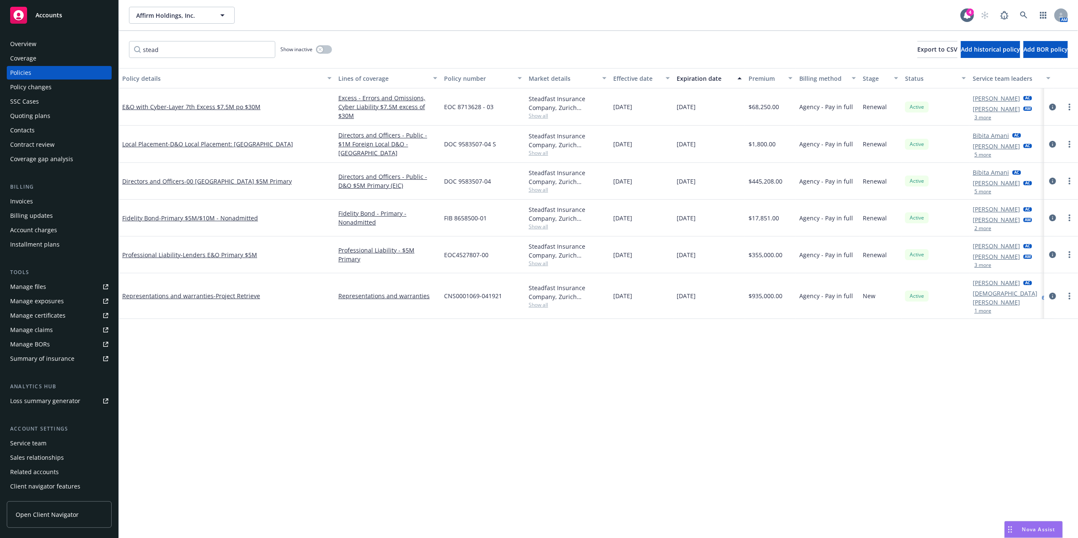
click at [760, 255] on span "$355,000.00" at bounding box center [765, 254] width 34 height 9
click at [160, 252] on link "Professional Liability - Lenders E&O Primary $5M" at bounding box center [189, 255] width 135 height 8
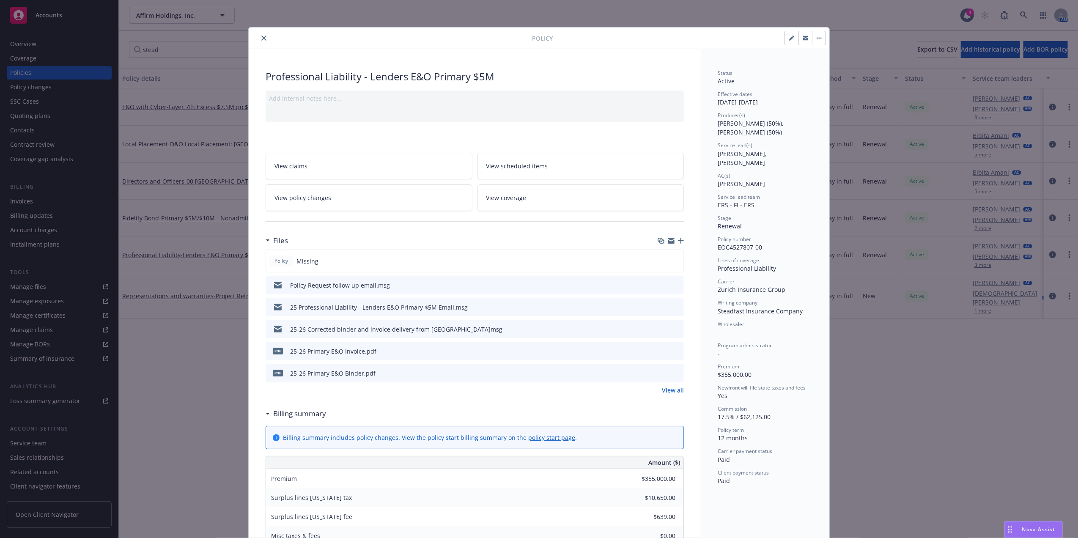
click at [674, 374] on icon "preview file" at bounding box center [676, 373] width 8 height 6
click at [254, 42] on div at bounding box center [392, 38] width 280 height 10
click at [259, 36] on button "close" at bounding box center [264, 38] width 10 height 10
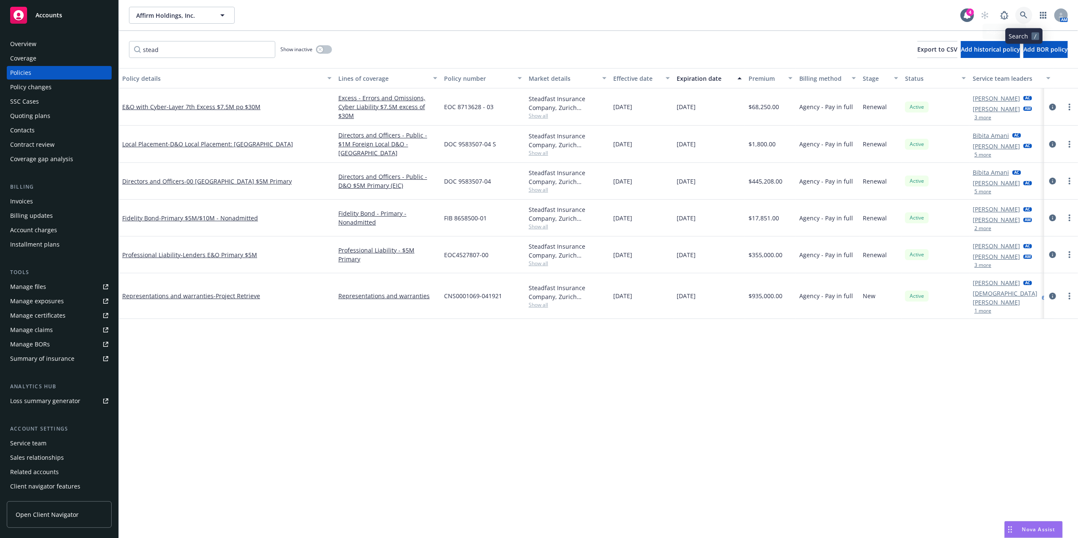
click at [1028, 16] on link at bounding box center [1023, 15] width 17 height 17
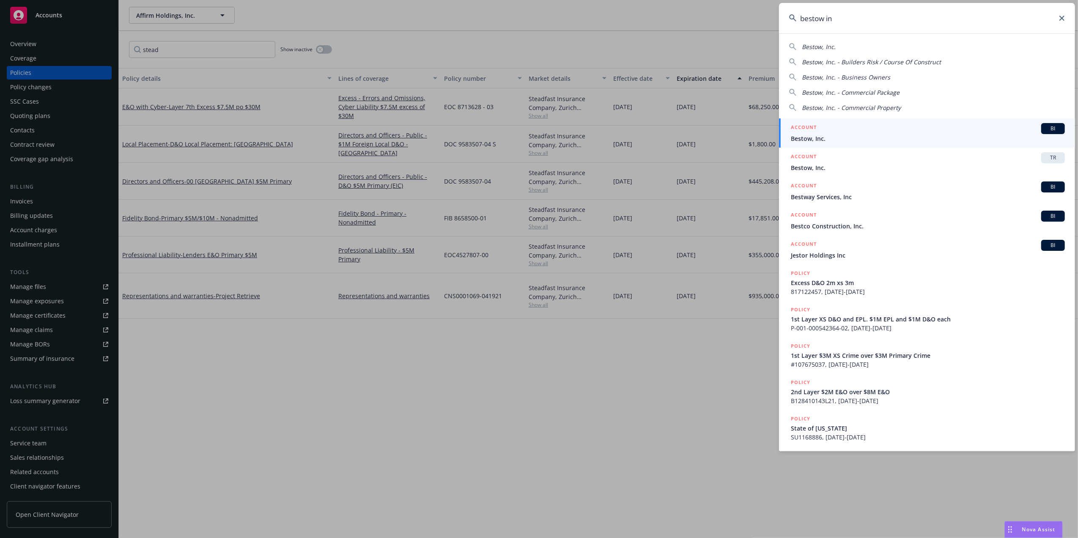
type input "bestow in"
click at [819, 137] on span "Bestow, Inc." at bounding box center [928, 138] width 274 height 9
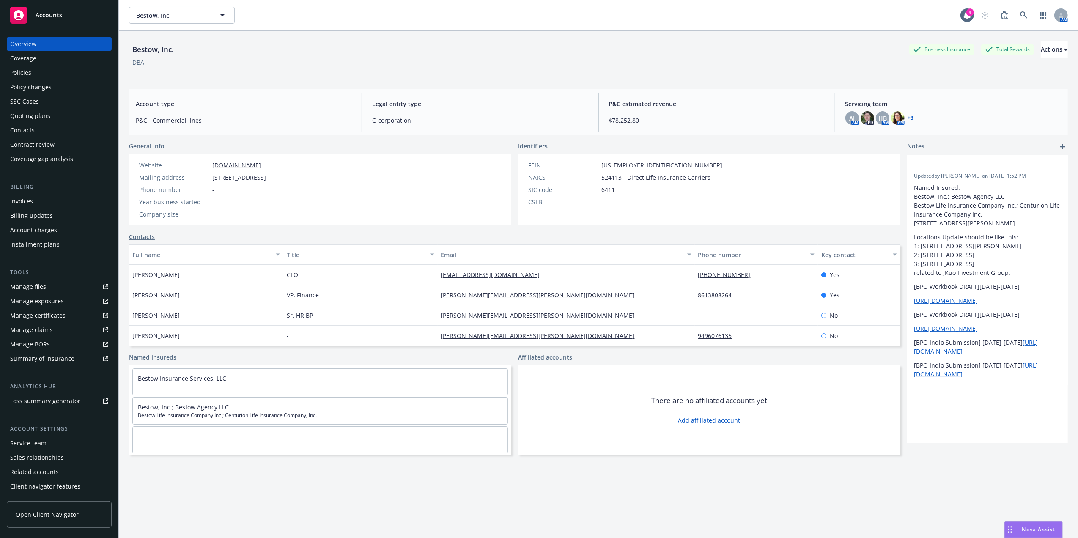
click at [25, 72] on div "Policies" at bounding box center [20, 73] width 21 height 14
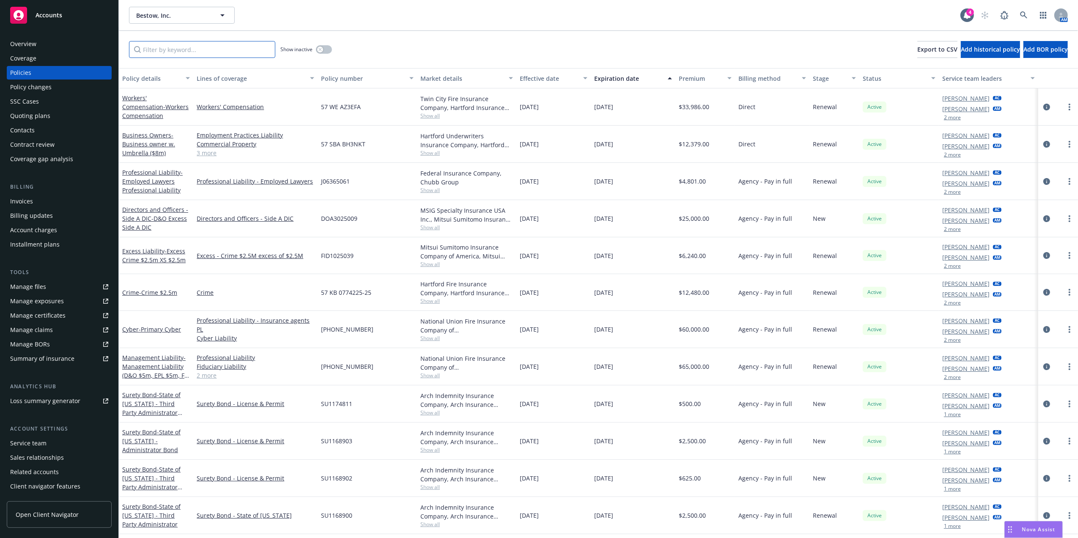
click at [169, 48] on input "Filter by keyword..." at bounding box center [202, 49] width 146 height 17
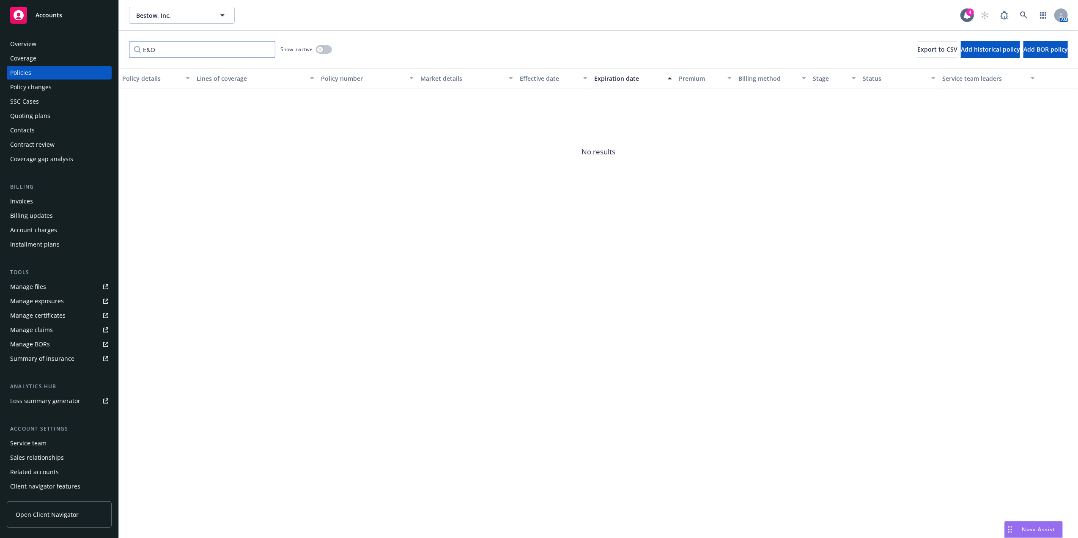
click at [183, 44] on input "E&O" at bounding box center [202, 49] width 146 height 17
type input "error"
click at [266, 49] on input "error" at bounding box center [202, 49] width 146 height 17
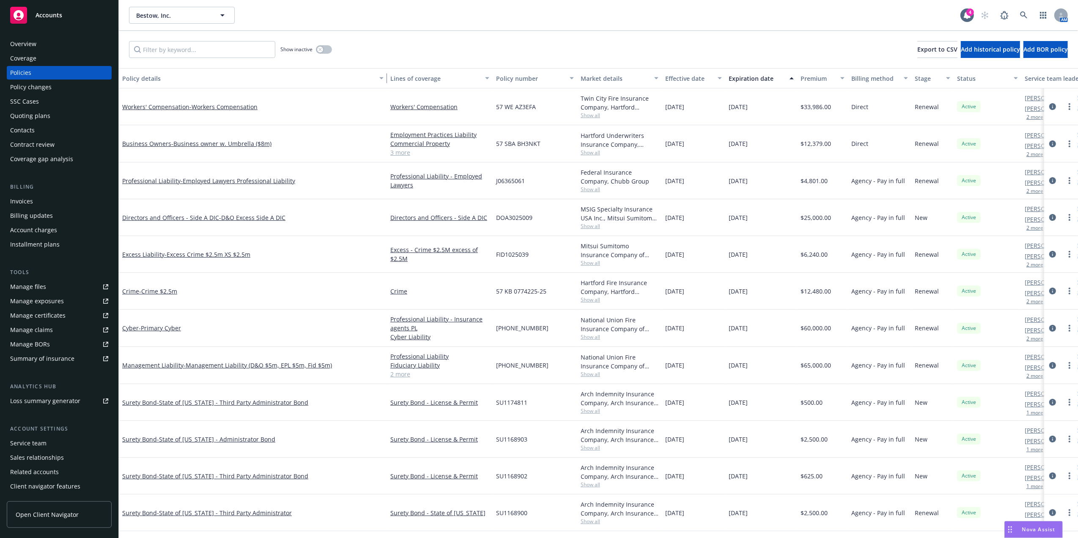
drag, startPoint x: 193, startPoint y: 74, endPoint x: 406, endPoint y: 86, distance: 213.9
click at [406, 86] on div "Policy details Lines of coverage Policy number Market details Effective date Ex…" at bounding box center [629, 78] width 1021 height 20
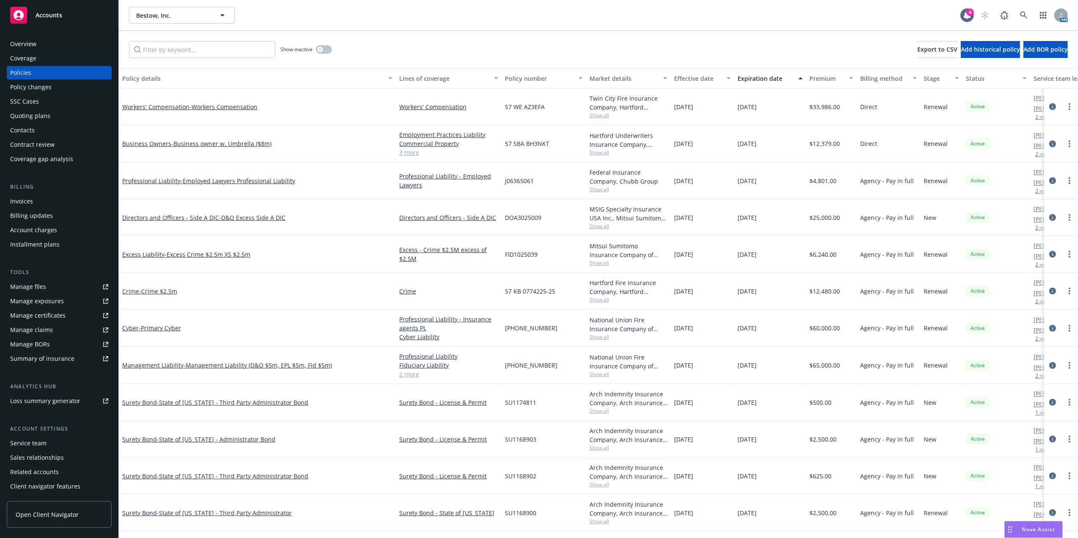
click at [13, 200] on div "Invoices" at bounding box center [21, 201] width 23 height 14
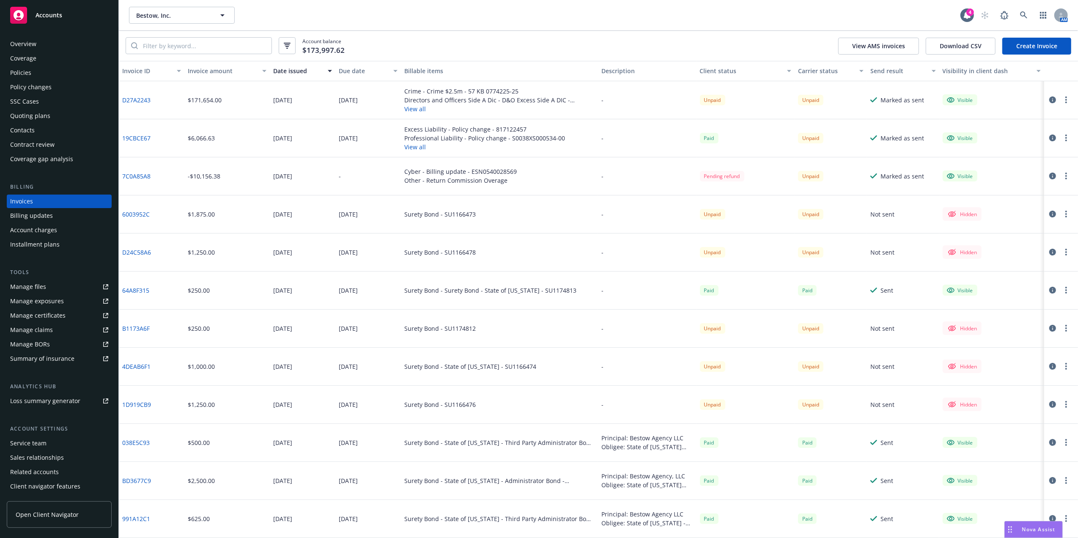
click at [415, 105] on button "View all" at bounding box center [499, 108] width 190 height 9
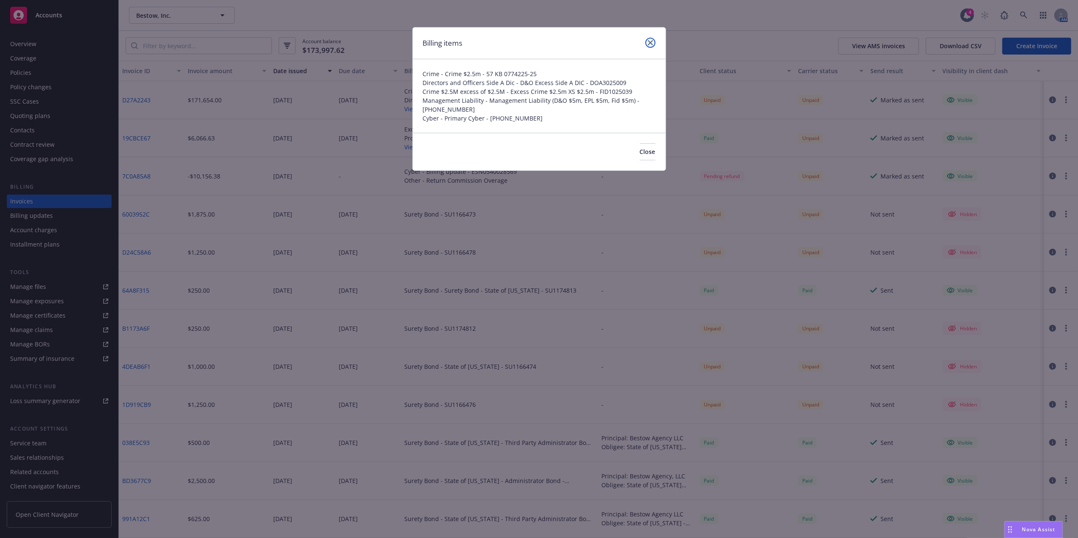
click at [650, 44] on icon "close" at bounding box center [650, 42] width 5 height 5
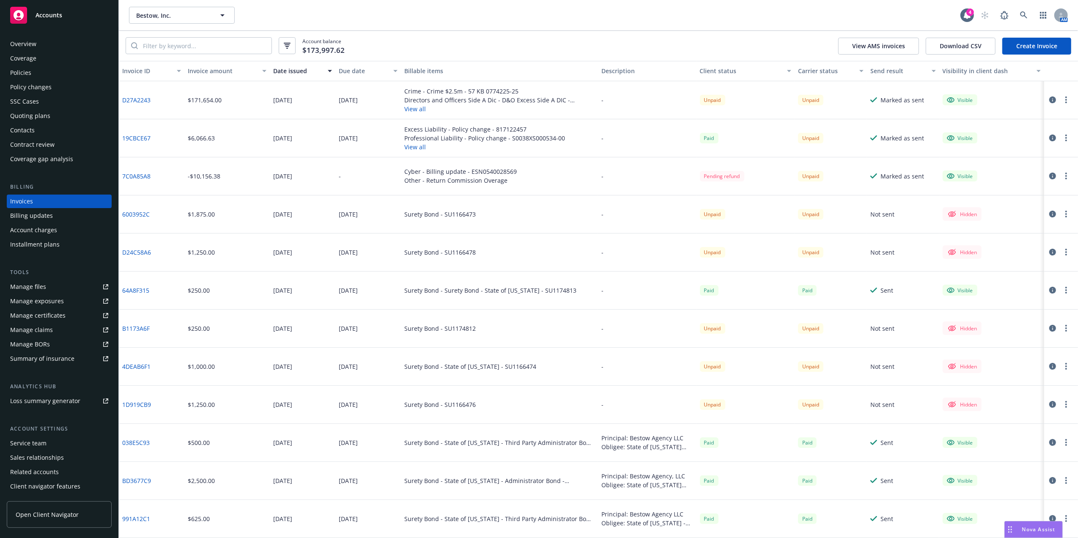
click at [409, 146] on button "View all" at bounding box center [484, 146] width 161 height 9
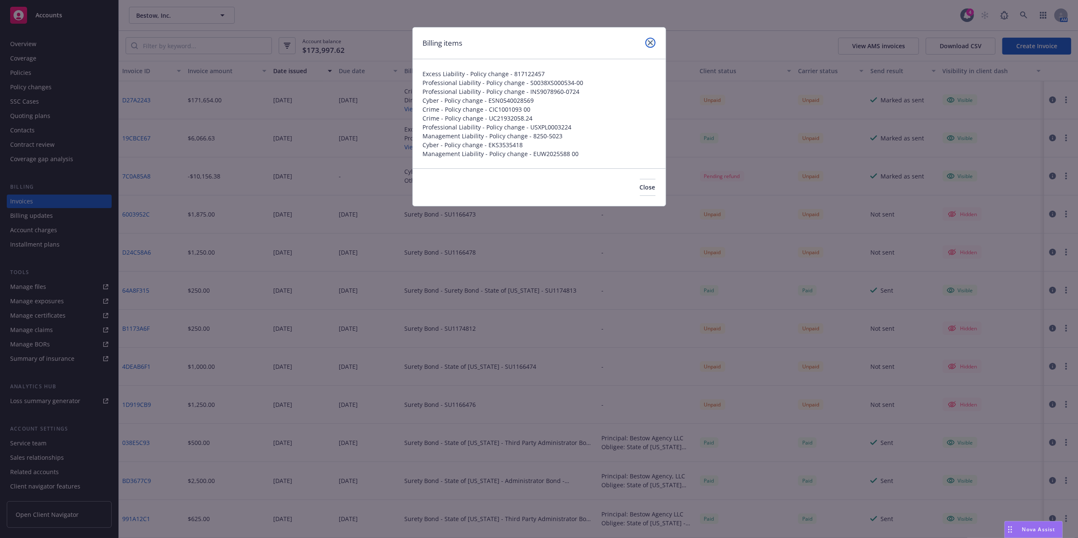
click at [648, 40] on icon "close" at bounding box center [650, 42] width 5 height 5
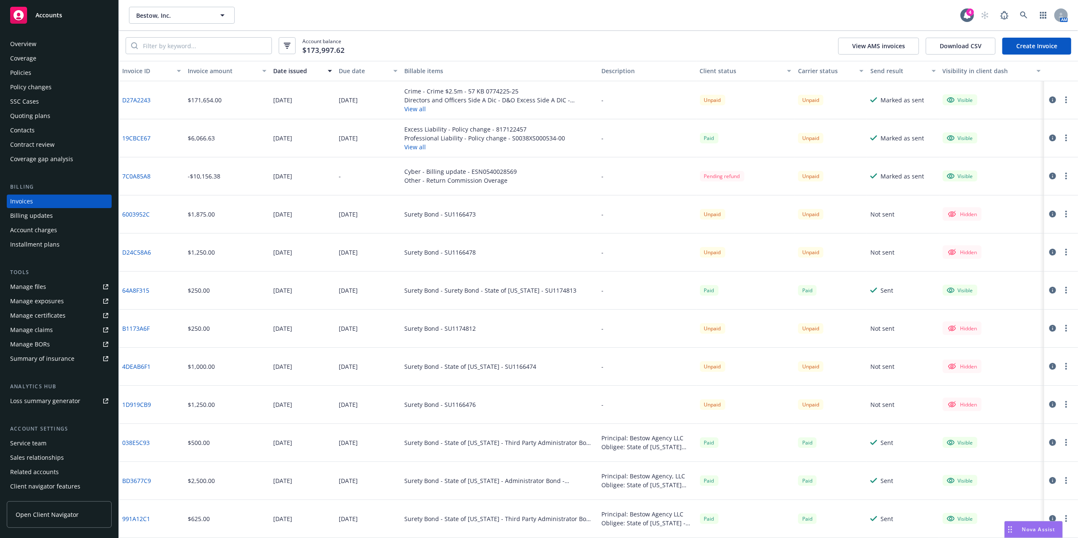
click at [43, 70] on div "Policies" at bounding box center [59, 73] width 98 height 14
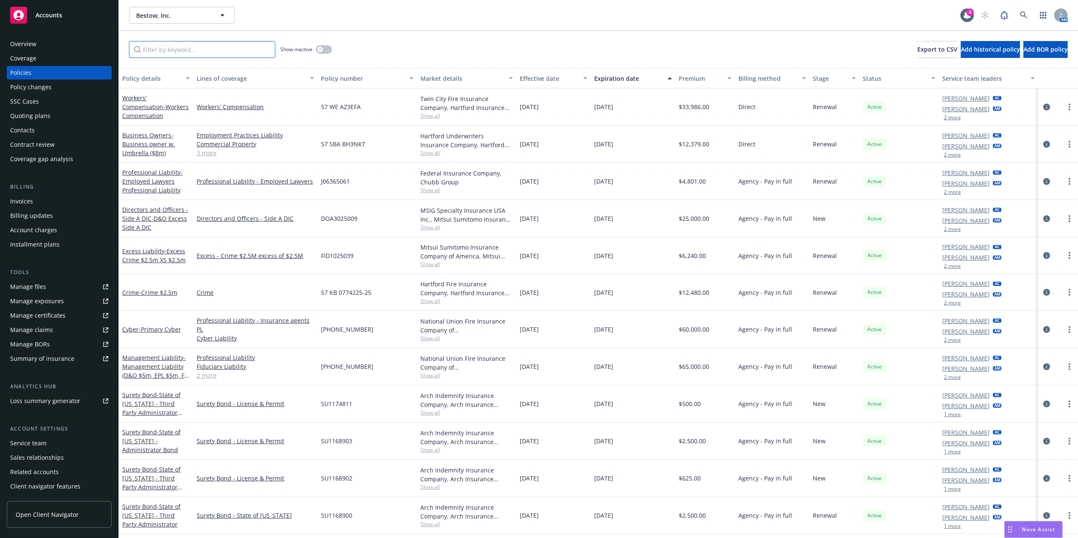
drag, startPoint x: 227, startPoint y: 55, endPoint x: 232, endPoint y: 55, distance: 5.1
click at [227, 56] on input "Filter by keyword..." at bounding box center [202, 49] width 146 height 17
type input "b"
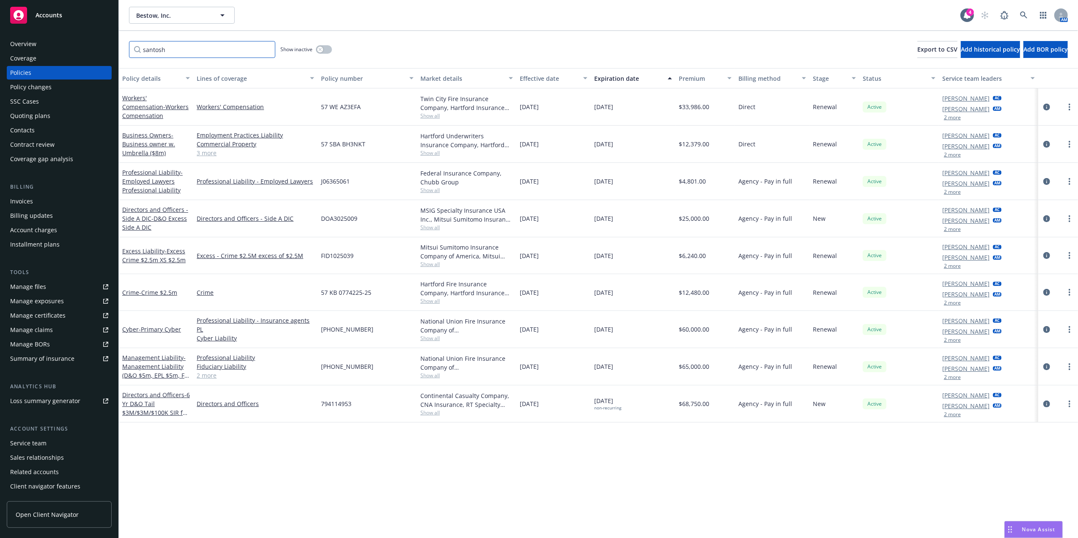
type input "santosh"
drag, startPoint x: 192, startPoint y: 78, endPoint x: 431, endPoint y: 78, distance: 239.7
click at [431, 78] on div "Policy details Lines of coverage Policy number Market details Effective date Ex…" at bounding box center [598, 78] width 959 height 20
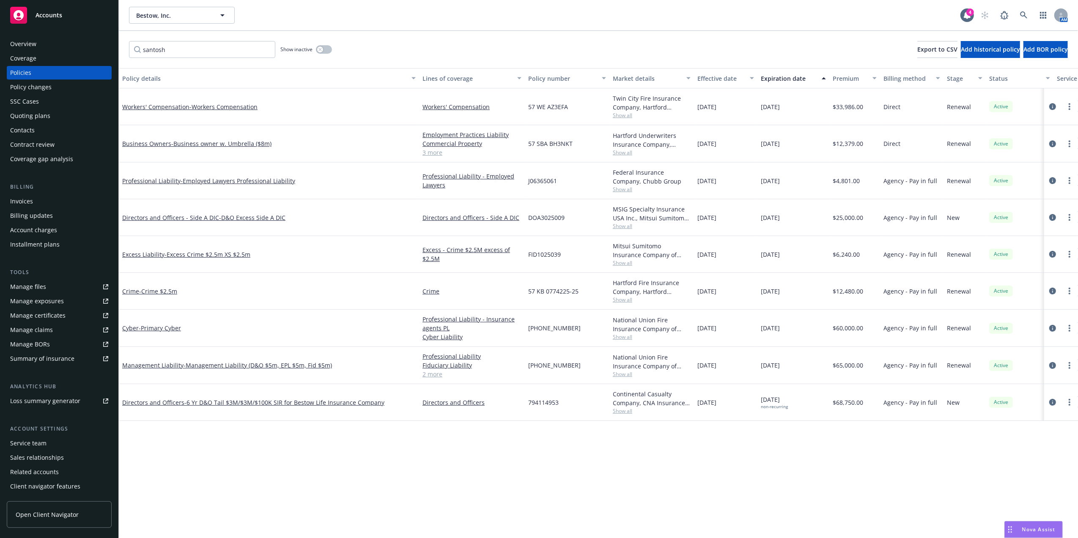
click at [150, 76] on div "Policy details" at bounding box center [264, 78] width 284 height 9
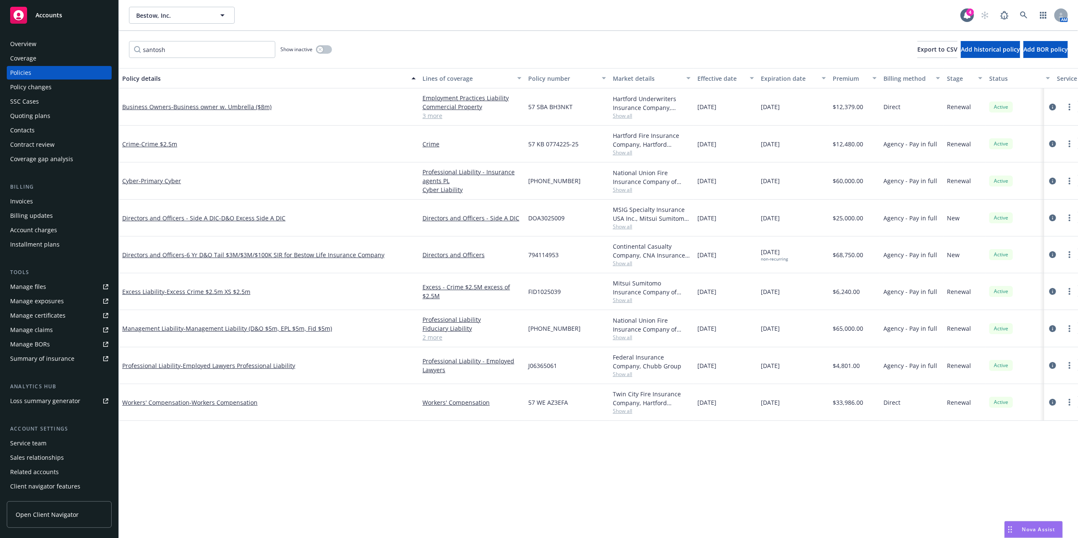
click at [244, 145] on div "Crime - Crime $2.5m" at bounding box center [268, 144] width 293 height 9
click at [61, 313] on div "Manage certificates" at bounding box center [37, 316] width 55 height 14
click at [43, 320] on div "Manage certificates" at bounding box center [37, 316] width 55 height 14
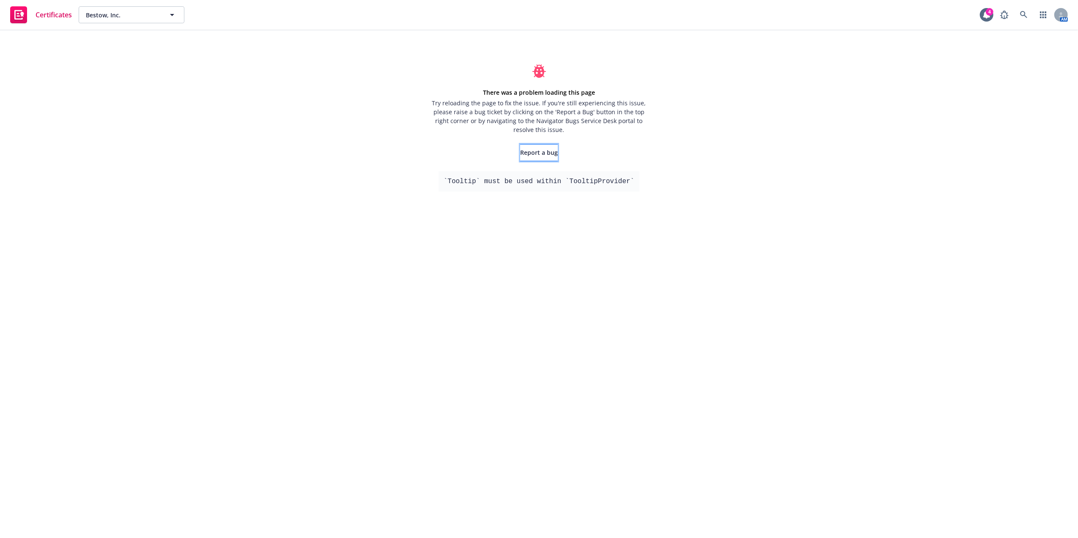
click at [544, 154] on span "Report a bug" at bounding box center [539, 152] width 38 height 8
